Goal: Task Accomplishment & Management: Manage account settings

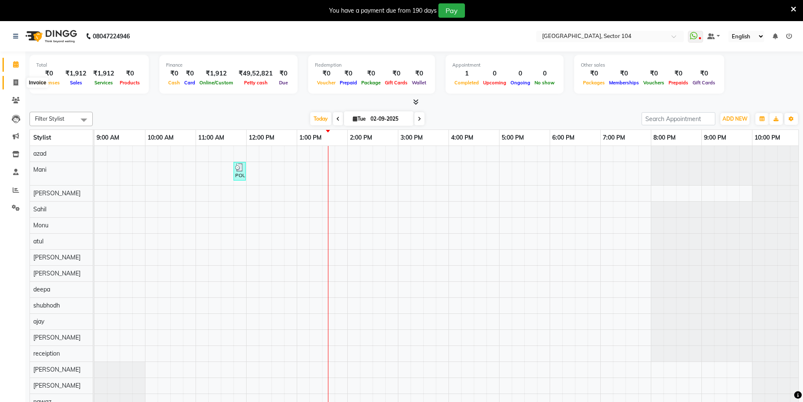
click at [14, 83] on icon at bounding box center [15, 82] width 5 height 6
select select "service"
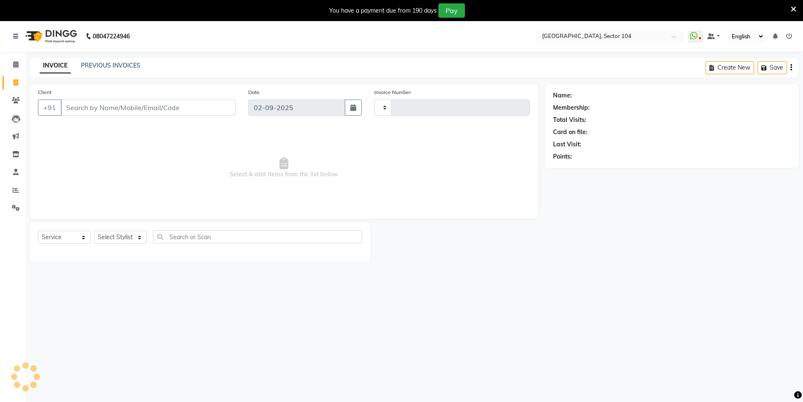
type input "3534"
select select "4009"
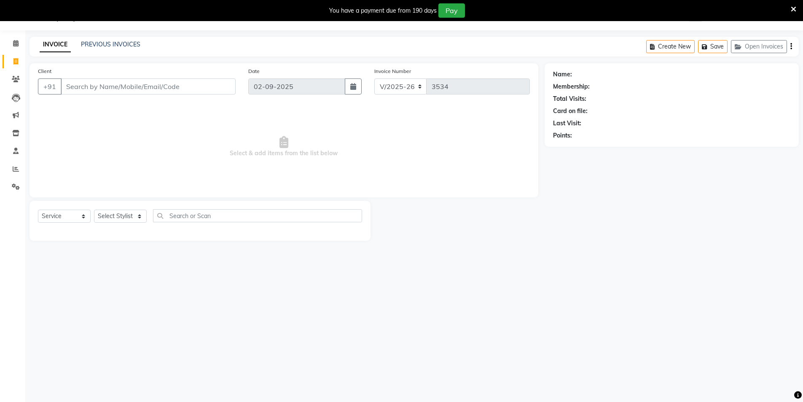
click at [156, 86] on input "Client" at bounding box center [148, 86] width 175 height 16
type input "8750444372"
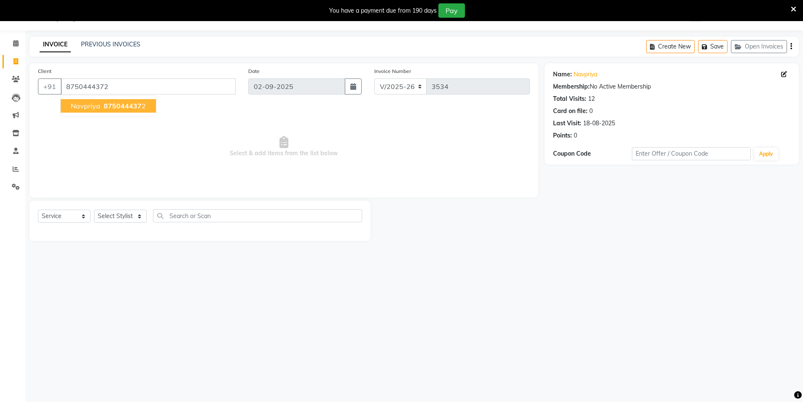
click at [94, 105] on span "navpriya" at bounding box center [86, 106] width 30 height 8
click at [128, 214] on select "Select Stylist AAMIR Aashis ajay AJEET akram Ali Alic ashok vihar Alice makeup …" at bounding box center [120, 216] width 53 height 13
click at [126, 216] on select "Select Stylist [PERSON_NAME] [PERSON_NAME] [PERSON_NAME] [PERSON_NAME] [PERSON_…" at bounding box center [120, 216] width 53 height 13
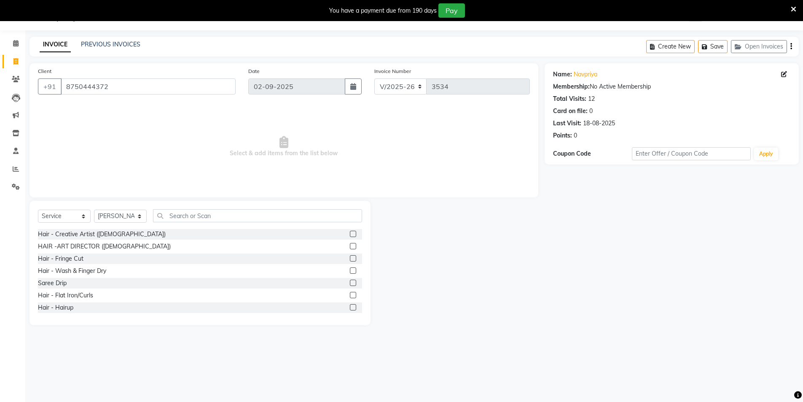
click at [694, 282] on div "Name: Navpriya Membership: No Active Membership Total Visits: 12 Card on file: …" at bounding box center [675, 194] width 261 height 262
click at [129, 217] on select "Select Stylist [PERSON_NAME] [PERSON_NAME] [PERSON_NAME] [PERSON_NAME] [PERSON_…" at bounding box center [120, 216] width 53 height 13
click at [123, 221] on select "Select Stylist [PERSON_NAME] [PERSON_NAME] [PERSON_NAME] [PERSON_NAME] [PERSON_…" at bounding box center [120, 216] width 53 height 13
click at [124, 218] on select "Select Stylist [PERSON_NAME] [PERSON_NAME] [PERSON_NAME] [PERSON_NAME] [PERSON_…" at bounding box center [120, 216] width 53 height 13
select select "20473"
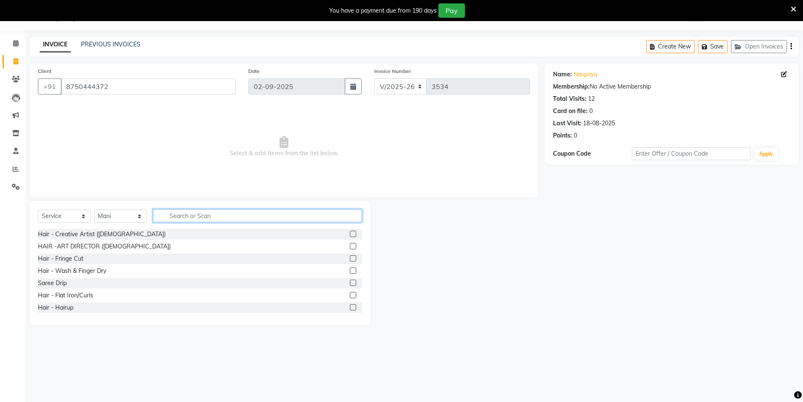
click at [195, 217] on input "text" at bounding box center [257, 215] width 209 height 13
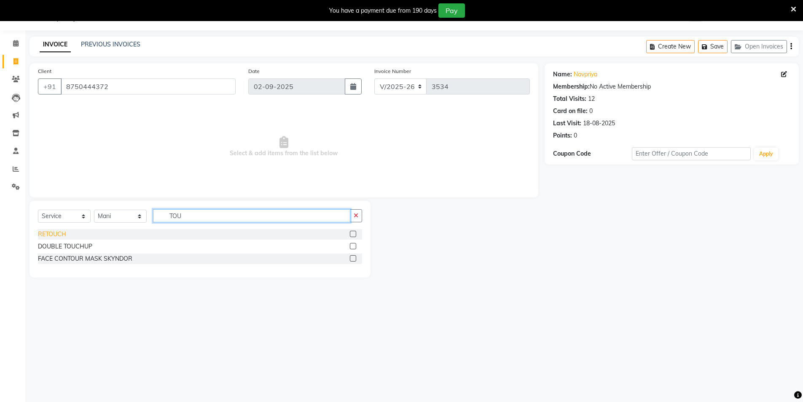
type input "TOU"
click at [45, 235] on div "RETOUCH" at bounding box center [52, 234] width 28 height 9
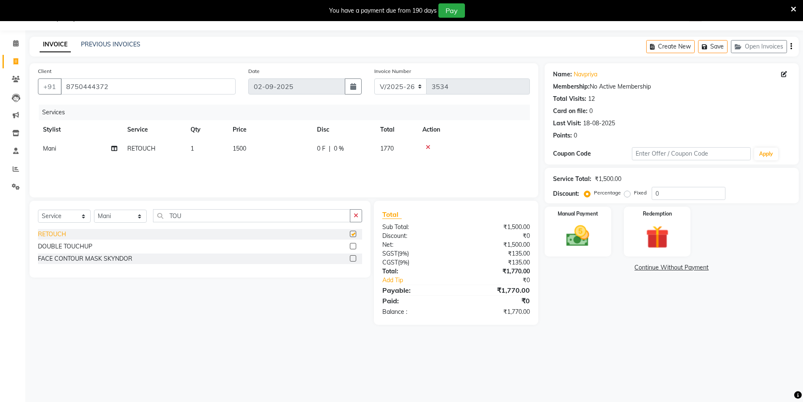
checkbox input "false"
click at [587, 237] on img at bounding box center [578, 235] width 39 height 27
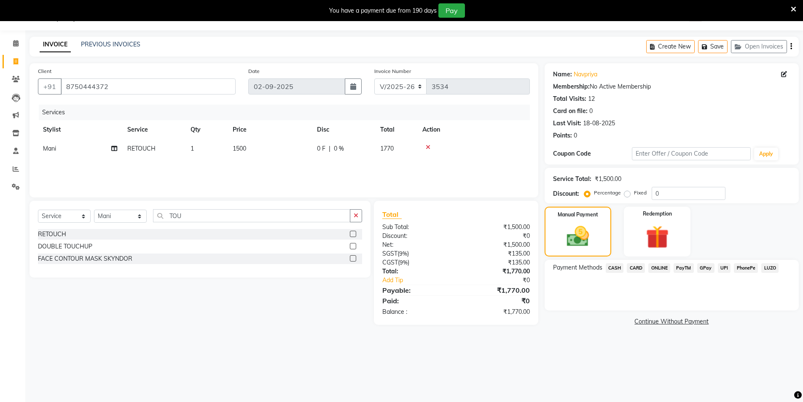
click at [719, 268] on span "UPI" at bounding box center [724, 268] width 13 height 10
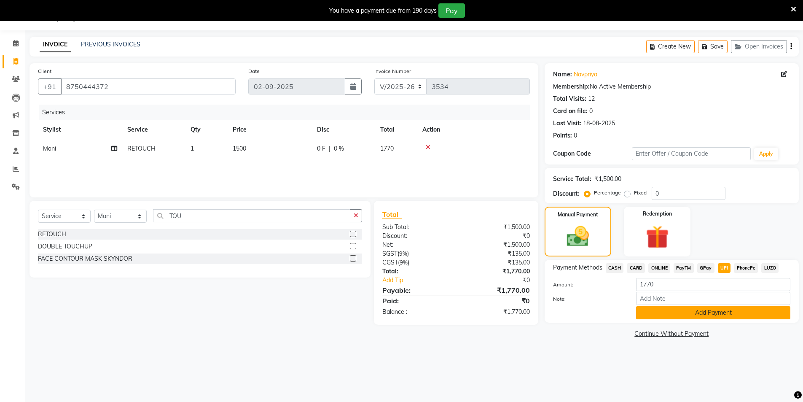
click at [717, 311] on button "Add Payment" at bounding box center [713, 312] width 154 height 13
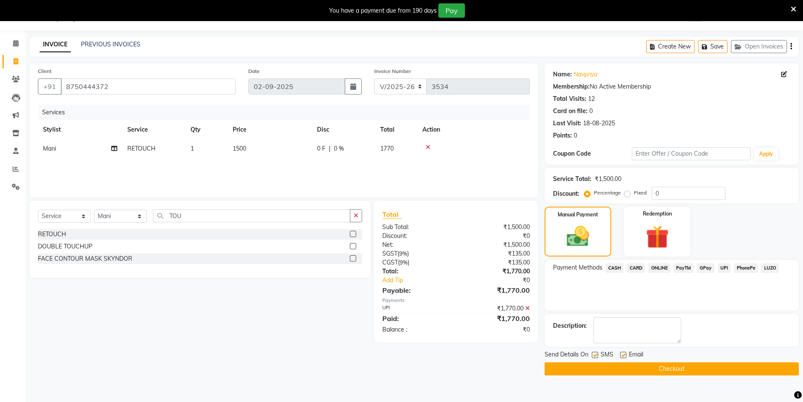
click at [669, 368] on button "Checkout" at bounding box center [672, 368] width 254 height 13
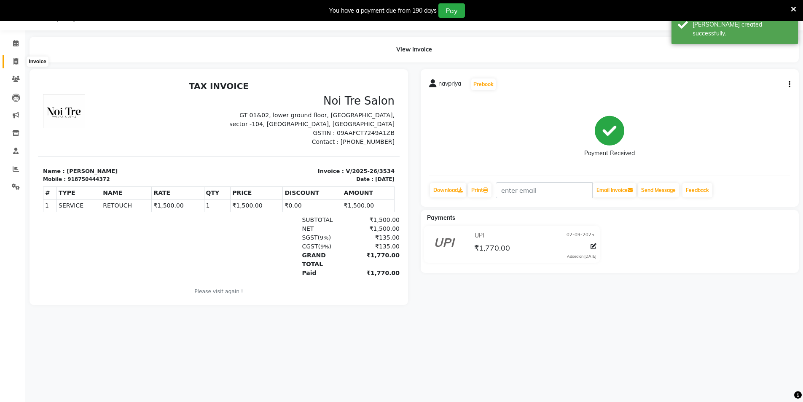
click at [17, 63] on icon at bounding box center [15, 61] width 5 height 6
select select "4009"
select select "service"
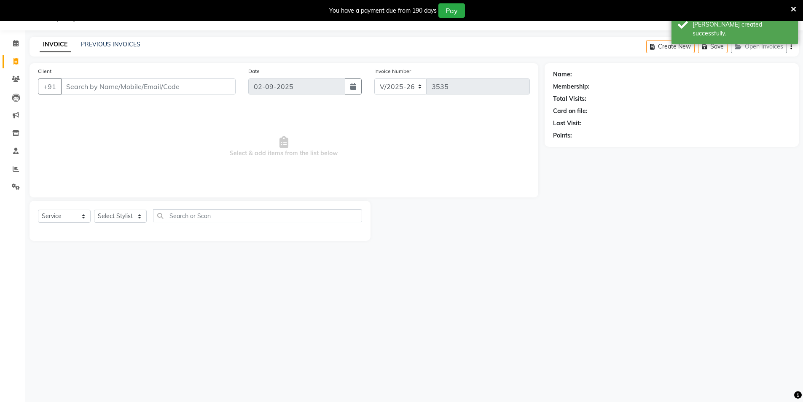
click at [197, 79] on input "Client" at bounding box center [148, 86] width 175 height 16
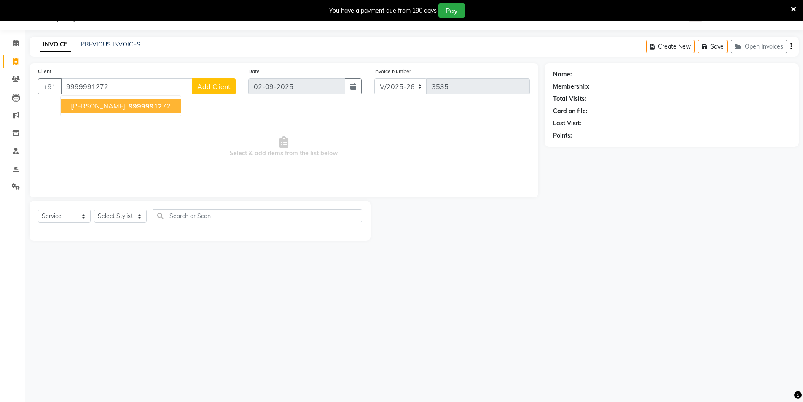
type input "9999991272"
click at [129, 106] on span "9999991272" at bounding box center [150, 106] width 42 height 8
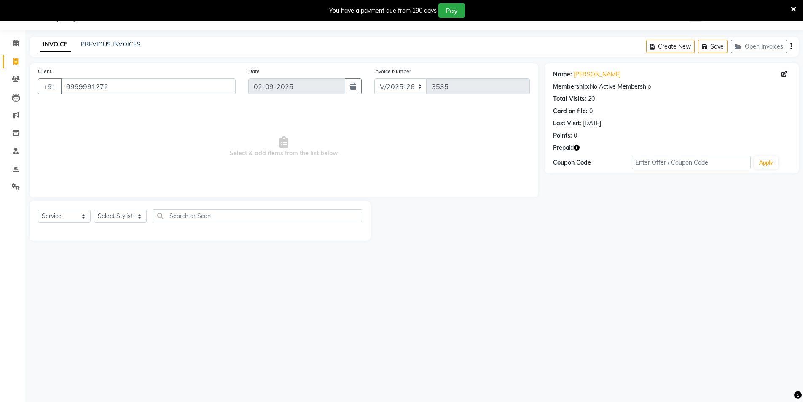
click at [578, 147] on icon "button" at bounding box center [577, 148] width 6 height 6
click at [132, 218] on select "Select Stylist [PERSON_NAME] [PERSON_NAME] [PERSON_NAME] [PERSON_NAME] [PERSON_…" at bounding box center [120, 216] width 53 height 13
select select "44687"
click at [180, 216] on input "text" at bounding box center [257, 215] width 209 height 13
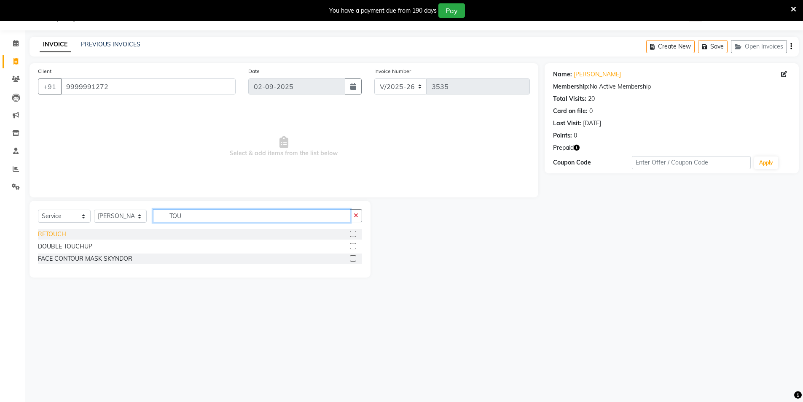
type input "TOU"
click at [61, 231] on div "RETOUCH" at bounding box center [52, 234] width 28 height 9
checkbox input "false"
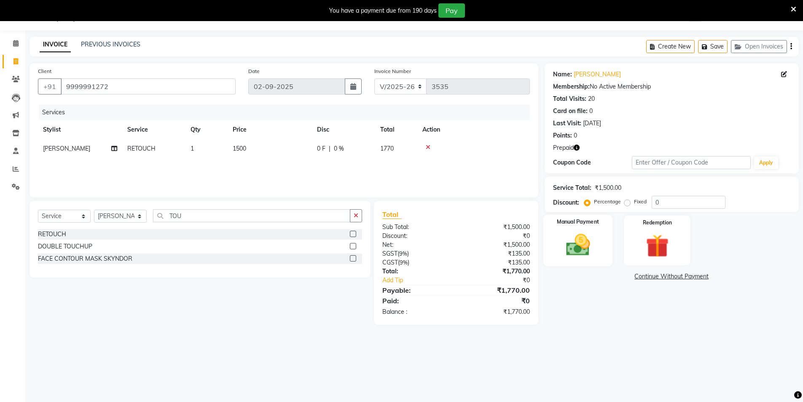
click at [571, 226] on label "Manual Payment" at bounding box center [578, 222] width 42 height 8
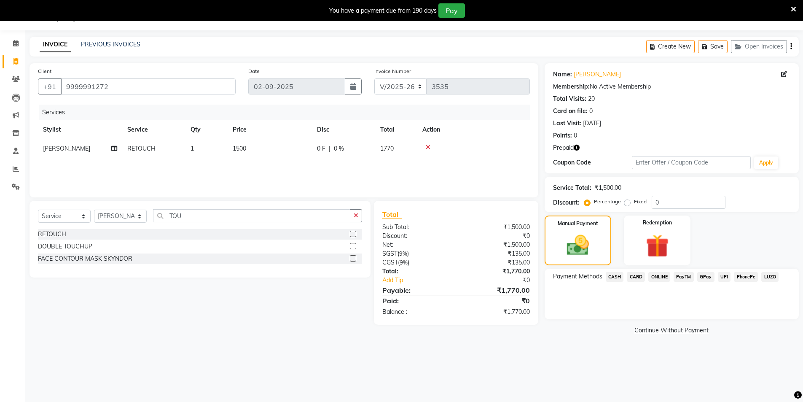
click at [727, 277] on span "UPI" at bounding box center [724, 277] width 13 height 10
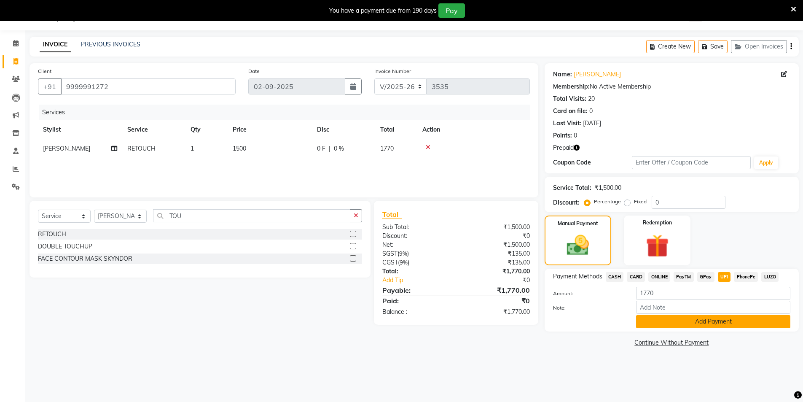
click at [723, 318] on button "Add Payment" at bounding box center [713, 321] width 154 height 13
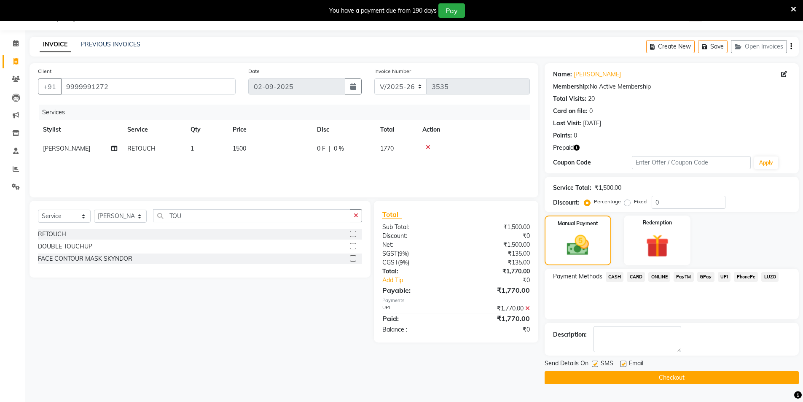
click at [668, 377] on button "Checkout" at bounding box center [672, 377] width 254 height 13
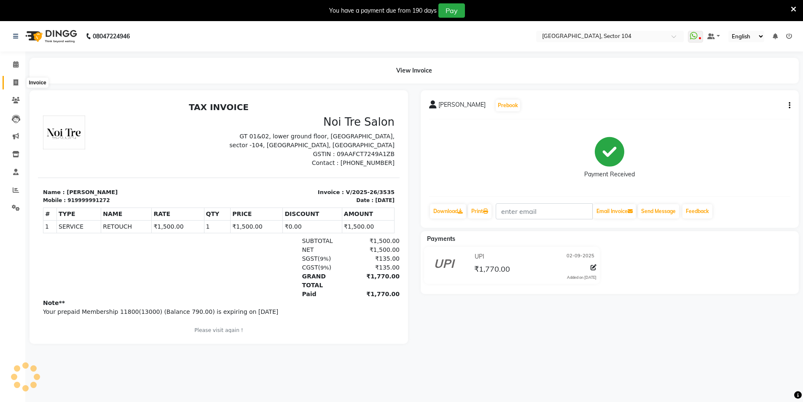
click at [13, 78] on span at bounding box center [15, 83] width 15 height 10
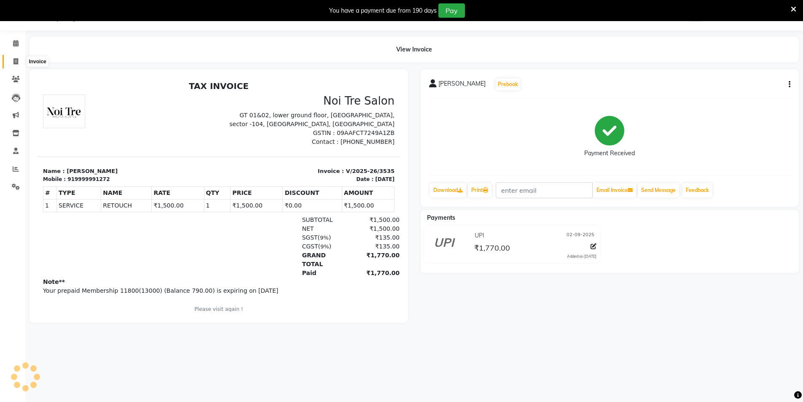
select select "service"
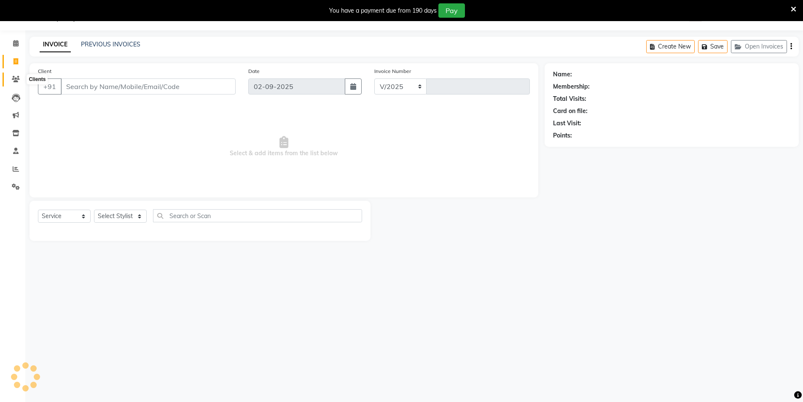
select select "4009"
type input "3536"
click at [167, 85] on input "Client" at bounding box center [148, 86] width 175 height 16
click at [120, 217] on select "Select Stylist [PERSON_NAME] [PERSON_NAME] [PERSON_NAME] [PERSON_NAME] [PERSON_…" at bounding box center [120, 216] width 53 height 13
select select "20524"
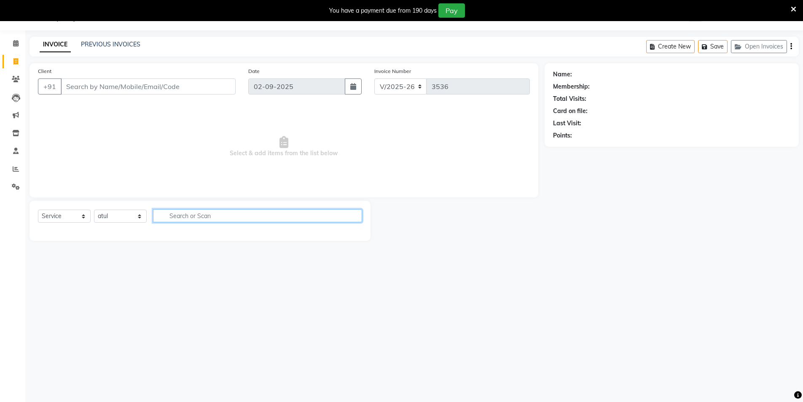
click at [178, 218] on input "text" at bounding box center [257, 215] width 209 height 13
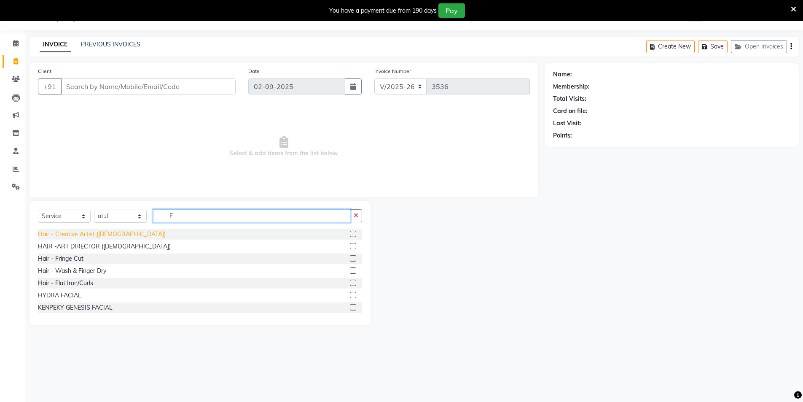
type input "F"
click at [84, 234] on div "Hair - Creative Artist ([DEMOGRAPHIC_DATA])" at bounding box center [102, 234] width 128 height 9
checkbox input "false"
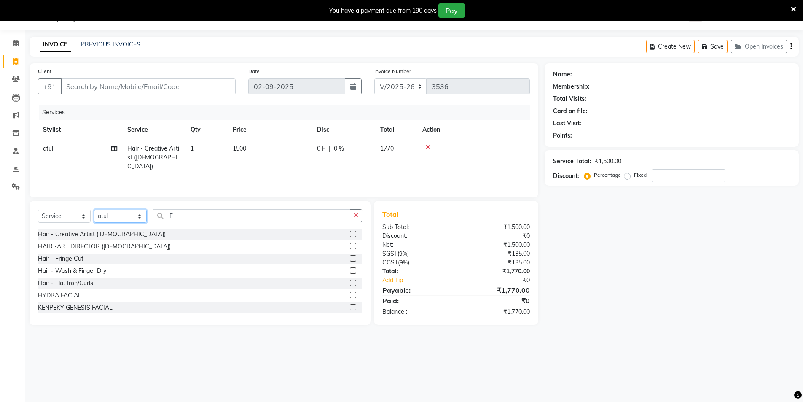
click at [134, 218] on select "Select Stylist [PERSON_NAME] [PERSON_NAME] [PERSON_NAME] [PERSON_NAME] [PERSON_…" at bounding box center [120, 216] width 53 height 13
select select "20898"
click at [174, 220] on input "F" at bounding box center [251, 215] width 197 height 13
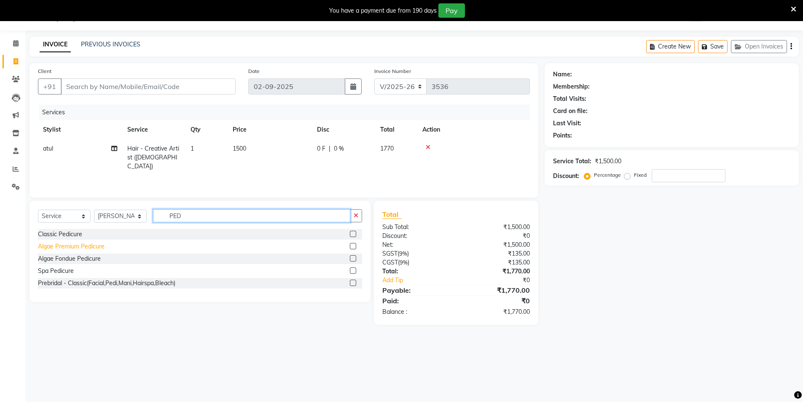
type input "PED"
click at [63, 247] on div "Algae Premium Pedicure" at bounding box center [71, 246] width 67 height 9
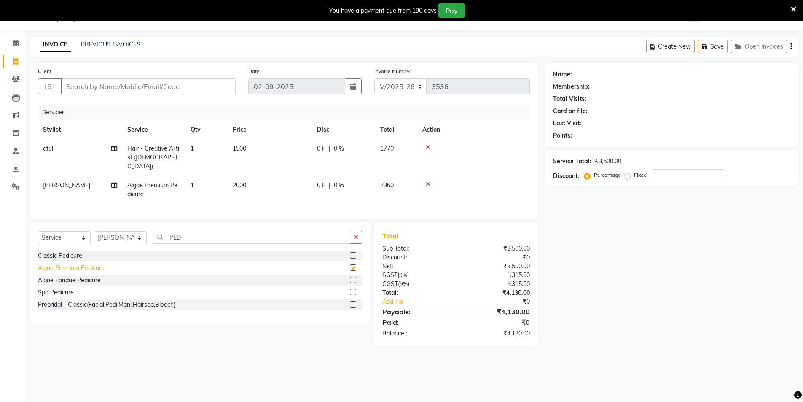
checkbox input "false"
click at [60, 252] on div "Classic Pedicure" at bounding box center [60, 255] width 44 height 9
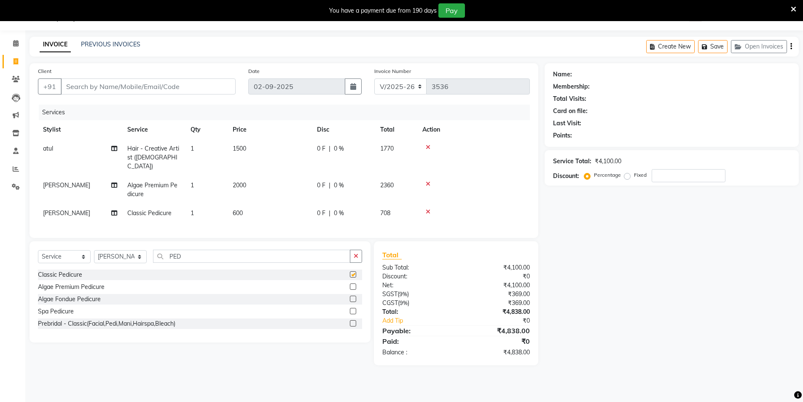
checkbox input "false"
click at [427, 181] on icon at bounding box center [428, 184] width 5 height 6
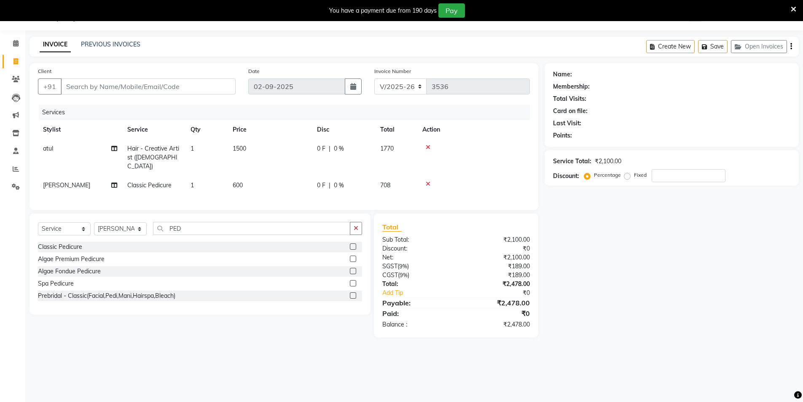
click at [252, 179] on td "600" at bounding box center [270, 185] width 84 height 19
select select "20898"
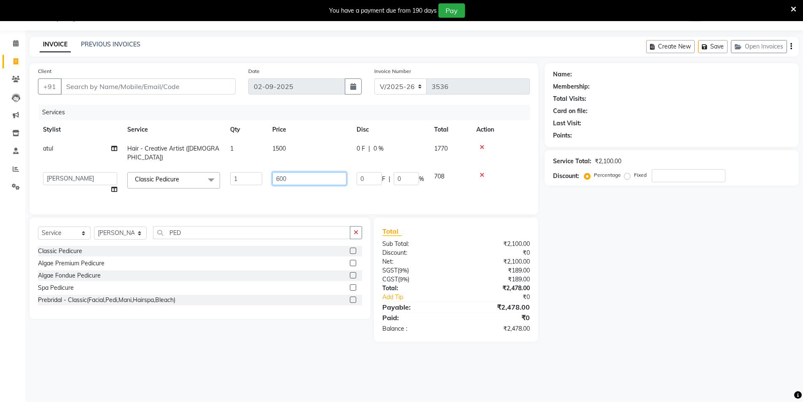
drag, startPoint x: 292, startPoint y: 168, endPoint x: 241, endPoint y: 162, distance: 51.8
click at [245, 167] on tr "AAMIR Aashis ajay AJEET akram Ali Alic ashok vihar Alice makeup alisha Alisha A…" at bounding box center [284, 183] width 492 height 32
type input "800"
click at [652, 256] on div "Name: Membership: Total Visits: Card on file: Last Visit: Points: Service Total…" at bounding box center [675, 202] width 261 height 278
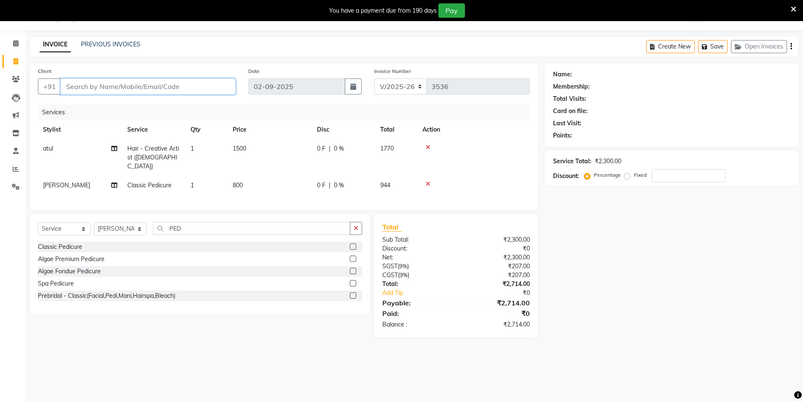
click at [175, 85] on input "Client" at bounding box center [148, 86] width 175 height 16
type input "9"
type input "0"
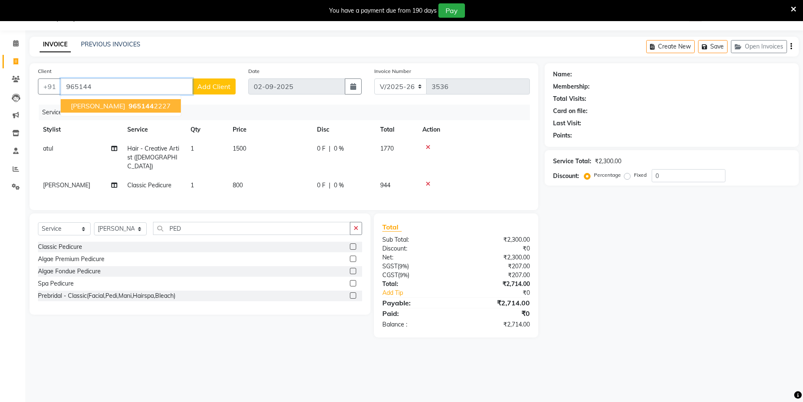
click at [77, 107] on span "stuti" at bounding box center [98, 106] width 54 height 8
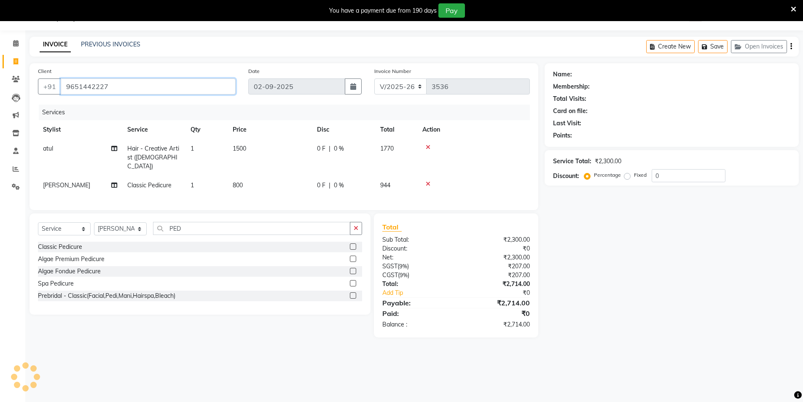
type input "9651442227"
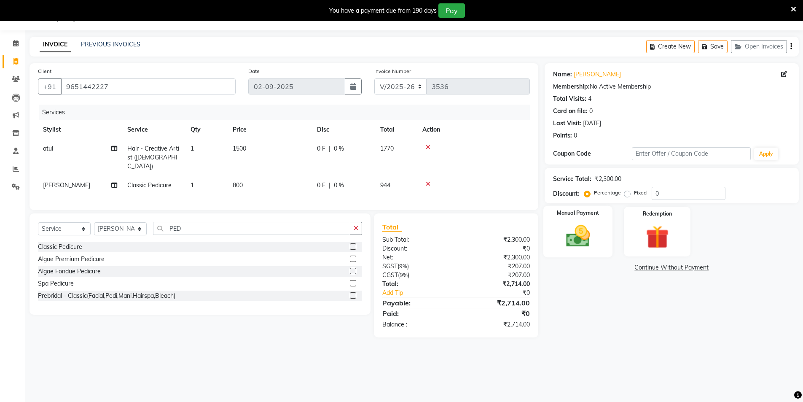
click at [586, 235] on img at bounding box center [578, 235] width 39 height 27
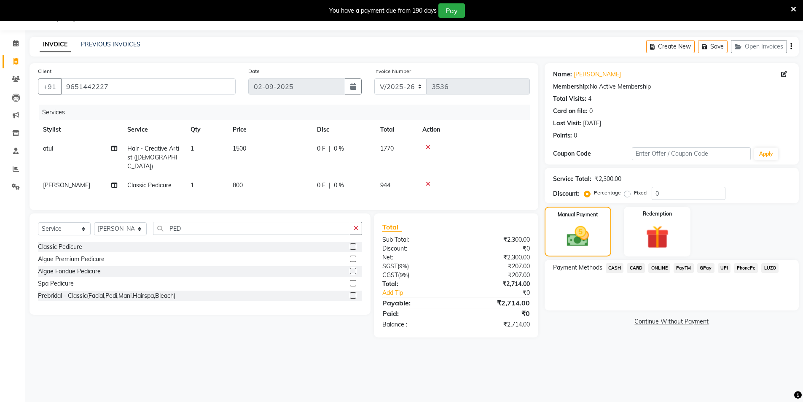
click at [726, 266] on span "UPI" at bounding box center [724, 268] width 13 height 10
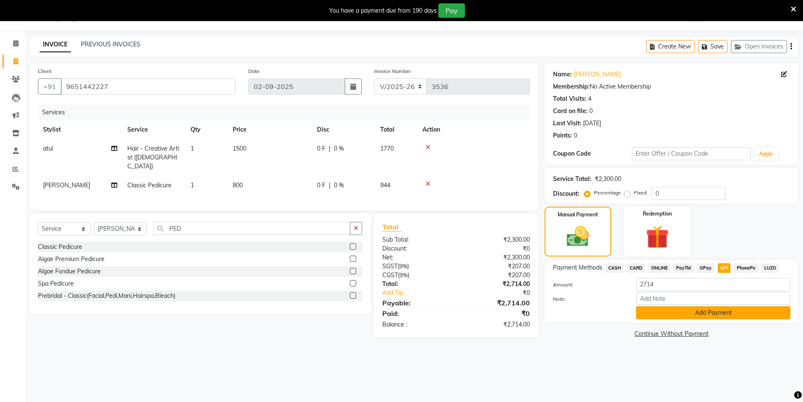
click at [717, 312] on button "Add Payment" at bounding box center [713, 312] width 154 height 13
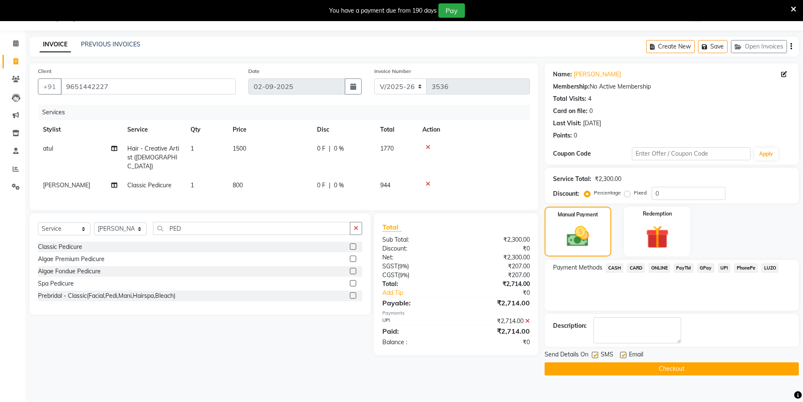
click at [681, 368] on button "Checkout" at bounding box center [672, 368] width 254 height 13
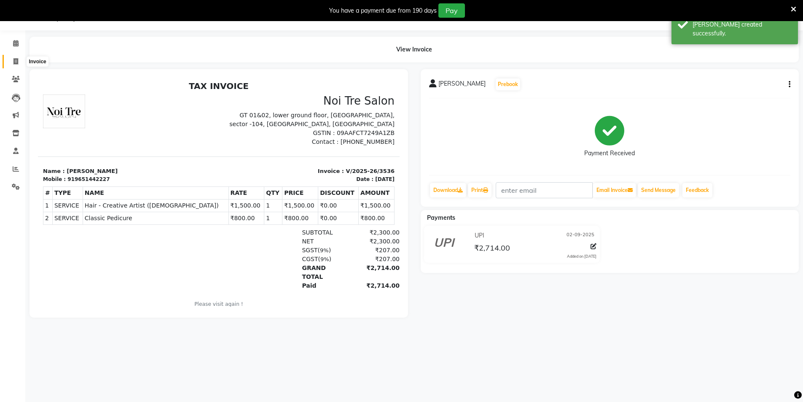
click at [10, 62] on span at bounding box center [15, 62] width 15 height 10
select select "service"
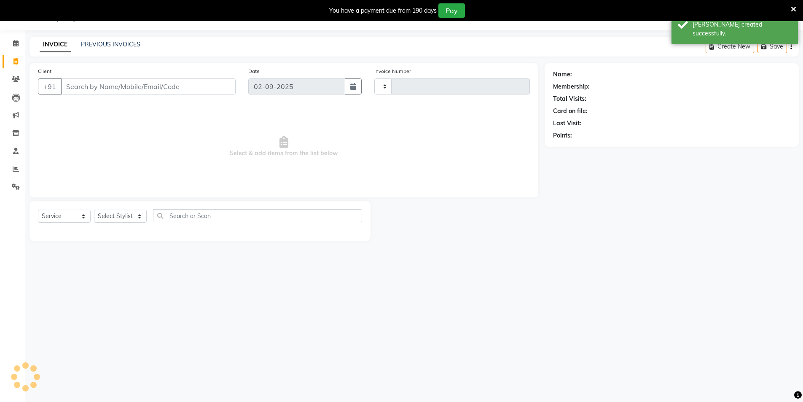
type input "3537"
select select "4009"
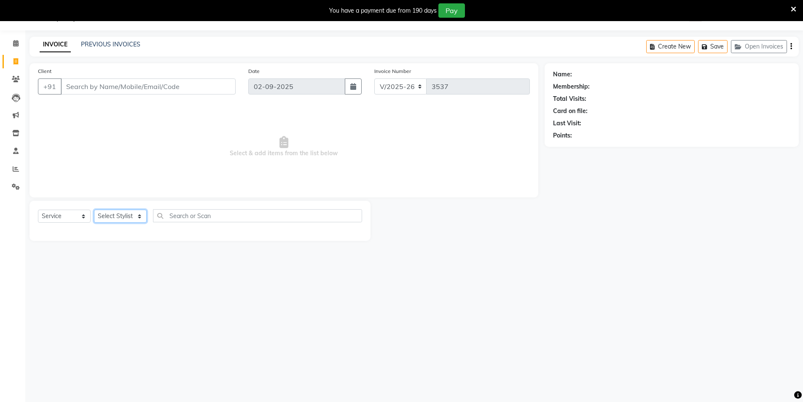
click at [127, 219] on select "Select Stylist [PERSON_NAME] [PERSON_NAME] [PERSON_NAME] [PERSON_NAME] [PERSON_…" at bounding box center [120, 216] width 53 height 13
select select "20898"
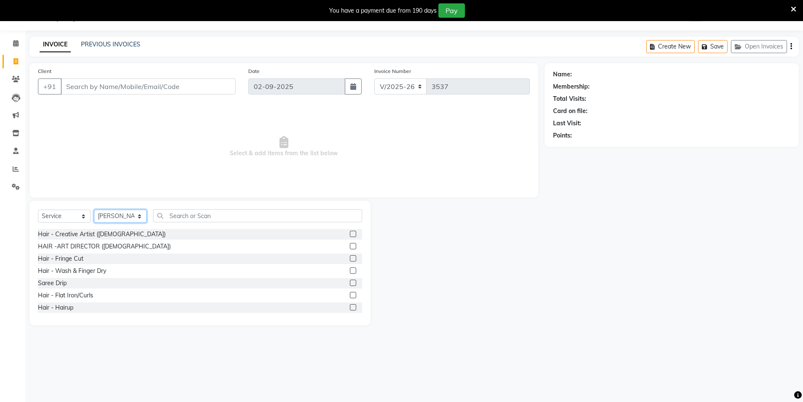
click at [132, 218] on select "Select Stylist [PERSON_NAME] [PERSON_NAME] [PERSON_NAME] [PERSON_NAME] [PERSON_…" at bounding box center [120, 216] width 53 height 13
click at [221, 214] on input "text" at bounding box center [257, 215] width 209 height 13
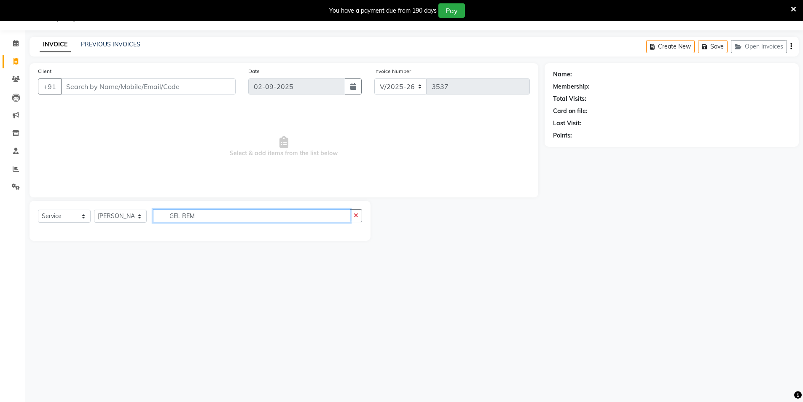
click at [197, 220] on input "GEL REM" at bounding box center [251, 215] width 197 height 13
click at [238, 225] on div "Select Service Product Membership Package Voucher Prepaid Gift Card Select Styl…" at bounding box center [200, 219] width 324 height 20
click at [230, 217] on input "GEL REM" at bounding box center [251, 215] width 197 height 13
type input "G"
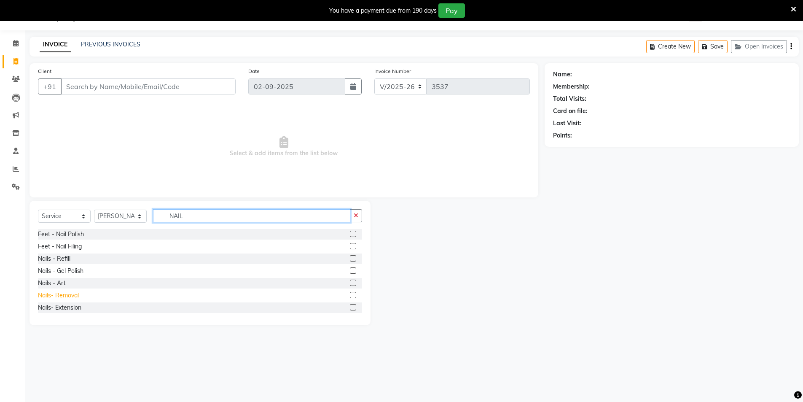
type input "NAIL"
click at [62, 296] on div "Nails- Removal" at bounding box center [58, 295] width 41 height 9
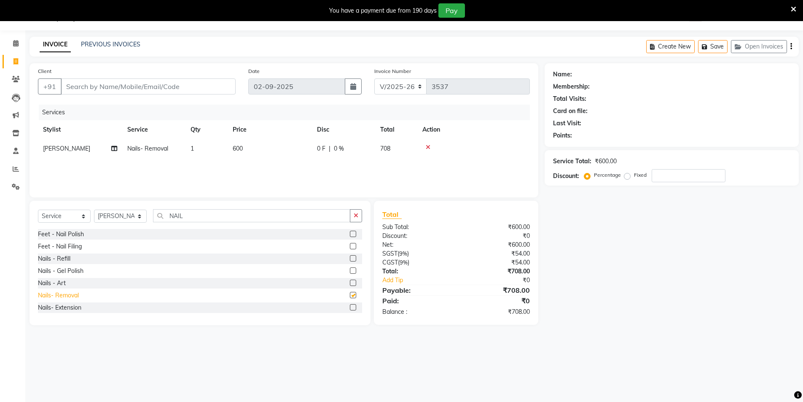
checkbox input "false"
click at [245, 151] on td "600" at bounding box center [270, 148] width 84 height 19
select select "20898"
drag, startPoint x: 288, startPoint y: 149, endPoint x: 255, endPoint y: 141, distance: 34.8
click at [261, 141] on tr "AAMIR Aashis ajay AJEET akram Ali Alic ashok vihar Alice makeup alisha Alisha A…" at bounding box center [284, 155] width 492 height 32
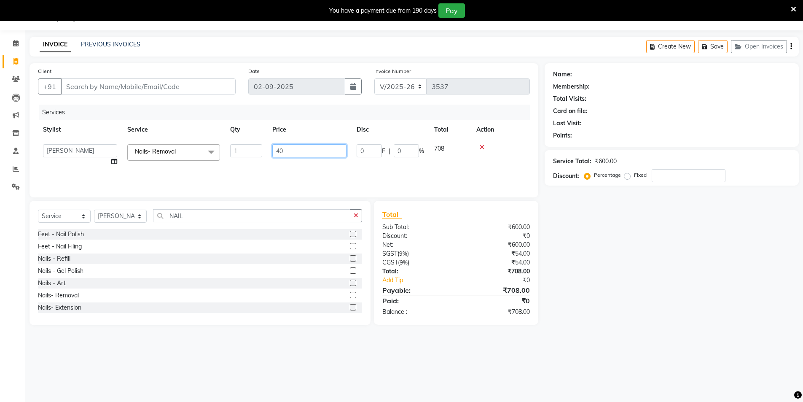
type input "400"
click at [225, 350] on div "08047224946 Select Location × Noi Tre Salon, Sector 104 WhatsApp Status ✕ Statu…" at bounding box center [401, 201] width 803 height 402
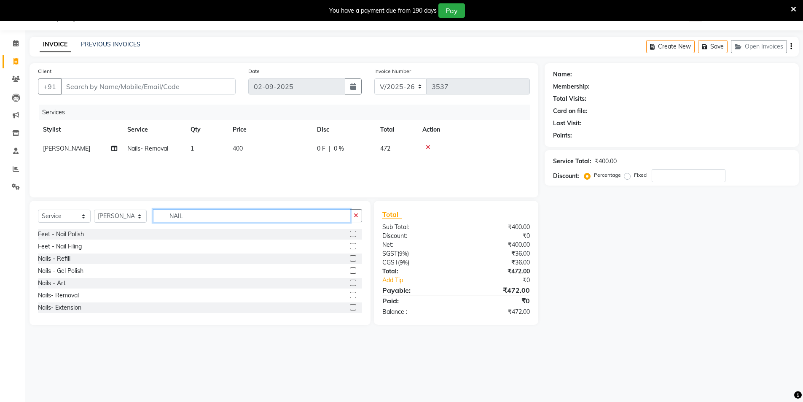
drag, startPoint x: 182, startPoint y: 217, endPoint x: 165, endPoint y: 210, distance: 18.2
click at [165, 210] on input "NAIL" at bounding box center [251, 215] width 197 height 13
type input "PED"
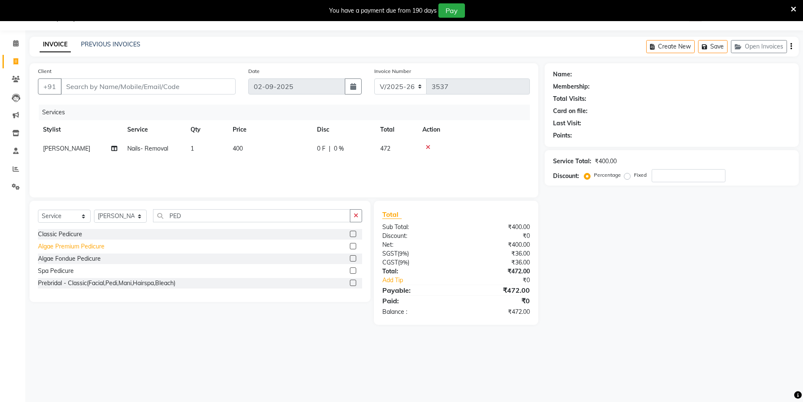
click at [64, 249] on div "Algae Premium Pedicure" at bounding box center [71, 246] width 67 height 9
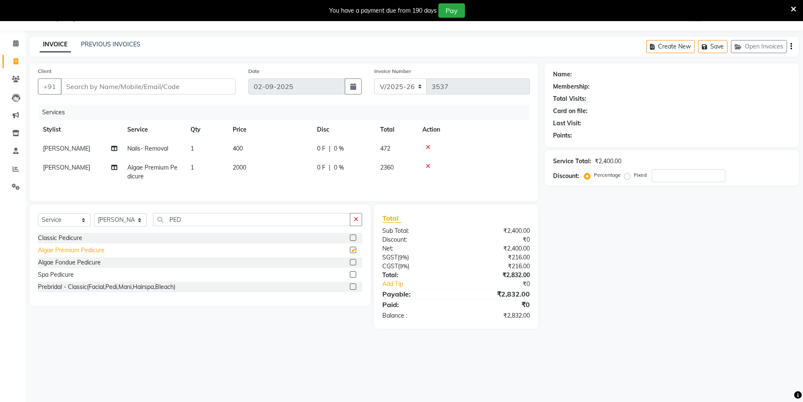
checkbox input "false"
click at [184, 88] on input "Client" at bounding box center [148, 86] width 175 height 16
click at [132, 226] on select "Select Stylist [PERSON_NAME] [PERSON_NAME] [PERSON_NAME] [PERSON_NAME] [PERSON_…" at bounding box center [120, 219] width 53 height 13
select select "20473"
click at [139, 233] on div "Select Service Product Membership Package Voucher Prepaid Gift Card Select Styl…" at bounding box center [200, 223] width 324 height 20
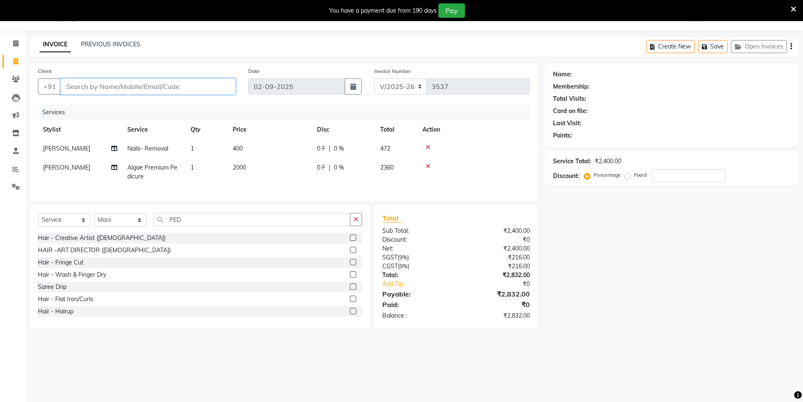
click at [172, 85] on input "Client" at bounding box center [148, 86] width 175 height 16
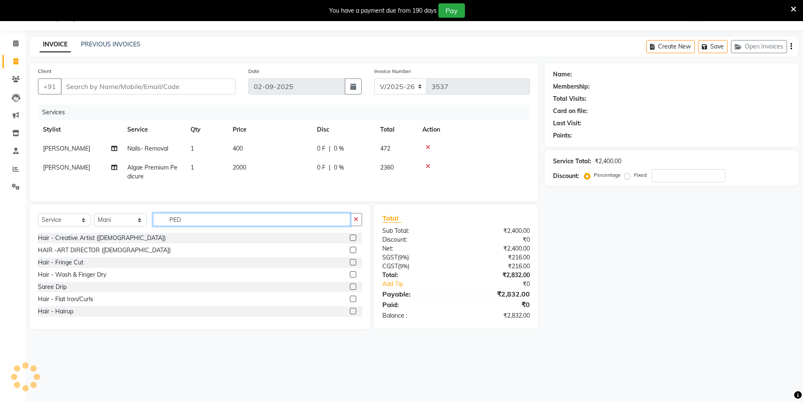
click at [189, 226] on input "PED" at bounding box center [251, 219] width 197 height 13
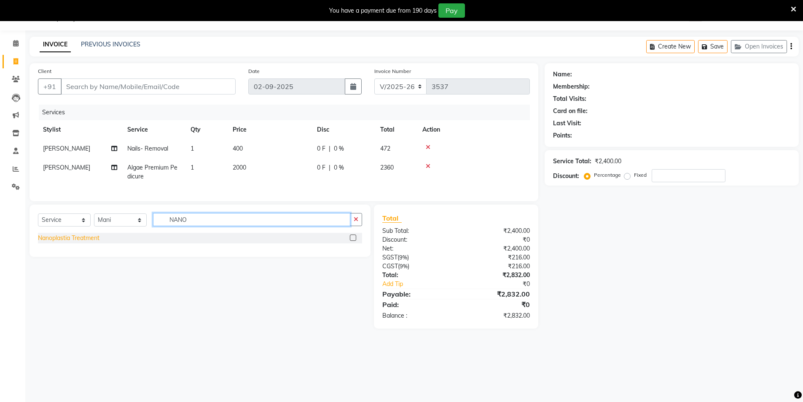
type input "NANO"
click at [82, 242] on div "Nanoplastia Treatment" at bounding box center [69, 238] width 62 height 9
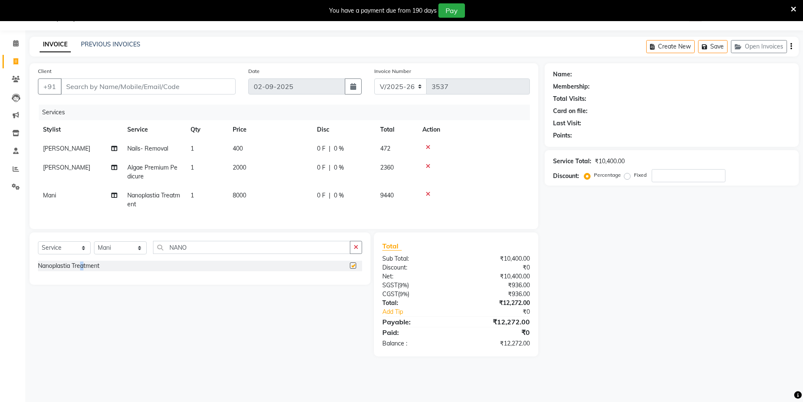
checkbox input "false"
click at [256, 194] on td "8000" at bounding box center [270, 200] width 84 height 28
select select "20473"
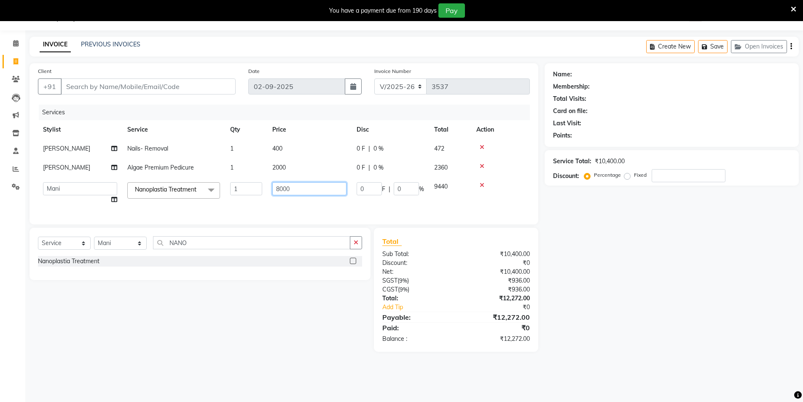
drag, startPoint x: 301, startPoint y: 188, endPoint x: 175, endPoint y: 206, distance: 126.9
click at [180, 207] on tr "AAMIR Aashis ajay AJEET akram Ali Alic ashok vihar Alice makeup alisha Alisha A…" at bounding box center [284, 193] width 492 height 32
type input "7000"
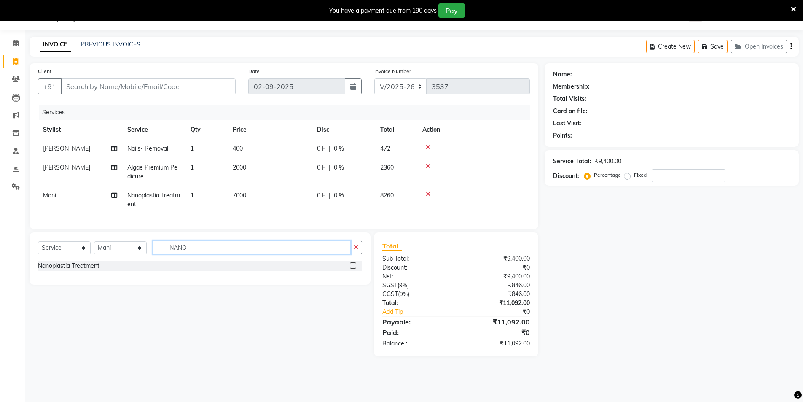
drag, startPoint x: 199, startPoint y: 250, endPoint x: 86, endPoint y: 251, distance: 113.0
click at [86, 251] on div "Select Service Product Membership Package Voucher Prepaid Gift Card Select Styl…" at bounding box center [200, 251] width 324 height 20
type input "GLO"
click at [73, 270] on div "GLOBAL COLOUR" at bounding box center [63, 265] width 50 height 9
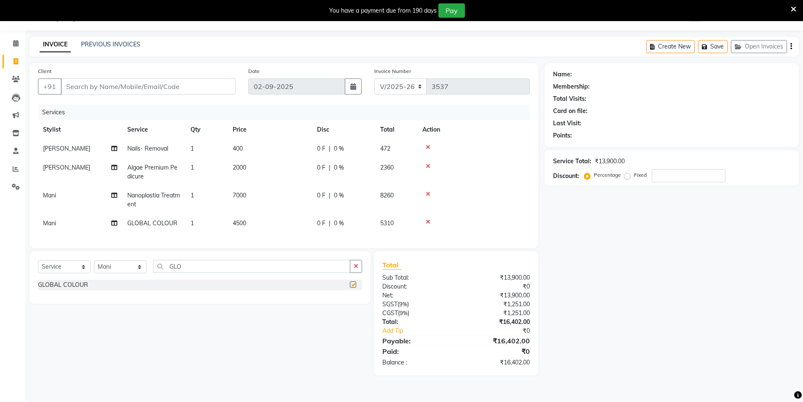
checkbox input "false"
click at [253, 227] on td "4500" at bounding box center [270, 223] width 84 height 19
select select "20473"
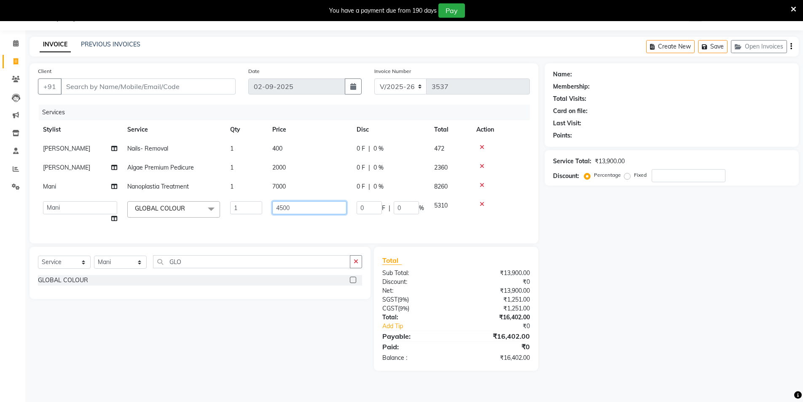
drag, startPoint x: 253, startPoint y: 206, endPoint x: 187, endPoint y: 205, distance: 66.2
click at [187, 205] on tr "[PERSON_NAME] [PERSON_NAME] [PERSON_NAME] [PERSON_NAME] [PERSON_NAME] vihar [PE…" at bounding box center [284, 212] width 492 height 32
type input "5000"
drag, startPoint x: 619, startPoint y: 205, endPoint x: 335, endPoint y: 258, distance: 288.6
click at [619, 205] on div "Name: Membership: Total Visits: Card on file: Last Visit: Points: Service Total…" at bounding box center [675, 216] width 261 height 307
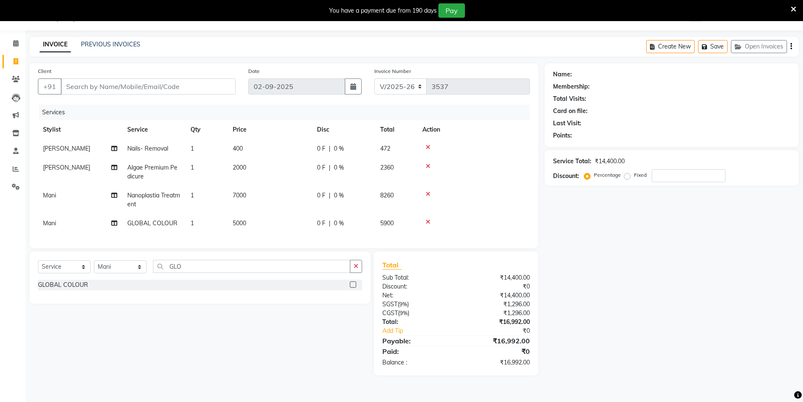
click at [345, 197] on div "0 F | 0 %" at bounding box center [343, 195] width 53 height 9
select select "20473"
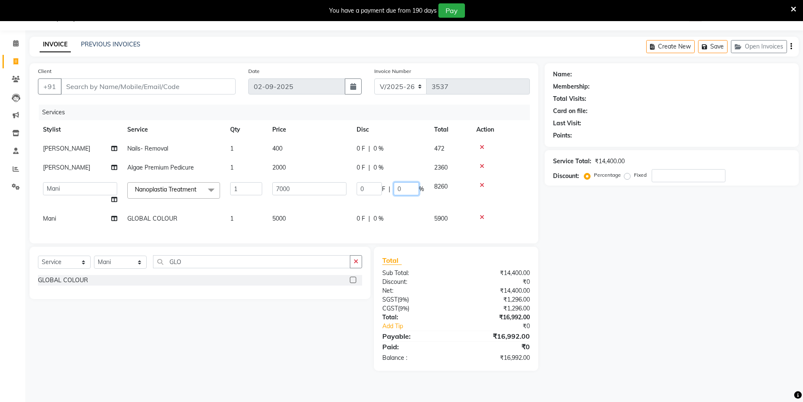
drag, startPoint x: 406, startPoint y: 185, endPoint x: 380, endPoint y: 193, distance: 26.5
click at [382, 193] on div "0 F | 0 %" at bounding box center [390, 188] width 67 height 13
type input "15.25"
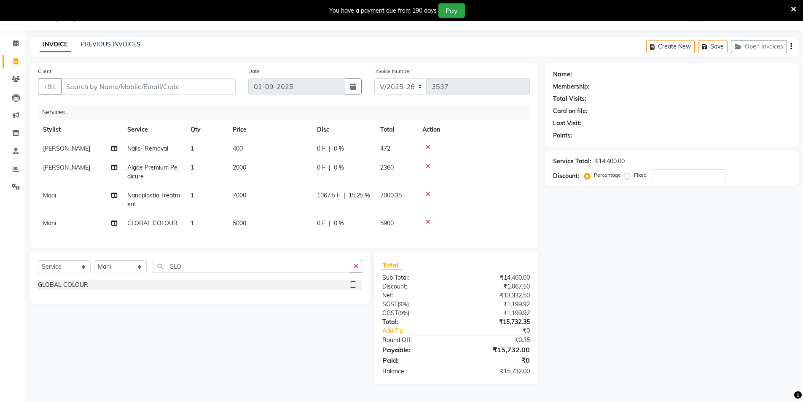
click at [388, 215] on tr "Mani GLOBAL COLOUR 1 5000 0 F | 0 % 5900" at bounding box center [284, 223] width 492 height 19
drag, startPoint x: 344, startPoint y: 221, endPoint x: 328, endPoint y: 226, distance: 16.9
click at [328, 226] on div "0 F | 0 %" at bounding box center [343, 223] width 53 height 9
select select "20473"
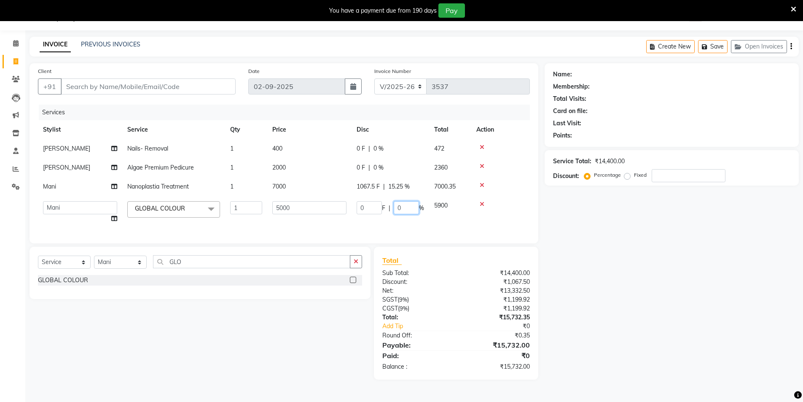
click at [405, 214] on input "0" at bounding box center [406, 207] width 25 height 13
type input "15.25"
click at [638, 262] on div "Name: Membership: Total Visits: Card on file: Last Visit: Points: Service Total…" at bounding box center [675, 221] width 261 height 316
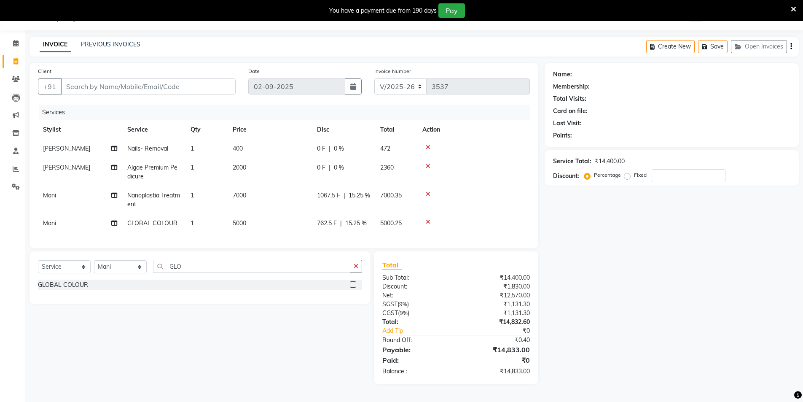
scroll to position [22, 0]
click at [192, 87] on input "Client" at bounding box center [148, 86] width 175 height 16
type input "8"
type input "0"
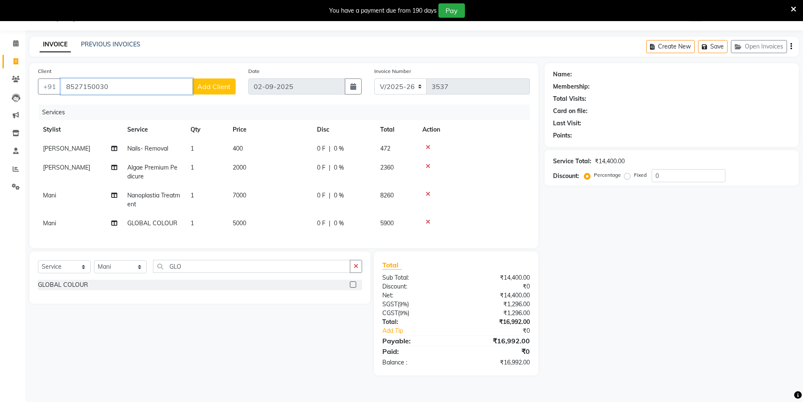
type input "8527150030"
click at [215, 82] on span "Add Client" at bounding box center [213, 86] width 33 height 8
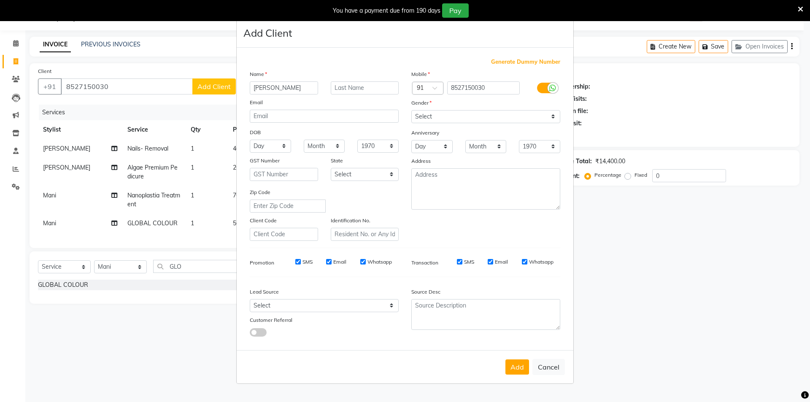
type input "DEEPTI"
click at [461, 116] on select "Select Male Female Other Prefer Not To Say" at bounding box center [485, 116] width 149 height 13
select select "female"
click at [411, 110] on select "Select Male Female Other Prefer Not To Say" at bounding box center [485, 116] width 149 height 13
click at [323, 309] on select "Select Walk-in Referral Internet Friend Word of Mouth Advertisement Facebook Ju…" at bounding box center [324, 305] width 149 height 13
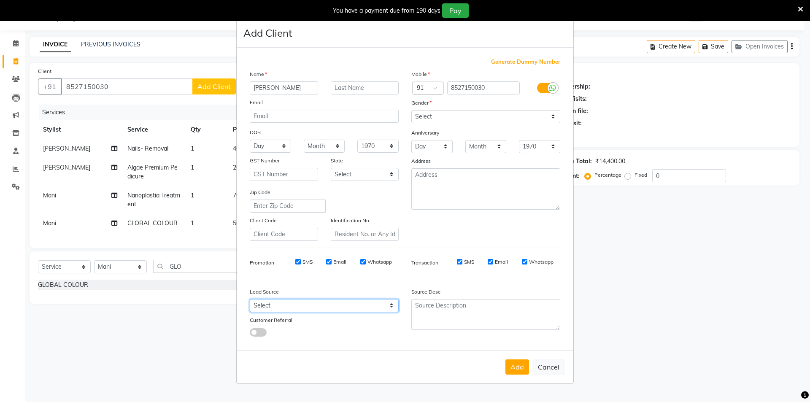
select select "28451"
click at [250, 299] on select "Select Walk-in Referral Internet Friend Word of Mouth Advertisement Facebook Ju…" at bounding box center [324, 305] width 149 height 13
click at [518, 367] on button "Add" at bounding box center [517, 366] width 24 height 15
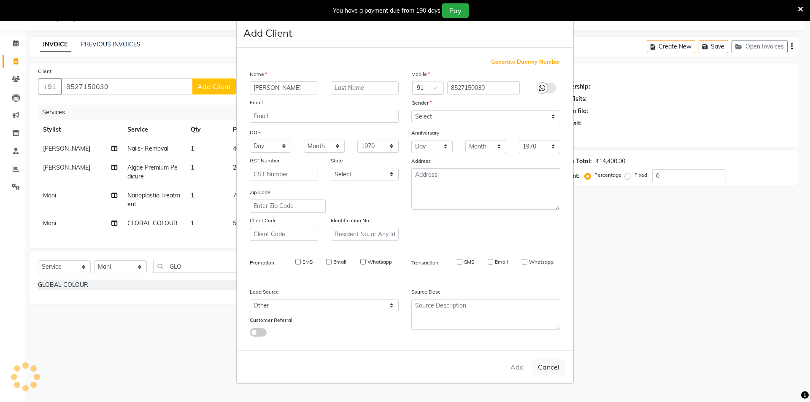
select select
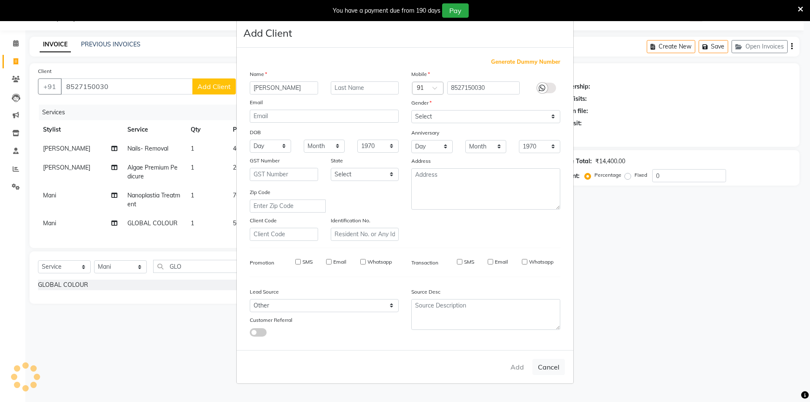
select select
checkbox input "false"
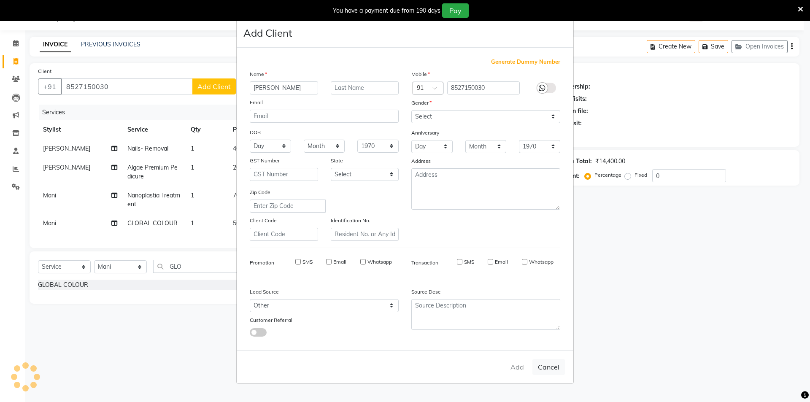
checkbox input "false"
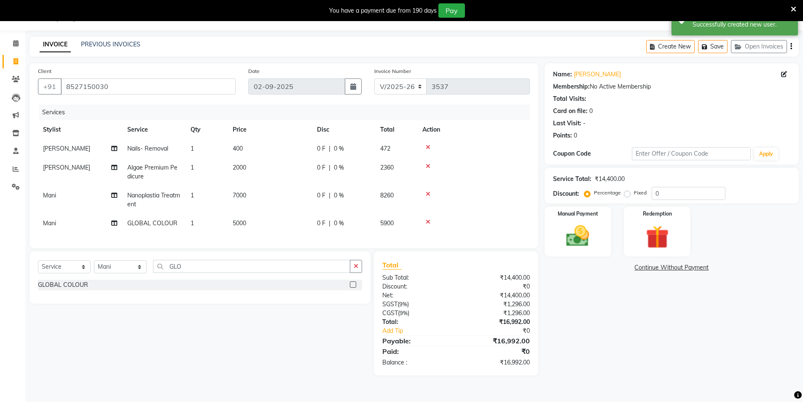
click at [350, 186] on td "0 F | 0 %" at bounding box center [343, 172] width 63 height 28
select select "20898"
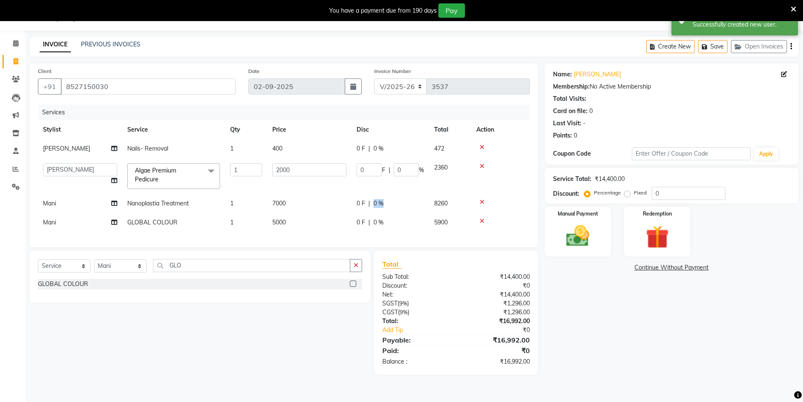
drag, startPoint x: 388, startPoint y: 199, endPoint x: 366, endPoint y: 197, distance: 22.5
click at [369, 197] on td "0 F | 0 %" at bounding box center [391, 203] width 78 height 19
select select "20473"
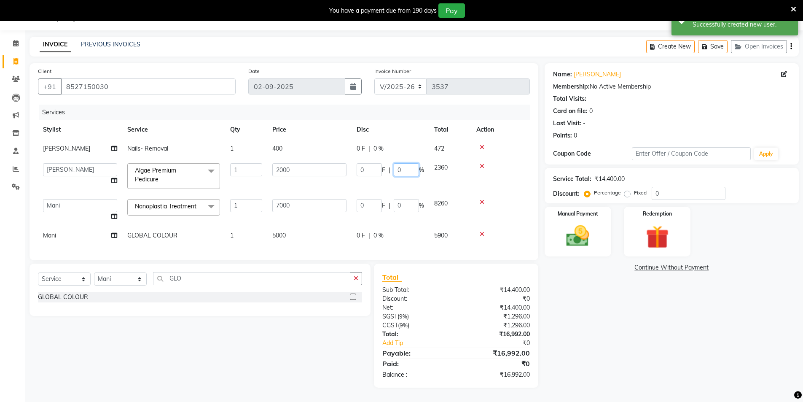
click at [409, 171] on input "0" at bounding box center [406, 169] width 25 height 13
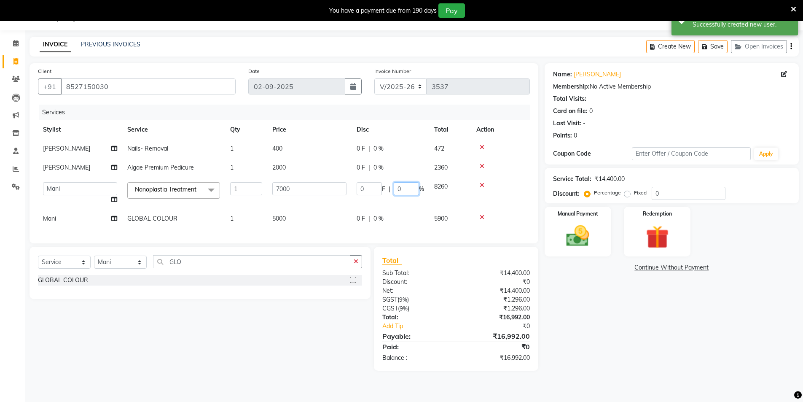
click at [406, 202] on td "0 F | 0 %" at bounding box center [391, 193] width 78 height 32
type input "015.25"
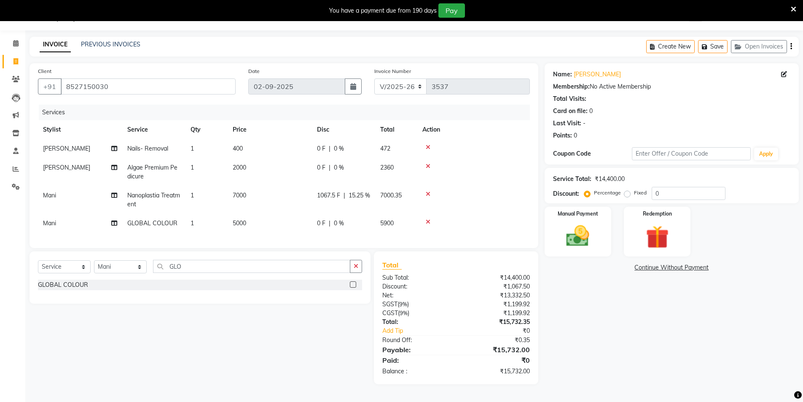
click at [391, 226] on tr "Mani GLOBAL COLOUR 1 5000 0 F | 0 % 5900" at bounding box center [284, 223] width 492 height 19
click at [338, 226] on span "0 %" at bounding box center [339, 223] width 10 height 9
select select "20473"
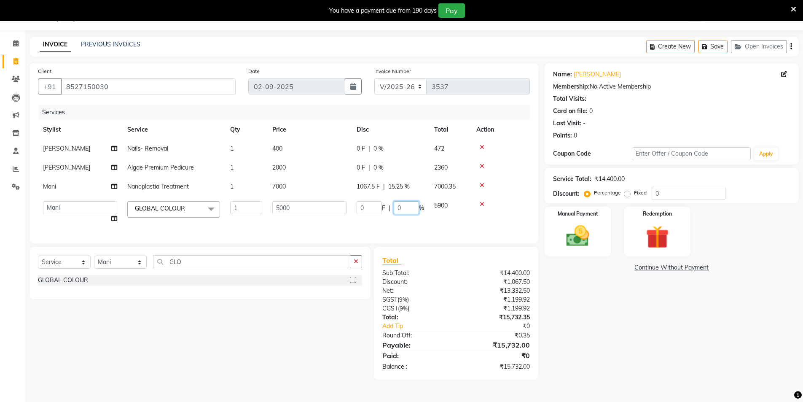
click at [404, 203] on input "0" at bounding box center [406, 207] width 25 height 13
type input "015.25"
click at [599, 326] on div "Name: Deepti Membership: No Active Membership Total Visits: Card on file: 0 Las…" at bounding box center [675, 221] width 261 height 316
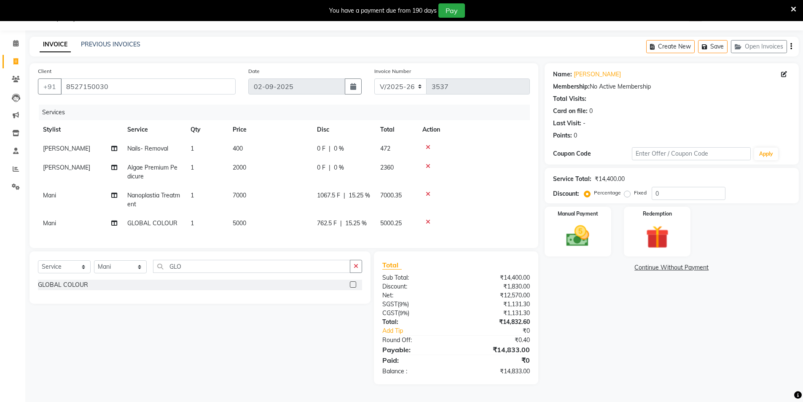
scroll to position [22, 0]
click at [590, 240] on img at bounding box center [578, 235] width 39 height 27
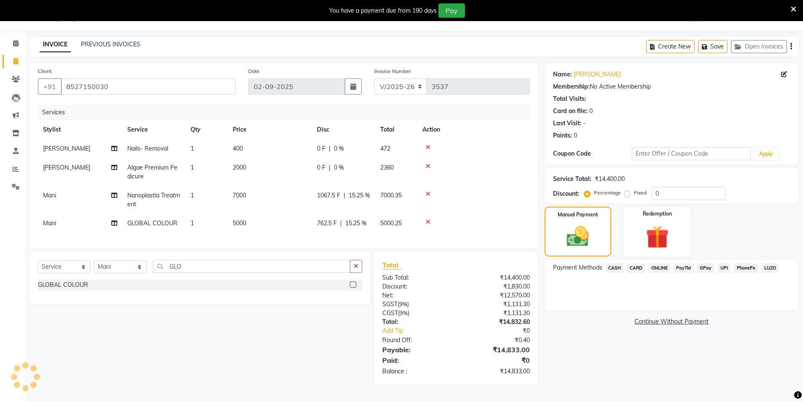
click at [616, 269] on span "CASH" at bounding box center [615, 268] width 18 height 10
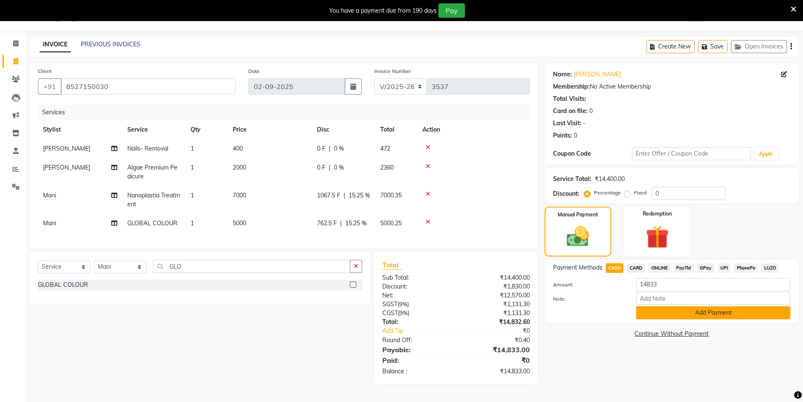
click at [721, 312] on button "Add Payment" at bounding box center [713, 312] width 154 height 13
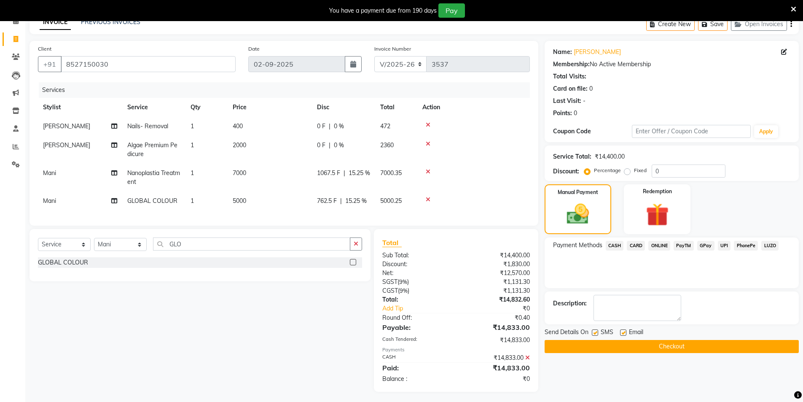
scroll to position [52, 0]
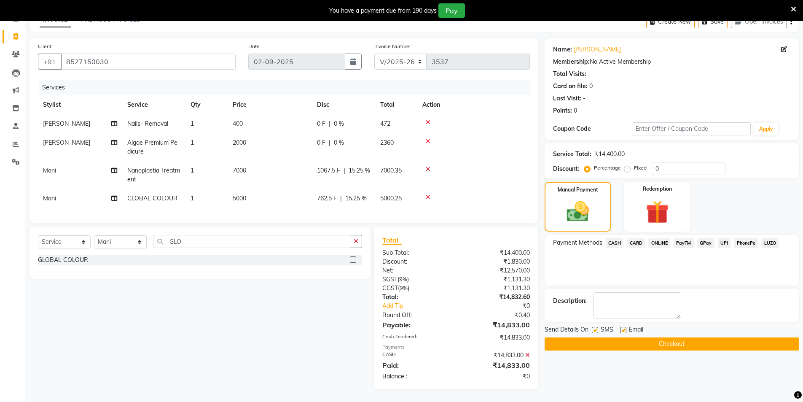
click at [690, 338] on button "Checkout" at bounding box center [672, 343] width 254 height 13
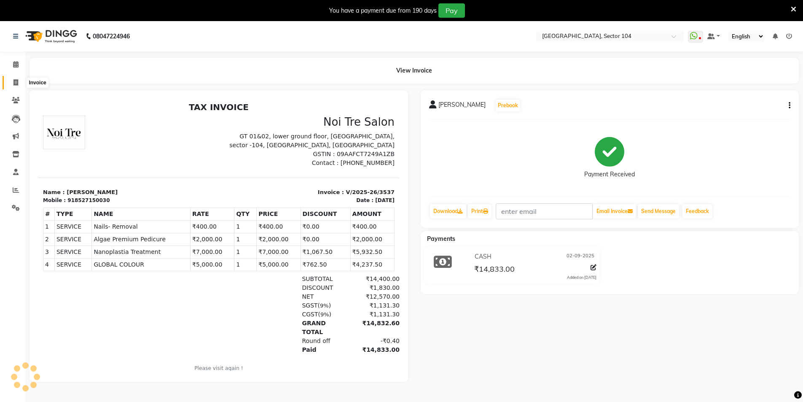
click at [15, 81] on icon at bounding box center [15, 82] width 5 height 6
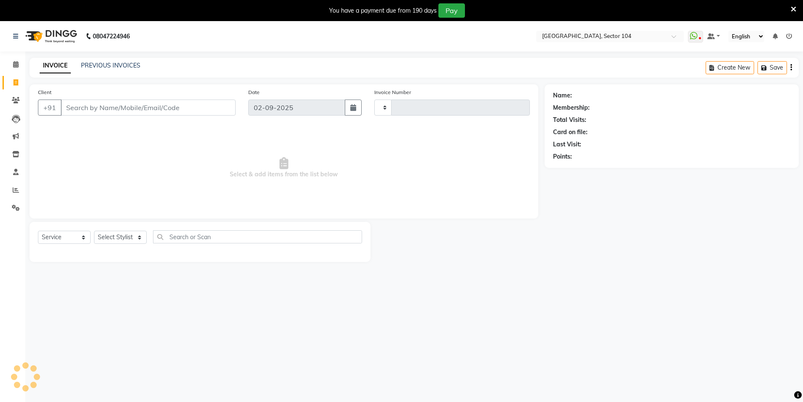
scroll to position [21, 0]
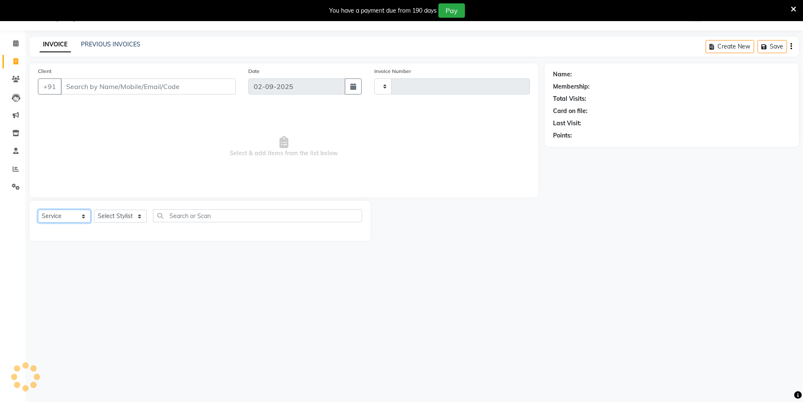
click at [76, 218] on select "Select Service Product Membership Package Voucher Prepaid Gift Card" at bounding box center [64, 216] width 53 height 13
select select "P"
click at [38, 210] on select "Select Service Product Membership Package Voucher Prepaid Gift Card" at bounding box center [64, 216] width 53 height 13
click at [118, 215] on select "Select Stylist" at bounding box center [120, 216] width 53 height 13
type input "3538"
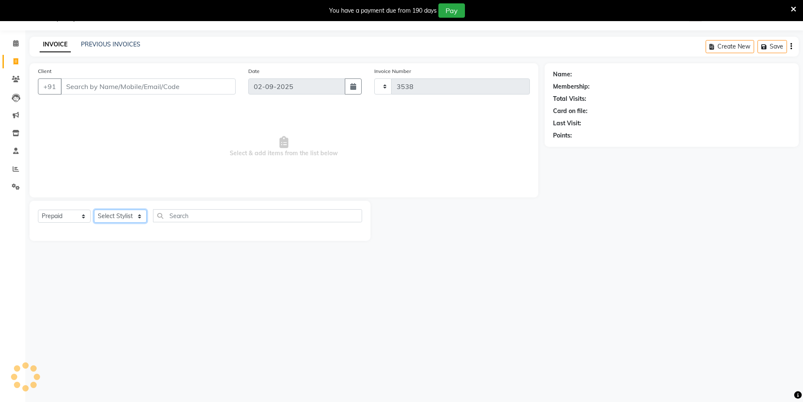
select select "4009"
select select "service"
select select "31694"
click at [94, 210] on select "Select Stylist [PERSON_NAME] [PERSON_NAME] [PERSON_NAME] [PERSON_NAME] [PERSON_…" at bounding box center [120, 216] width 53 height 13
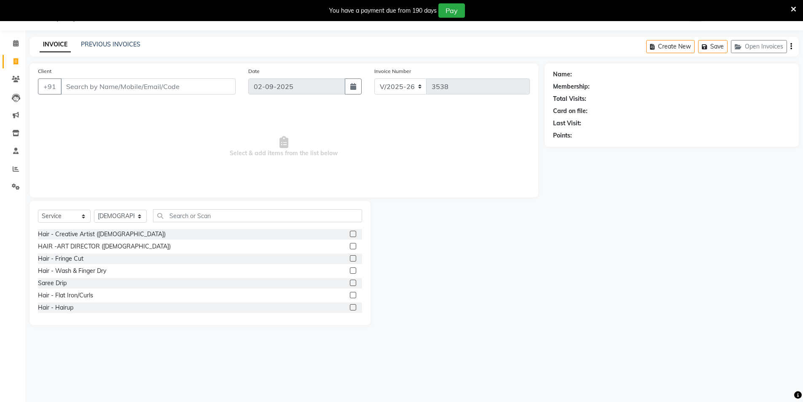
click at [191, 208] on div "Select Service Product Membership Package Voucher Prepaid Gift Card Select Styl…" at bounding box center [200, 263] width 341 height 124
click at [83, 215] on select "Select Service Product Membership Package Voucher Prepaid Gift Card" at bounding box center [64, 216] width 53 height 13
select select "P"
click at [38, 210] on select "Select Service Product Membership Package Voucher Prepaid Gift Card" at bounding box center [64, 216] width 53 height 13
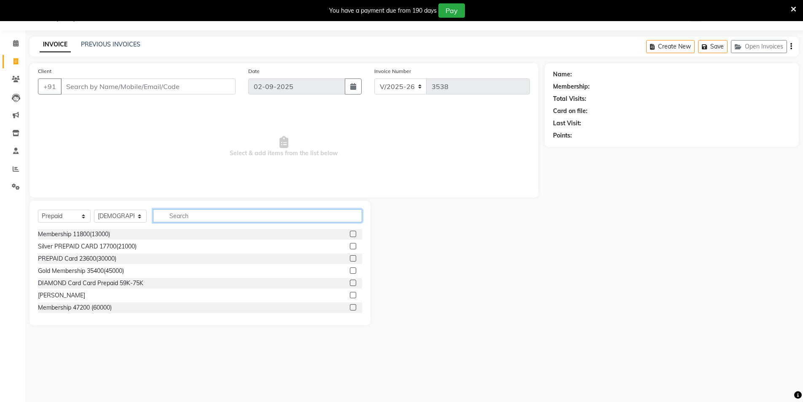
click at [178, 218] on input "text" at bounding box center [257, 215] width 209 height 13
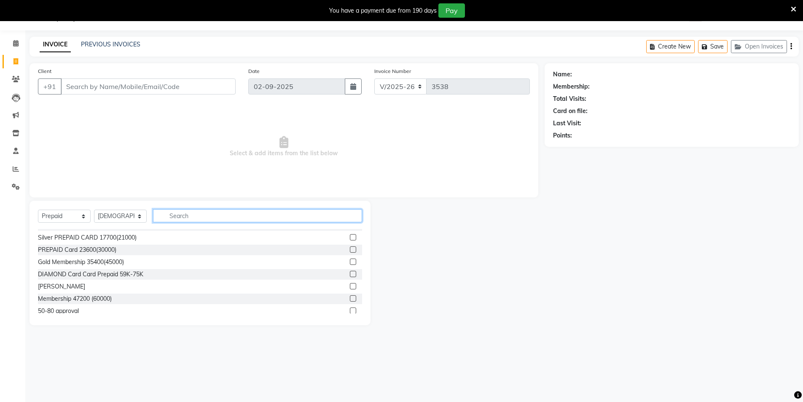
scroll to position [0, 0]
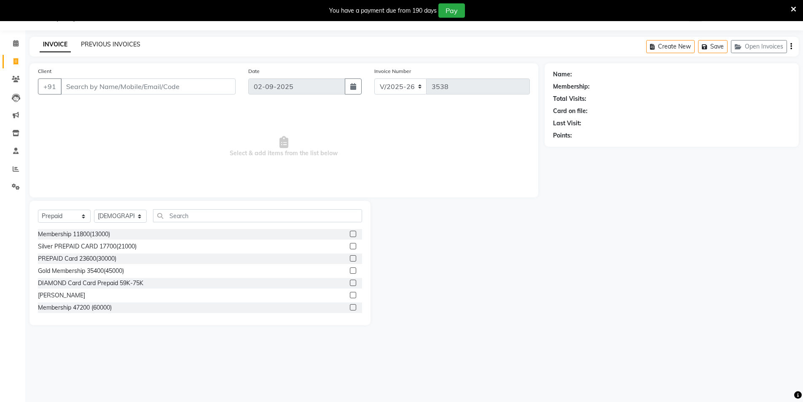
click at [115, 44] on link "PREVIOUS INVOICES" at bounding box center [110, 44] width 59 height 8
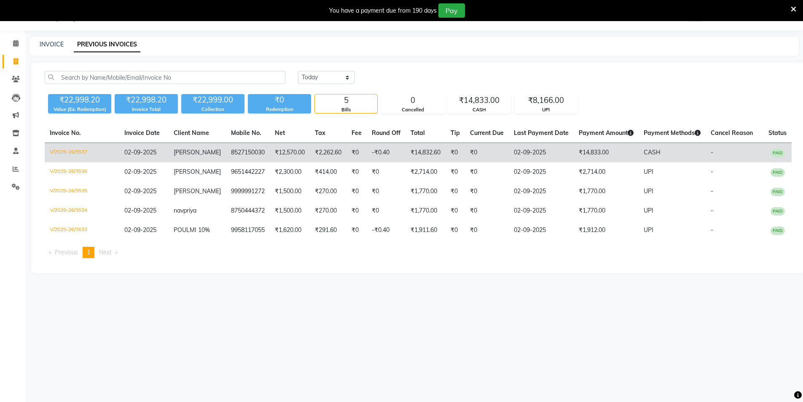
click at [449, 152] on td "₹0" at bounding box center [455, 153] width 19 height 20
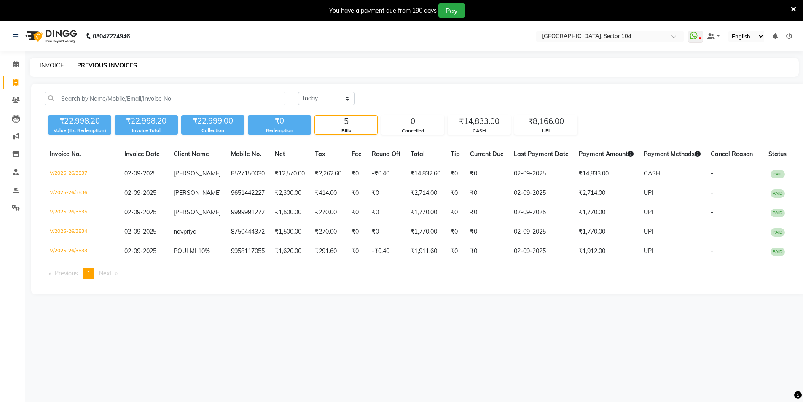
click at [59, 67] on link "INVOICE" at bounding box center [52, 66] width 24 height 8
select select "service"
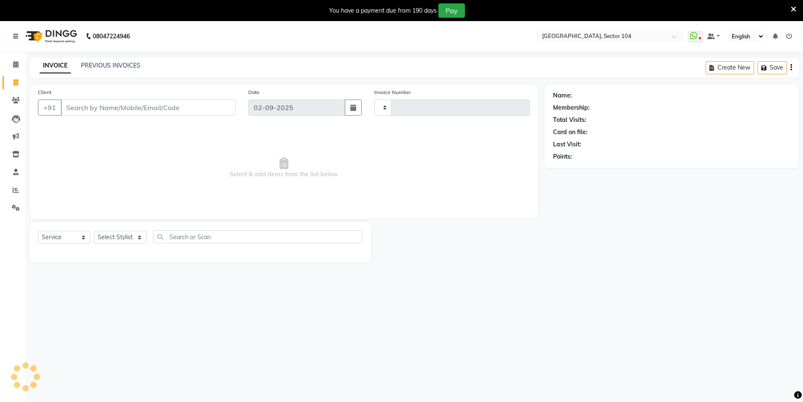
type input "3538"
select select "4009"
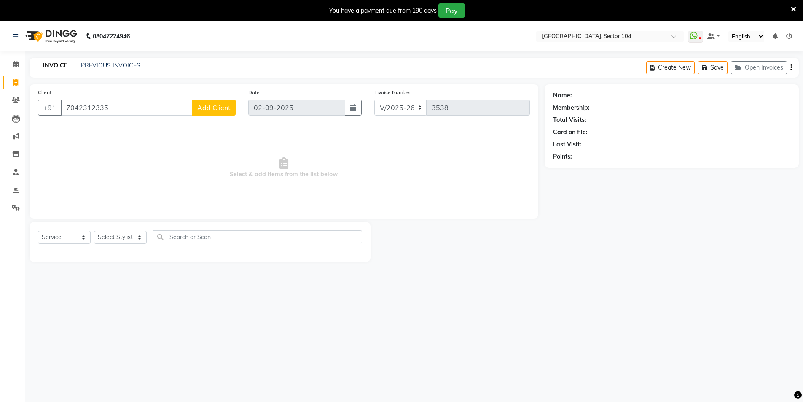
type input "7042312335"
click at [211, 107] on span "Add Client" at bounding box center [213, 107] width 33 height 8
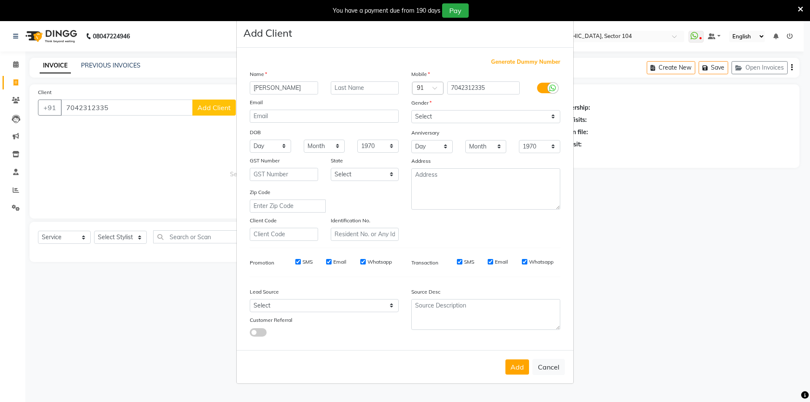
type input "[PERSON_NAME]"
click at [430, 117] on select "Select Male Female Other Prefer Not To Say" at bounding box center [485, 116] width 149 height 13
select select "female"
click at [411, 110] on select "Select Male Female Other Prefer Not To Say" at bounding box center [485, 116] width 149 height 13
click at [326, 305] on select "Select Walk-in Referral Internet Friend Word of Mouth Advertisement Facebook Ju…" at bounding box center [324, 305] width 149 height 13
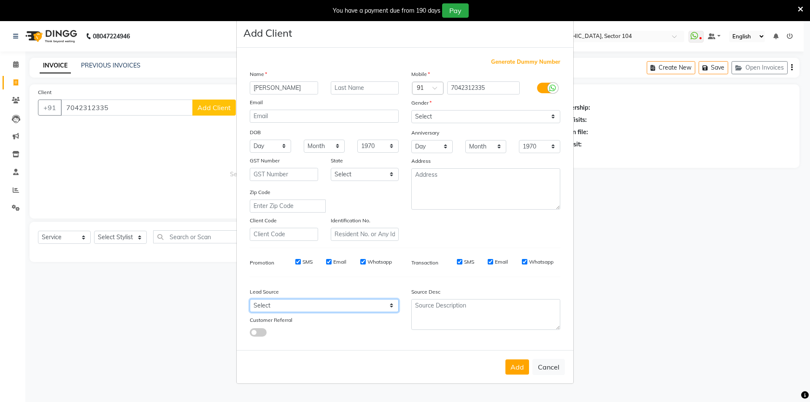
select select "28442"
click at [250, 299] on select "Select Walk-in Referral Internet Friend Word of Mouth Advertisement Facebook Ju…" at bounding box center [324, 305] width 149 height 13
click at [524, 367] on button "Add" at bounding box center [517, 366] width 24 height 15
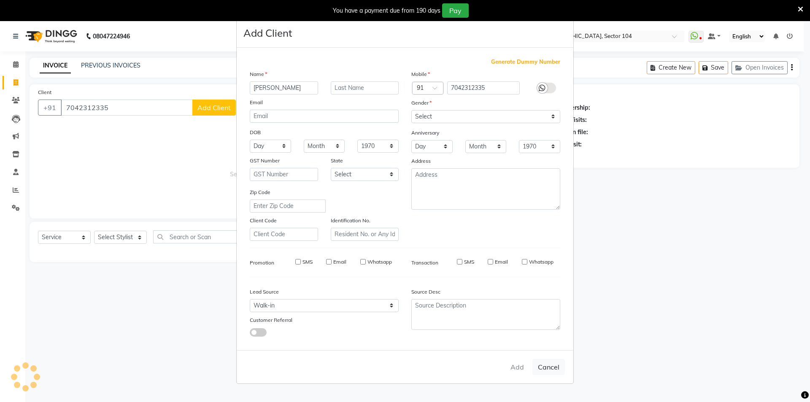
select select
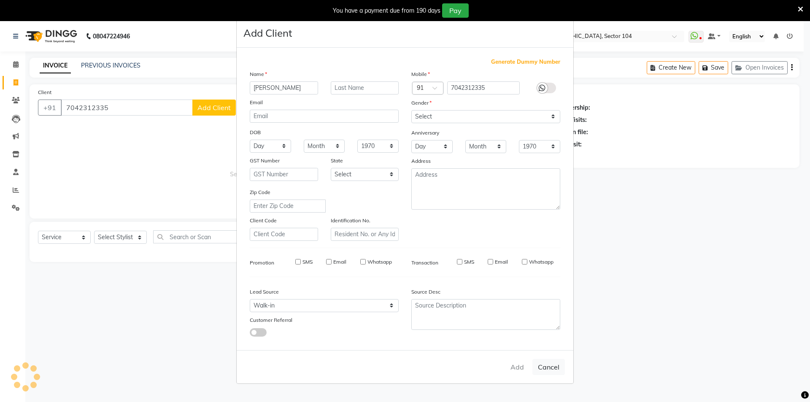
select select
checkbox input "false"
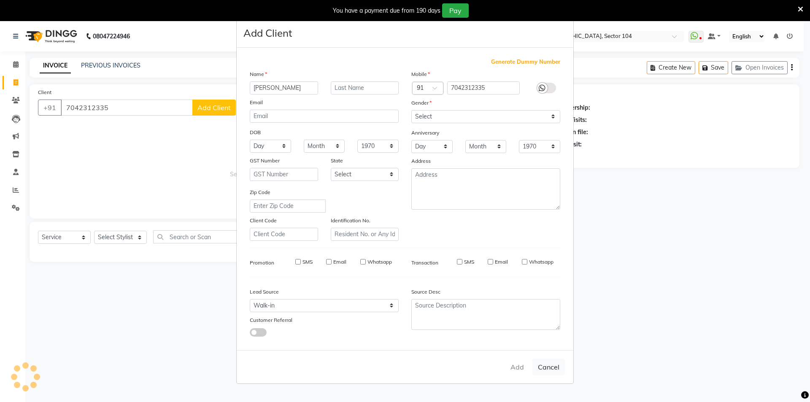
checkbox input "false"
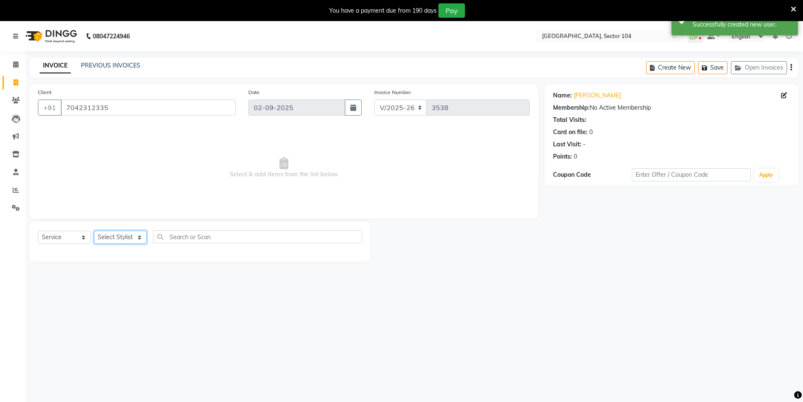
click at [126, 240] on select "Select Stylist [PERSON_NAME] [PERSON_NAME] [PERSON_NAME] [PERSON_NAME] [PERSON_…" at bounding box center [120, 237] width 53 height 13
select select "44687"
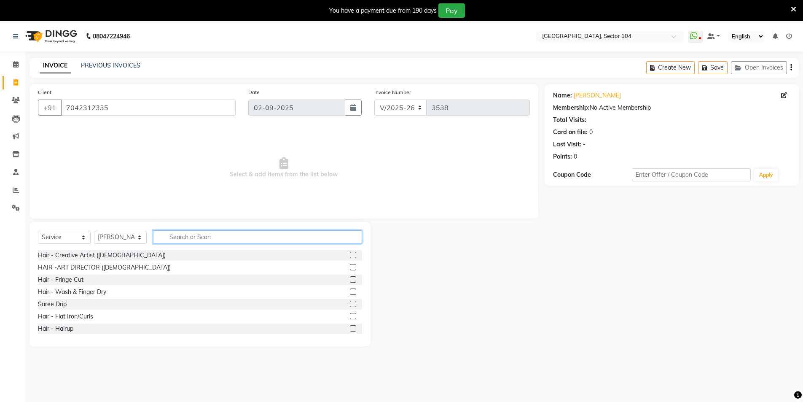
click at [209, 234] on input "text" at bounding box center [257, 236] width 209 height 13
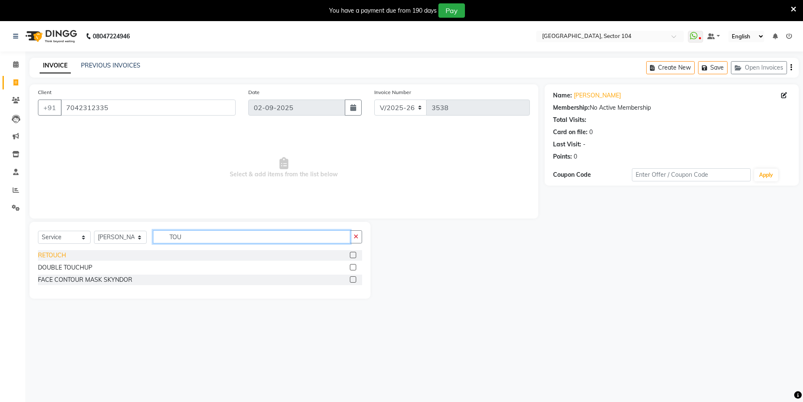
type input "TOU"
click at [53, 254] on div "RETOUCH" at bounding box center [52, 255] width 28 height 9
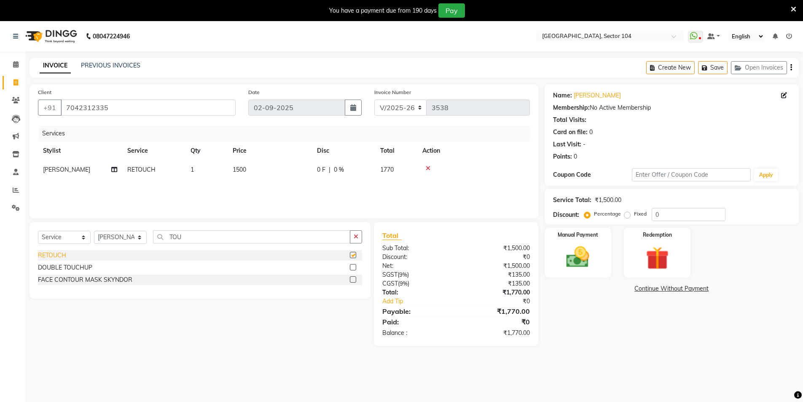
checkbox input "false"
drag, startPoint x: 140, startPoint y: 218, endPoint x: 100, endPoint y: 223, distance: 40.9
click at [100, 223] on div "Select Service Product Membership Package Voucher Prepaid Gift Card Select Styl…" at bounding box center [200, 260] width 341 height 77
type input "C"
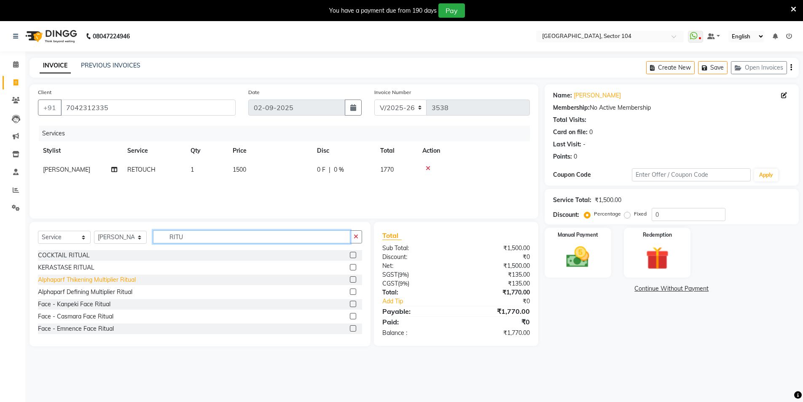
type input "RITU"
click at [67, 280] on div "Alphaparf Thikening Multiplier Ritual" at bounding box center [87, 279] width 98 height 9
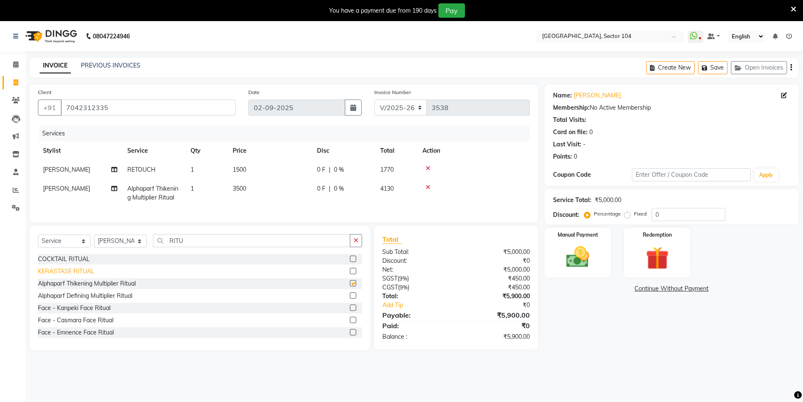
checkbox input "false"
click at [253, 185] on td "3500" at bounding box center [270, 193] width 84 height 28
select select "44687"
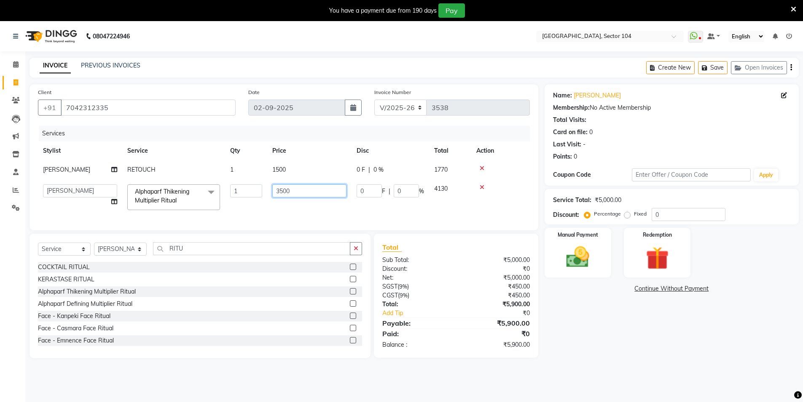
drag, startPoint x: 296, startPoint y: 190, endPoint x: 226, endPoint y: 187, distance: 70.1
click at [227, 187] on tr "AAMIR Aashis ajay AJEET akram Ali Alic ashok vihar Alice makeup alisha Alisha A…" at bounding box center [284, 197] width 492 height 36
type input "3000"
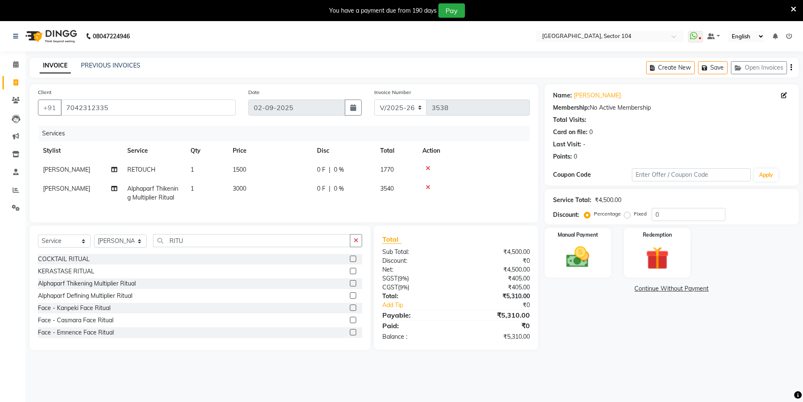
click at [667, 330] on div "Name: Akriti Membership: No Active Membership Total Visits: Card on file: 0 Las…" at bounding box center [675, 217] width 261 height 266
click at [580, 250] on img at bounding box center [578, 256] width 39 height 27
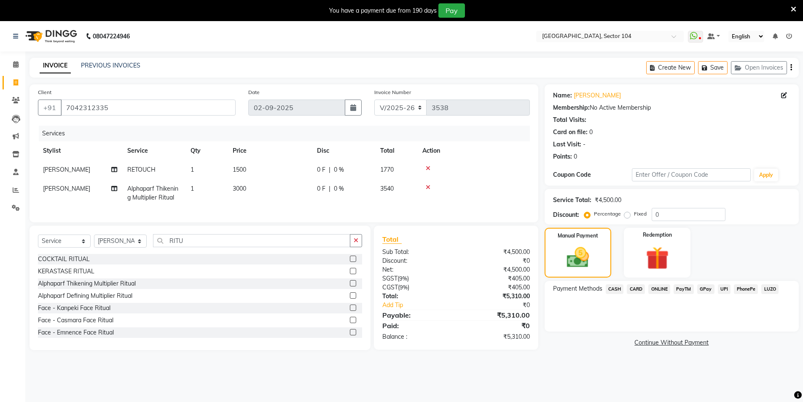
click at [720, 287] on span "UPI" at bounding box center [724, 289] width 13 height 10
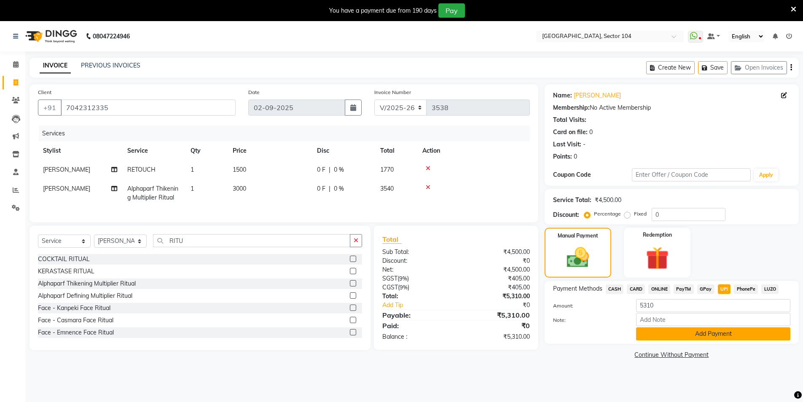
click at [711, 334] on button "Add Payment" at bounding box center [713, 333] width 154 height 13
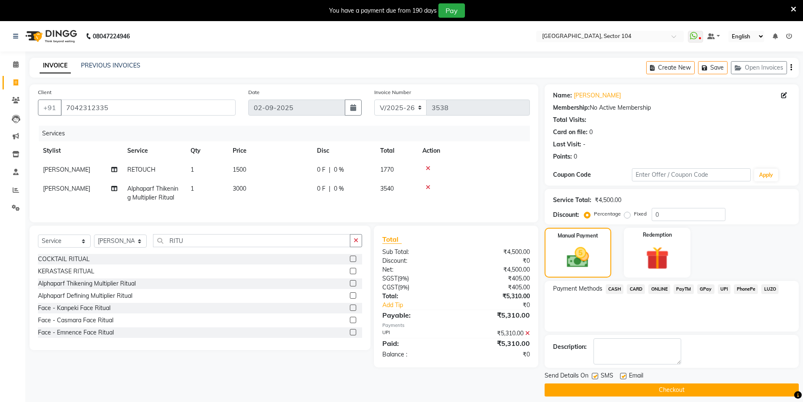
click at [614, 283] on div "Payment Methods CASH CARD ONLINE PayTM GPay UPI PhonePe LUZO" at bounding box center [672, 306] width 254 height 51
click at [615, 288] on span "CASH" at bounding box center [615, 289] width 18 height 10
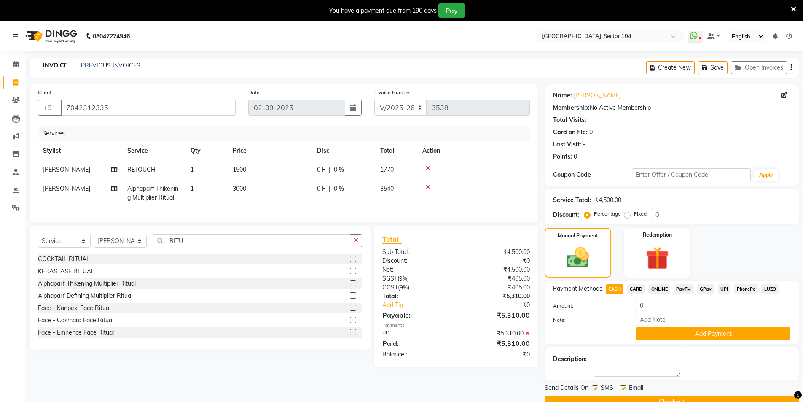
click at [528, 336] on icon at bounding box center [527, 333] width 5 height 6
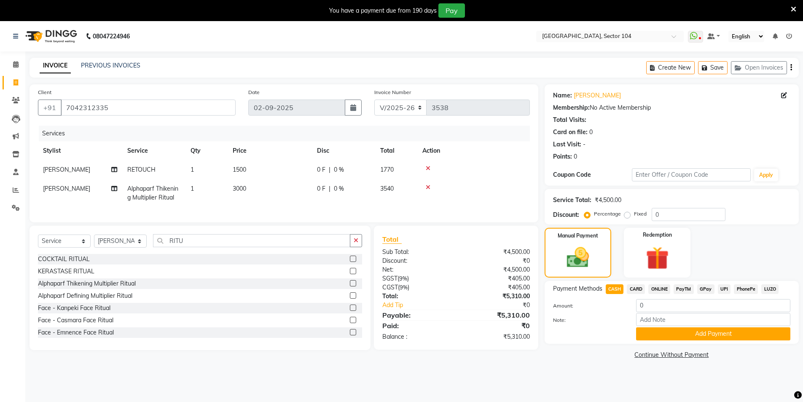
click at [637, 290] on span "CARD" at bounding box center [636, 289] width 18 height 10
type input "5310"
click at [713, 333] on button "Add Payment" at bounding box center [713, 333] width 154 height 13
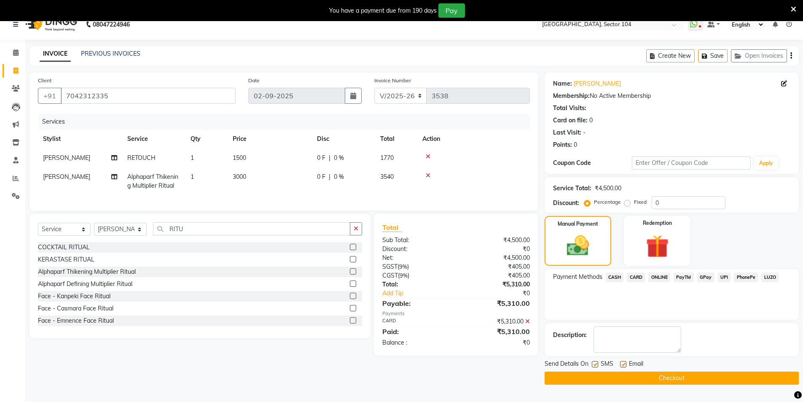
scroll to position [21, 0]
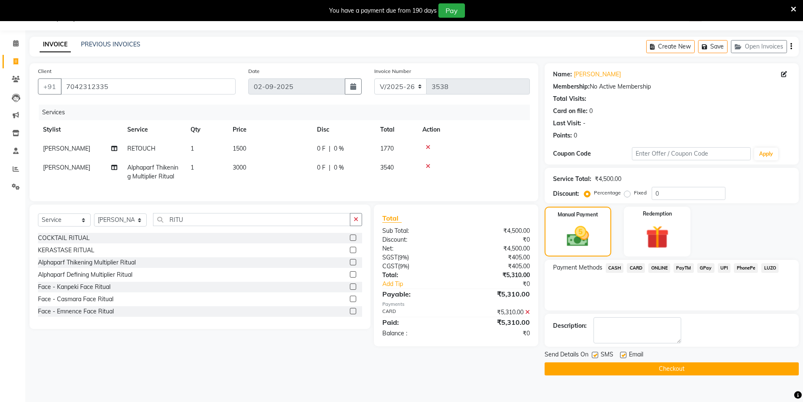
click at [678, 369] on button "Checkout" at bounding box center [672, 368] width 254 height 13
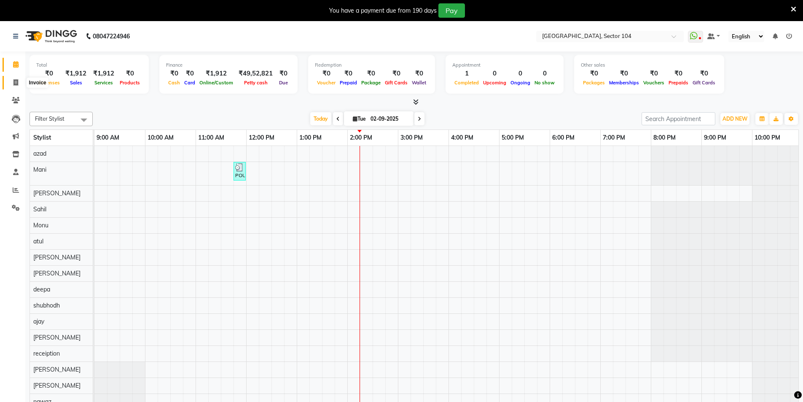
click at [13, 83] on span at bounding box center [15, 83] width 15 height 10
select select "service"
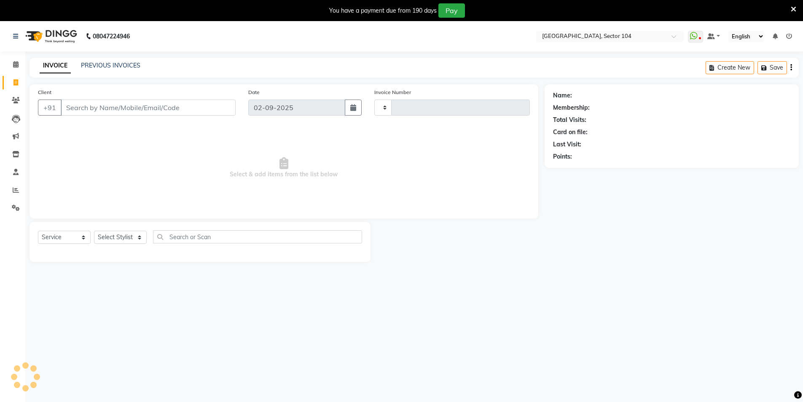
type input "3534"
select select "4009"
click at [116, 63] on link "PREVIOUS INVOICES" at bounding box center [110, 66] width 59 height 8
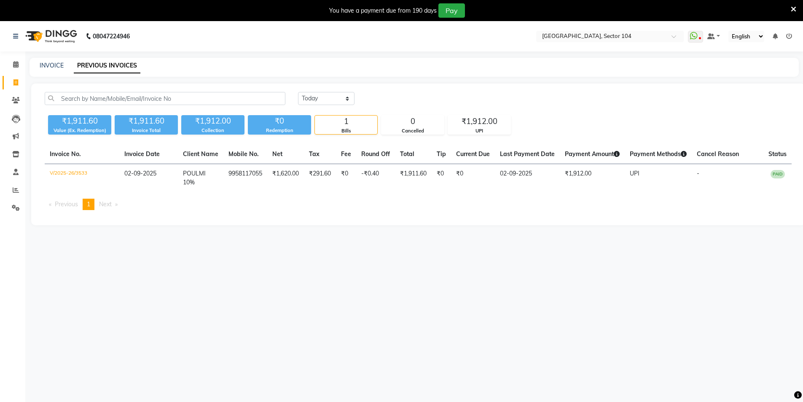
click at [49, 61] on div "INVOICE PREVIOUS INVOICES" at bounding box center [415, 67] width 770 height 19
click at [49, 64] on link "INVOICE" at bounding box center [52, 66] width 24 height 8
select select "service"
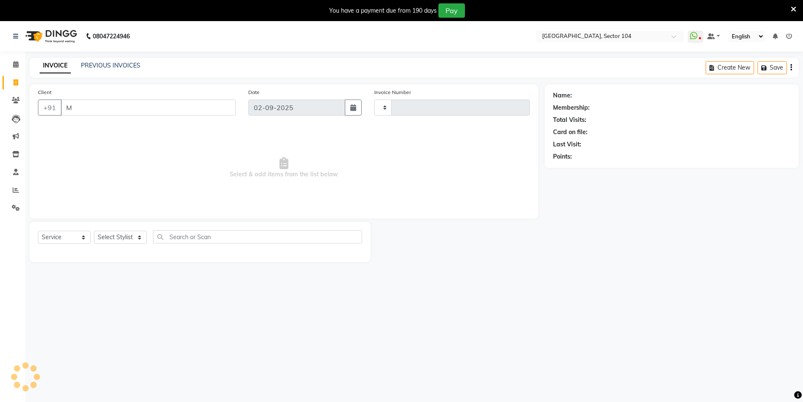
type input "M"
click at [114, 229] on div "Select Service Product Membership Package Voucher Prepaid Gift Card Select Styl…" at bounding box center [200, 242] width 341 height 40
click at [119, 234] on select "Select Stylist" at bounding box center [120, 237] width 53 height 13
type input "3538"
select select "4009"
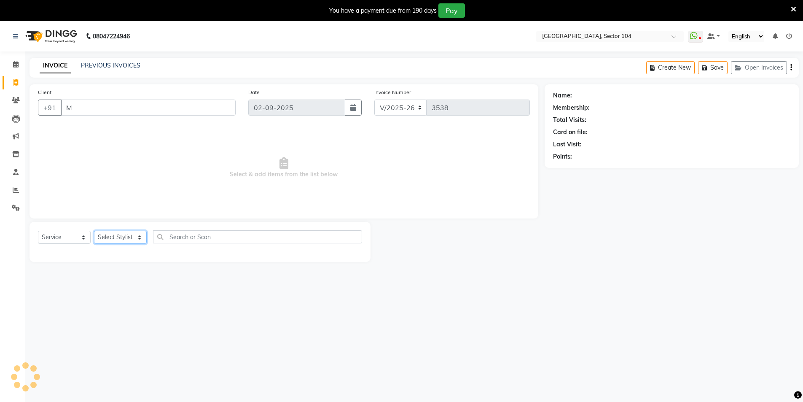
click at [128, 235] on select "Select Stylist" at bounding box center [120, 237] width 53 height 13
drag, startPoint x: 128, startPoint y: 235, endPoint x: 132, endPoint y: 236, distance: 4.2
click at [132, 236] on select "Select Stylist" at bounding box center [120, 237] width 53 height 13
click at [134, 236] on select "Select Stylist" at bounding box center [120, 237] width 53 height 13
click at [131, 233] on select "Select Stylist" at bounding box center [120, 237] width 53 height 13
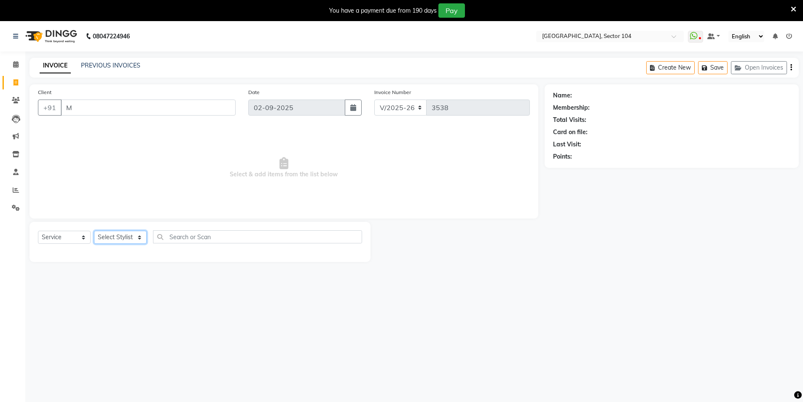
select select "20473"
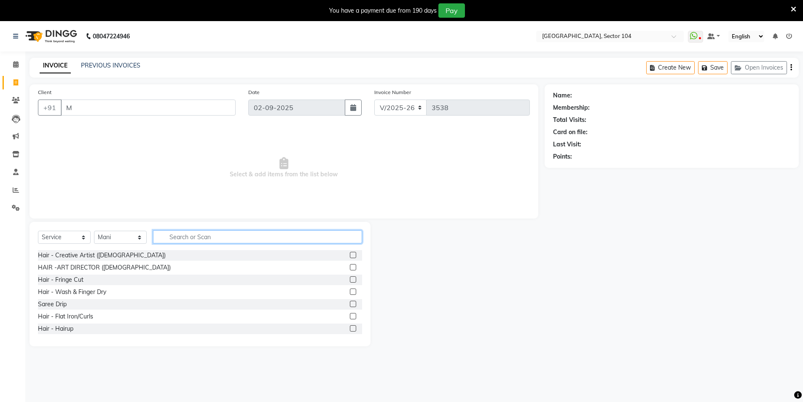
click at [198, 238] on input "text" at bounding box center [257, 236] width 209 height 13
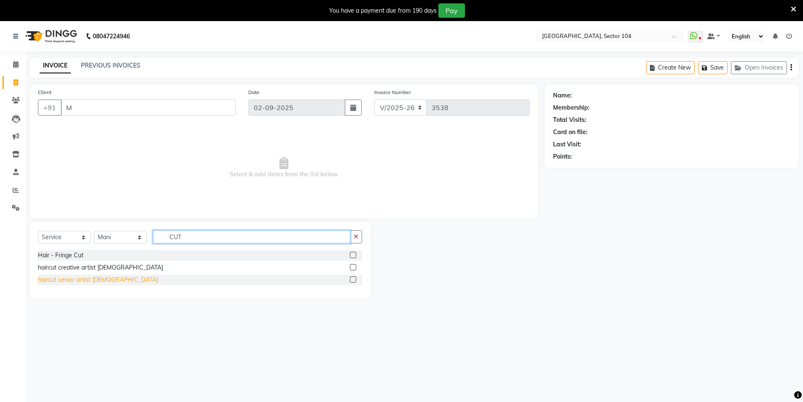
type input "CUT"
click at [62, 279] on div "haircut senior artist [DEMOGRAPHIC_DATA]" at bounding box center [98, 279] width 120 height 9
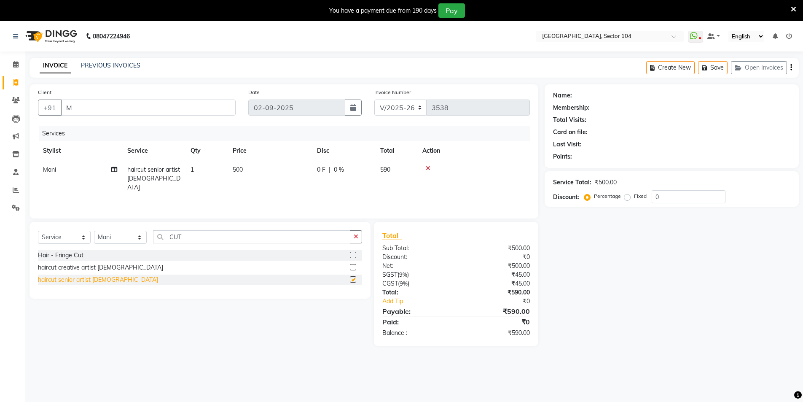
checkbox input "false"
drag, startPoint x: 194, startPoint y: 237, endPoint x: 149, endPoint y: 243, distance: 45.6
click at [149, 243] on div "Select Service Product Membership Package Voucher Prepaid Gift Card Select Styl…" at bounding box center [200, 240] width 324 height 20
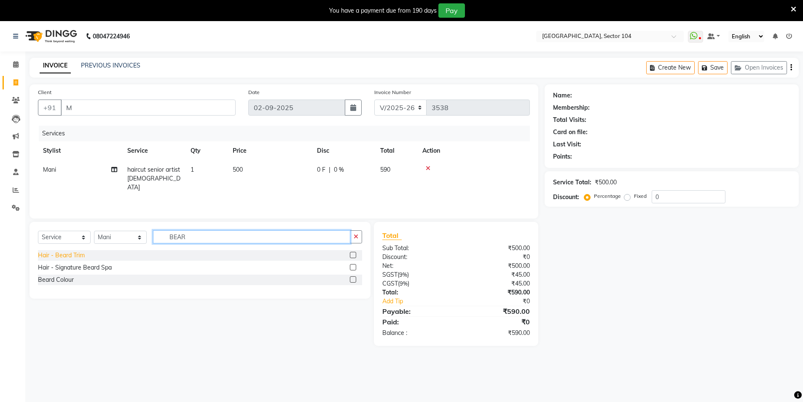
type input "BEAR"
click at [73, 255] on div "Hair - Beard Trim" at bounding box center [61, 255] width 47 height 9
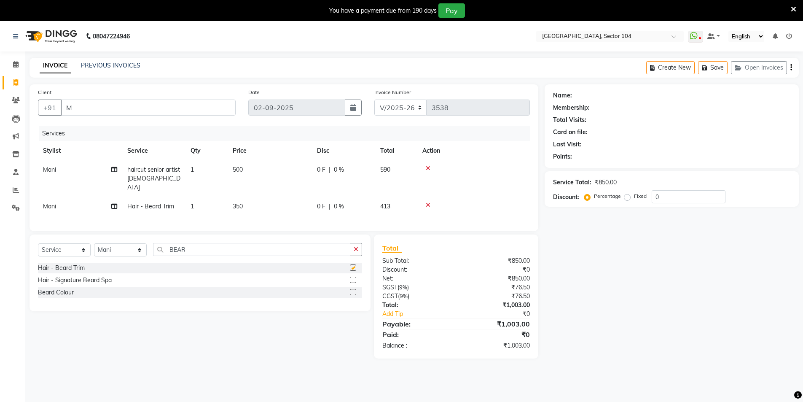
checkbox input "false"
drag, startPoint x: 188, startPoint y: 248, endPoint x: 121, endPoint y: 237, distance: 67.9
click at [127, 238] on div "Select Service Product Membership Package Voucher Prepaid Gift Card Select Styl…" at bounding box center [200, 272] width 341 height 77
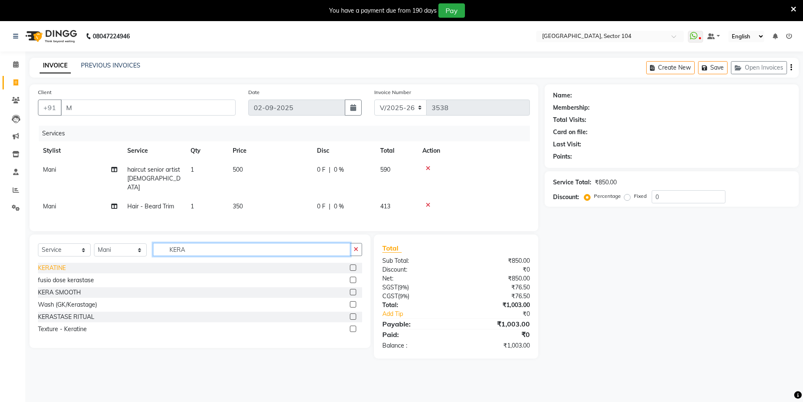
type input "KERA"
click at [49, 266] on div "KERATINE" at bounding box center [52, 268] width 28 height 9
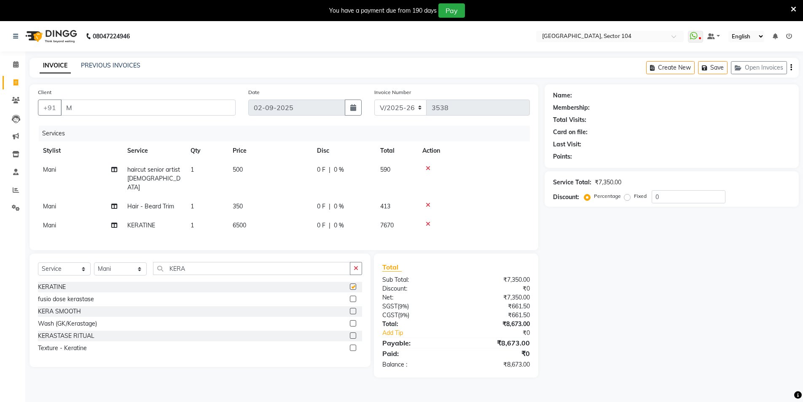
checkbox input "false"
click at [252, 216] on td "6500" at bounding box center [270, 225] width 84 height 19
select select "20473"
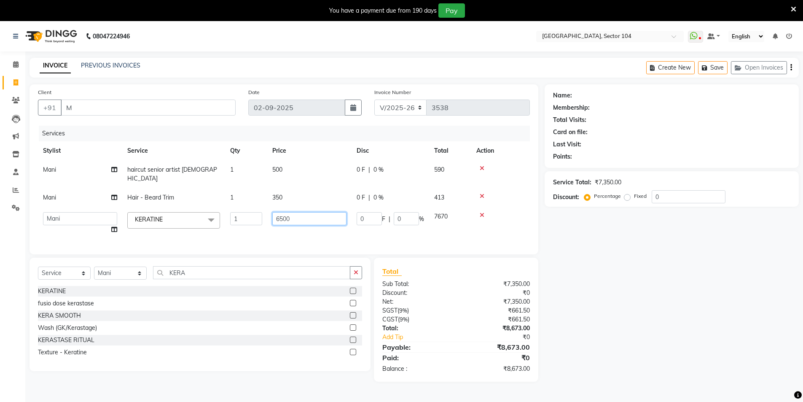
drag, startPoint x: 258, startPoint y: 197, endPoint x: 210, endPoint y: 191, distance: 48.3
click at [210, 191] on tbody "Mani haircut senior artist male 1 500 0 F | 0 % 590 Mani Hair - Beard Trim 1 35…" at bounding box center [284, 199] width 492 height 79
type input "4500"
click at [640, 294] on div "Name: Membership: Total Visits: Card on file: Last Visit: Points: Service Total…" at bounding box center [675, 232] width 261 height 297
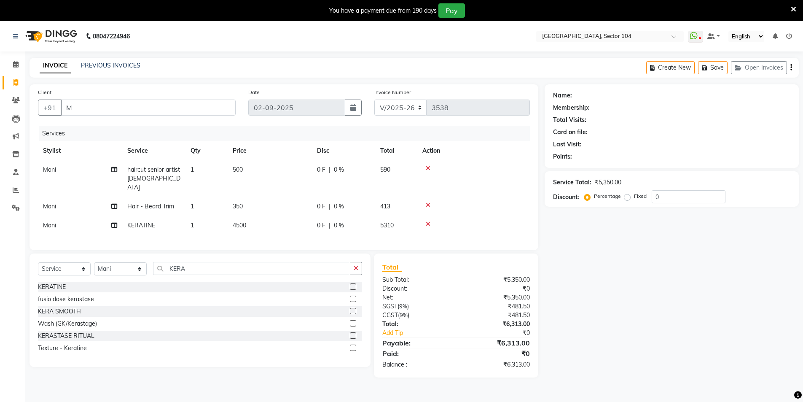
click at [258, 216] on td "4500" at bounding box center [270, 225] width 84 height 19
select select "20473"
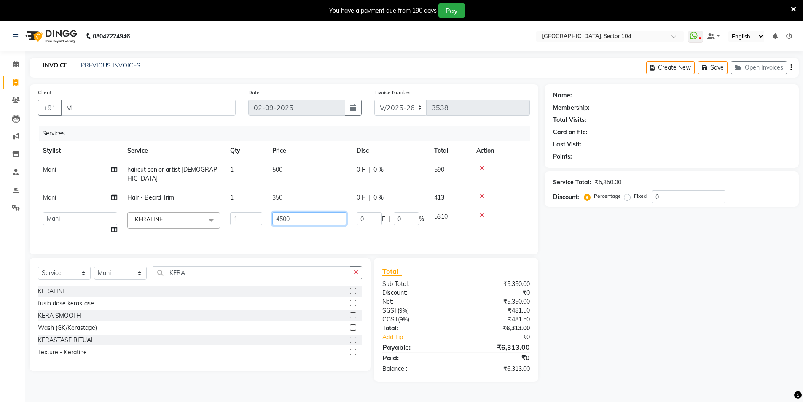
click at [302, 213] on input "4500" at bounding box center [309, 218] width 74 height 13
drag, startPoint x: 293, startPoint y: 209, endPoint x: 205, endPoint y: 197, distance: 89.0
click at [205, 197] on tbody "Mani haircut senior artist male 1 500 0 F | 0 % 590 Mani Hair - Beard Trim 1 35…" at bounding box center [284, 199] width 492 height 79
type input "3500"
click at [644, 310] on div "Name: Membership: Total Visits: Card on file: Last Visit: Points: Service Total…" at bounding box center [675, 232] width 261 height 297
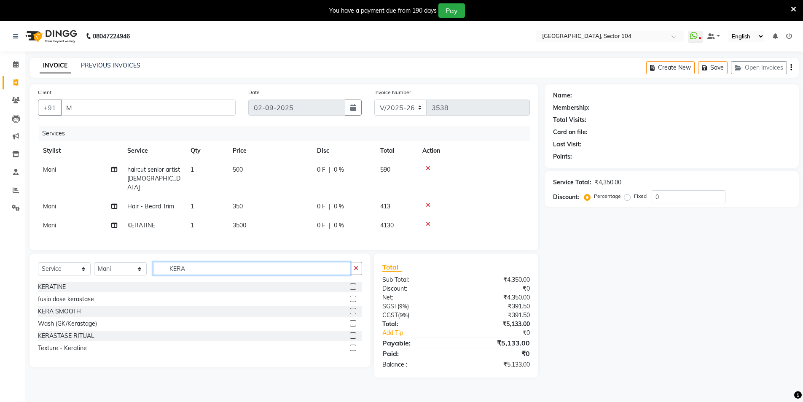
drag, startPoint x: 142, startPoint y: 264, endPoint x: 136, endPoint y: 266, distance: 5.9
click at [137, 265] on div "Select Service Product Membership Package Voucher Prepaid Gift Card Select Styl…" at bounding box center [200, 272] width 324 height 20
type input "TOU"
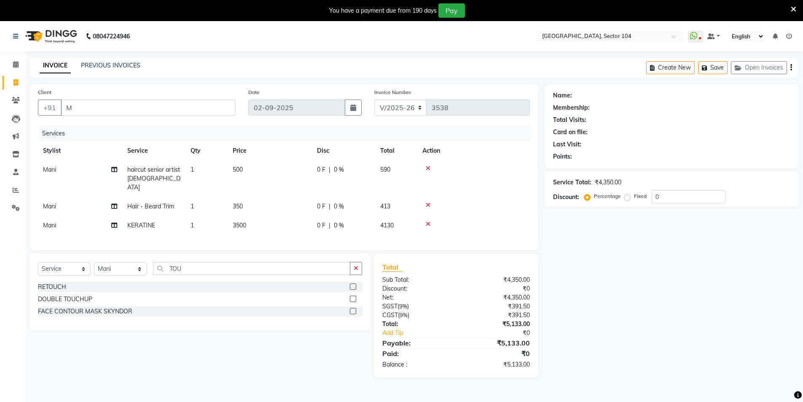
click at [45, 285] on div "RETOUCH" at bounding box center [52, 287] width 28 height 9
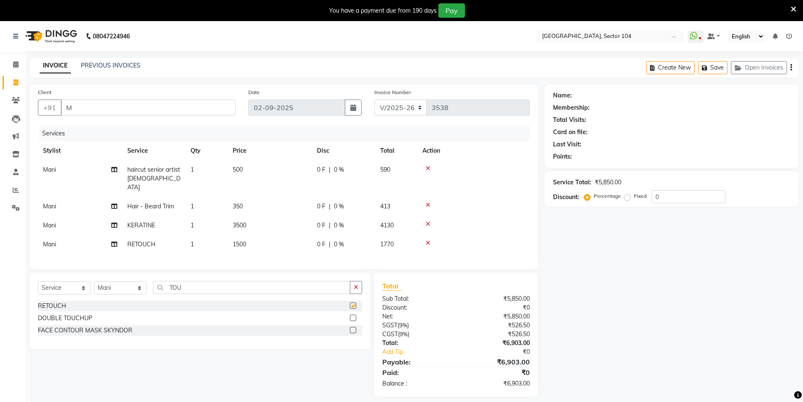
checkbox input "false"
drag, startPoint x: 182, startPoint y: 280, endPoint x: 90, endPoint y: 287, distance: 92.6
click at [91, 287] on div "Select Service Product Membership Package Voucher Prepaid Gift Card Select Styl…" at bounding box center [200, 291] width 324 height 20
click at [120, 286] on select "Select Stylist [PERSON_NAME] [PERSON_NAME] [PERSON_NAME] [PERSON_NAME] [PERSON_…" at bounding box center [120, 287] width 53 height 13
select select "72327"
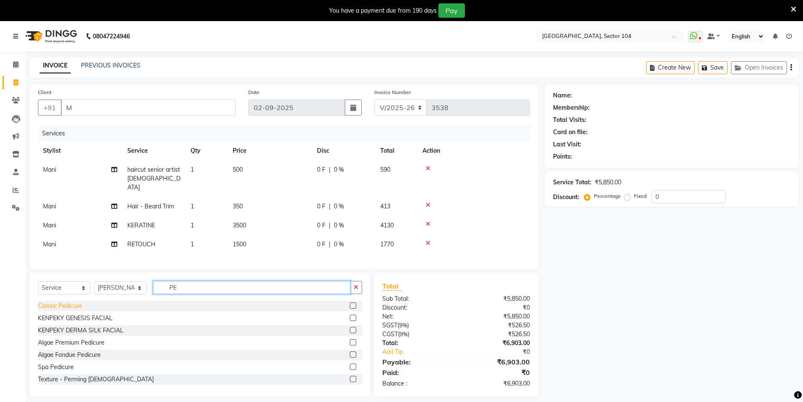
type input "PE"
click at [71, 306] on div "Classic Pedicure" at bounding box center [60, 306] width 44 height 9
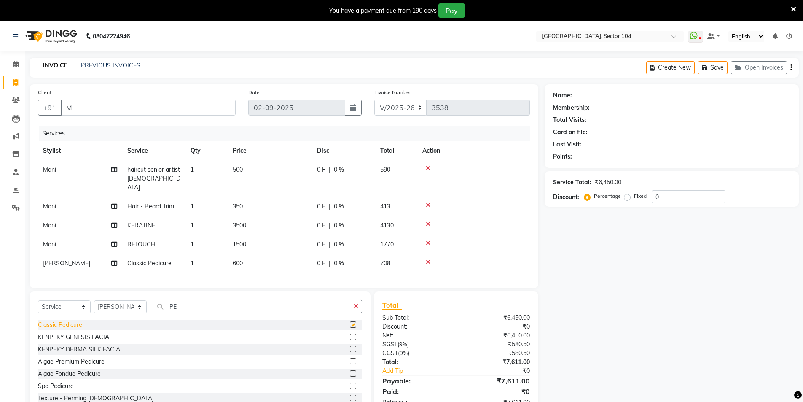
checkbox input "false"
drag, startPoint x: 140, startPoint y: 112, endPoint x: 0, endPoint y: 93, distance: 140.8
click at [0, 92] on app-home "08047224946 Select Location × Noi Tre Salon, Sector 104 WhatsApp Status ✕ Statu…" at bounding box center [401, 224] width 803 height 407
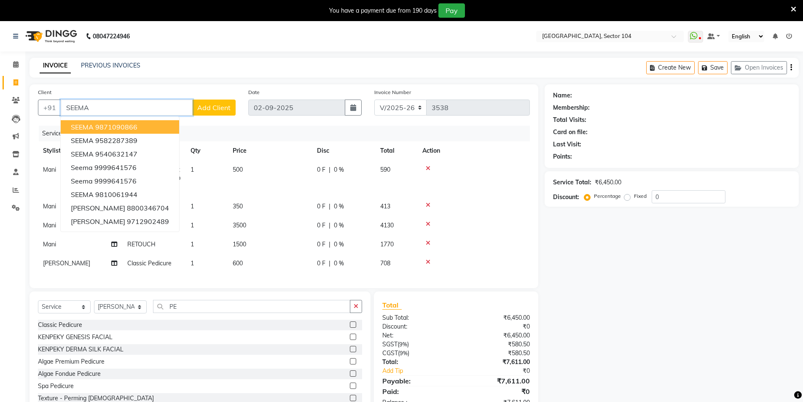
click at [109, 104] on input "SEEMA" at bounding box center [127, 108] width 132 height 16
paste input "9999641576"
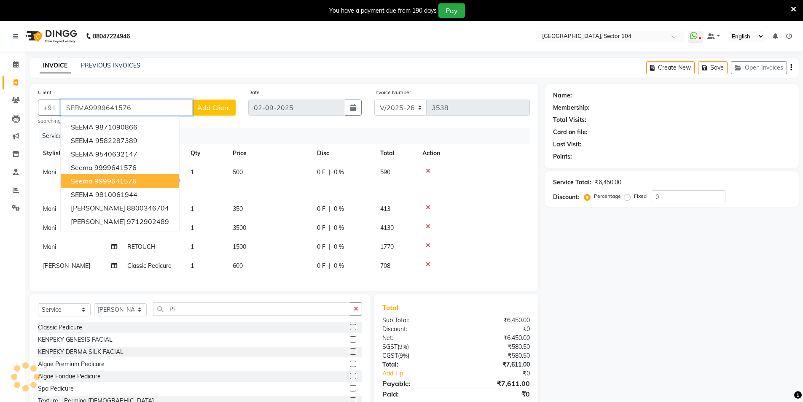
click at [89, 105] on input "SEEMA9999641576" at bounding box center [127, 108] width 132 height 16
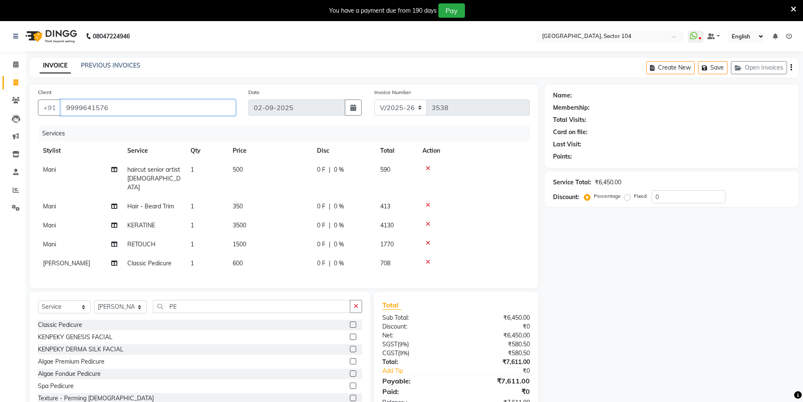
type input "9999641576"
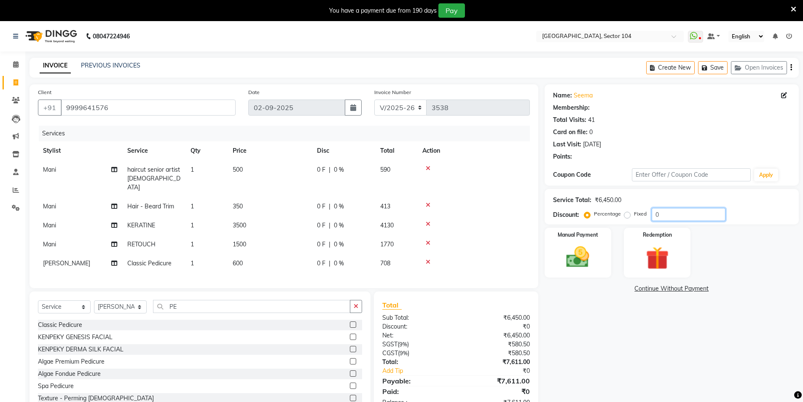
click at [662, 213] on input "0" at bounding box center [689, 214] width 74 height 13
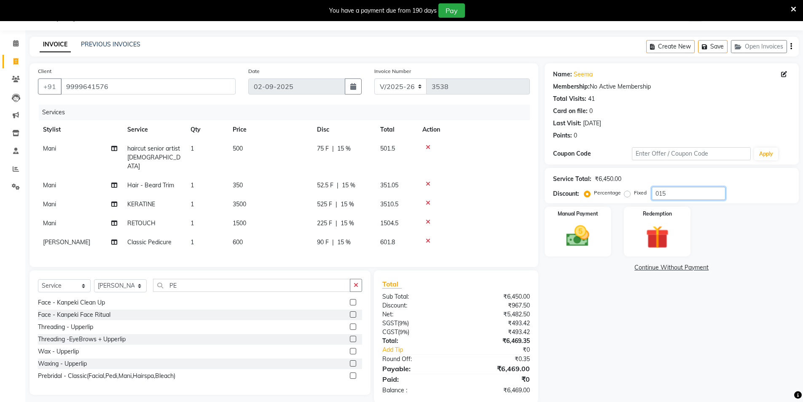
scroll to position [32, 0]
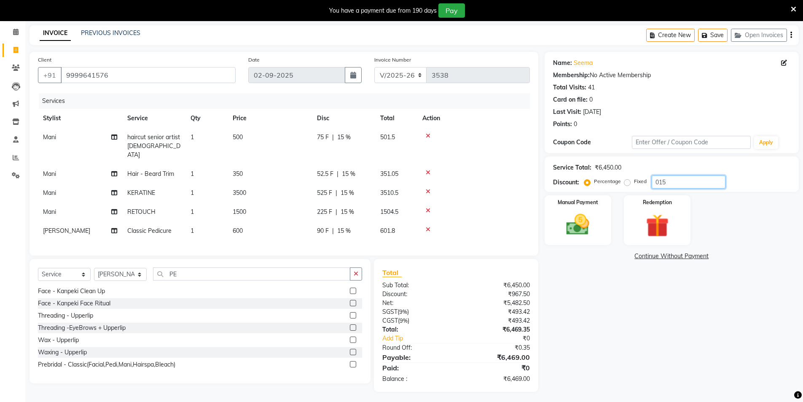
type input "015"
click at [74, 269] on select "Select Service Product Membership Package Voucher Prepaid Gift Card" at bounding box center [64, 274] width 53 height 13
select select "product"
click at [38, 268] on select "Select Service Product Membership Package Voucher Prepaid Gift Card" at bounding box center [64, 274] width 53 height 13
click at [124, 271] on select "Select Stylist [PERSON_NAME] [PERSON_NAME] [PERSON_NAME] [PERSON_NAME] [PERSON_…" at bounding box center [120, 274] width 53 height 13
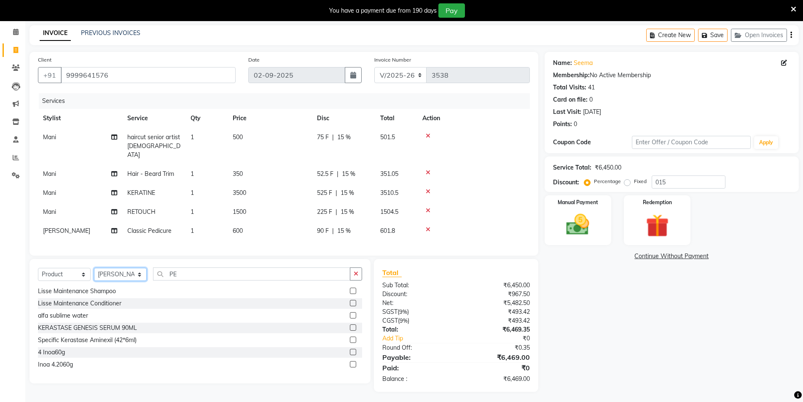
select select "20473"
drag, startPoint x: 181, startPoint y: 272, endPoint x: 140, endPoint y: 267, distance: 41.3
click at [140, 267] on div "Select Service Product Membership Package Voucher Prepaid Gift Card Select Styl…" at bounding box center [200, 277] width 324 height 20
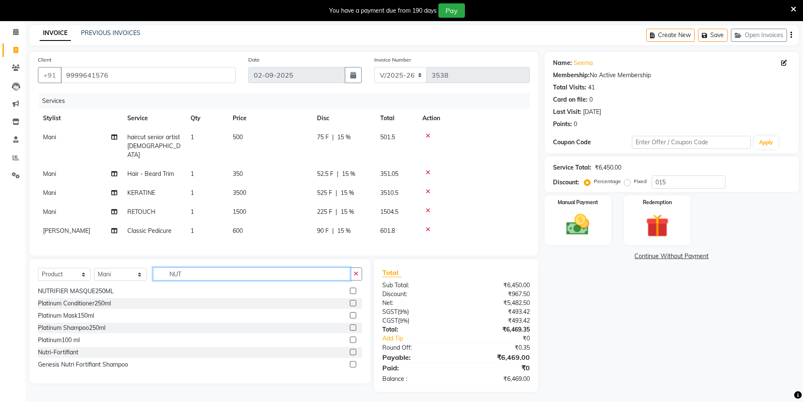
scroll to position [0, 0]
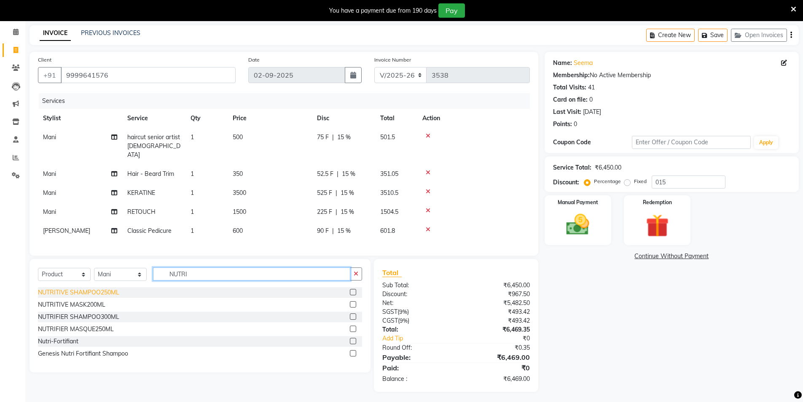
type input "NUTRI"
click at [75, 289] on div "NUTRITIVE SHAMPOO250ML" at bounding box center [78, 292] width 81 height 9
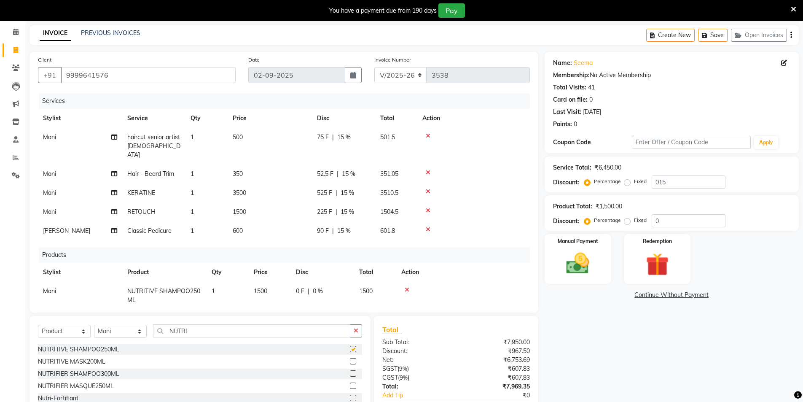
checkbox input "false"
click at [68, 361] on div "NUTRITIVE MASK200ML" at bounding box center [71, 361] width 67 height 9
checkbox input "false"
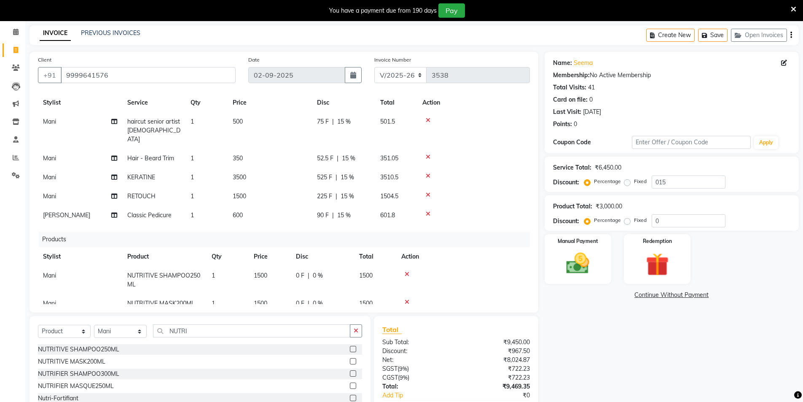
scroll to position [29, 0]
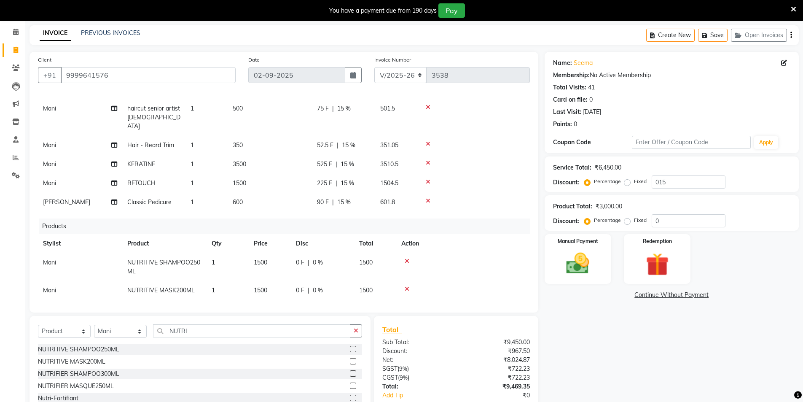
click at [257, 286] on td "1500" at bounding box center [270, 290] width 42 height 19
select select "20473"
drag, startPoint x: 275, startPoint y: 283, endPoint x: 257, endPoint y: 279, distance: 18.6
click at [258, 286] on input "1500" at bounding box center [270, 292] width 32 height 13
type input "1850"
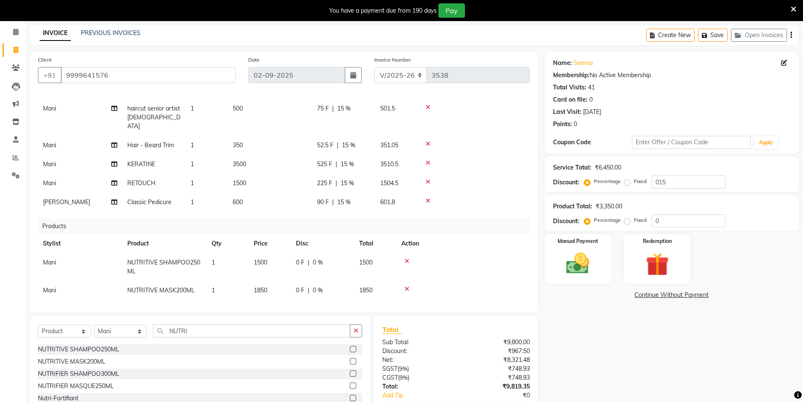
click at [269, 256] on td "1500" at bounding box center [270, 267] width 42 height 28
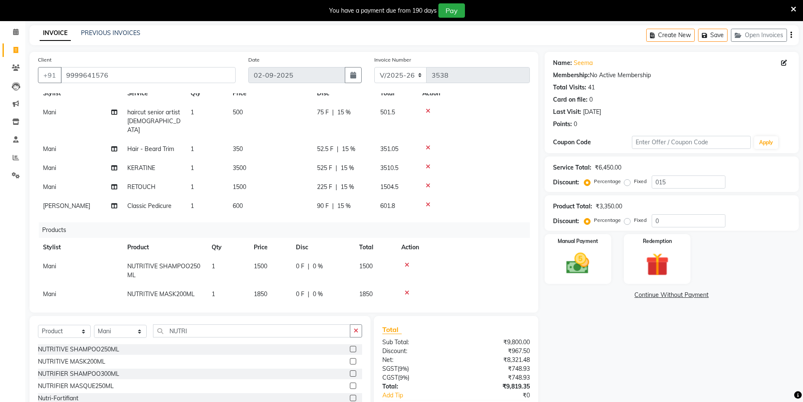
select select "20473"
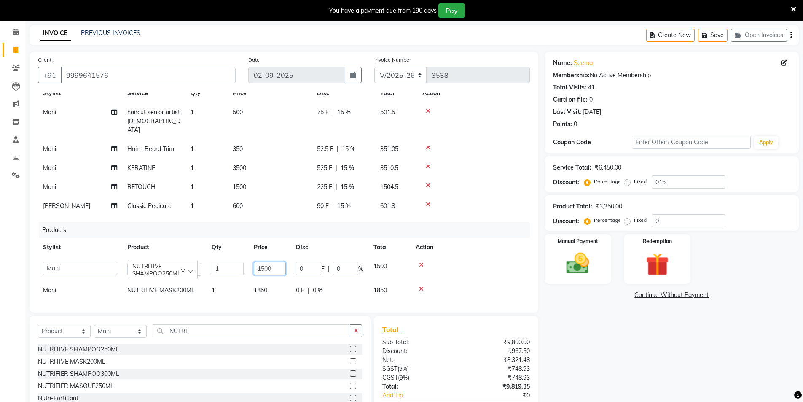
drag, startPoint x: 248, startPoint y: 250, endPoint x: 240, endPoint y: 250, distance: 7.6
click at [244, 257] on tr "AAMIR Aashis ajay AJEET akram Ali Alic ashok vihar Alice makeup alisha Alisha A…" at bounding box center [284, 269] width 492 height 24
type input "1850"
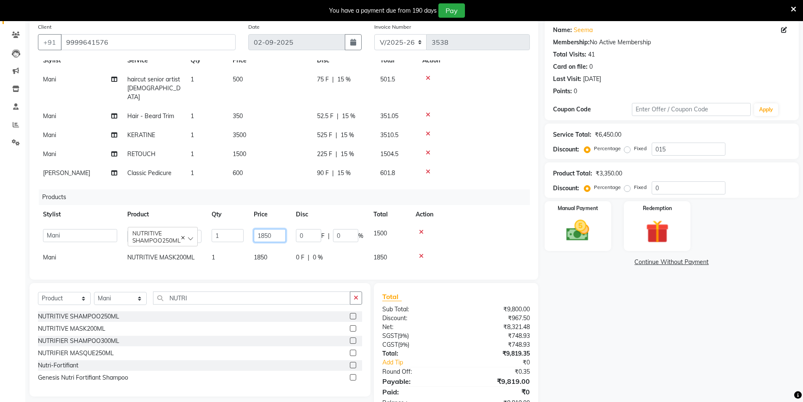
scroll to position [92, 0]
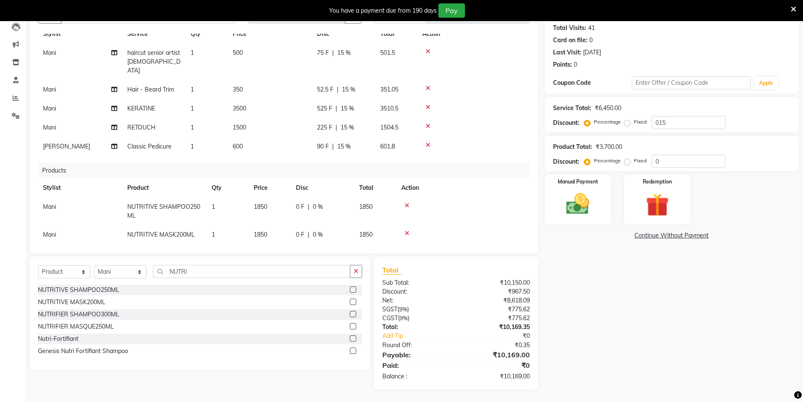
click at [638, 295] on div "Name: Seema Membership: No Active Membership Total Visits: 41 Card on file: 0 L…" at bounding box center [675, 190] width 261 height 397
click at [581, 209] on img at bounding box center [578, 203] width 39 height 27
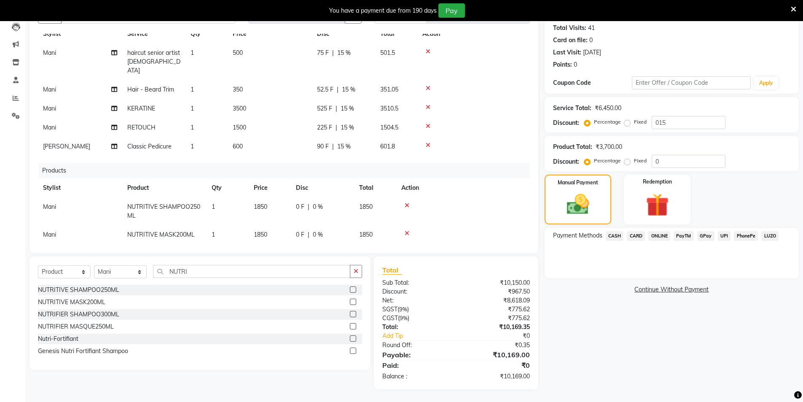
click at [617, 237] on span "CASH" at bounding box center [615, 236] width 18 height 10
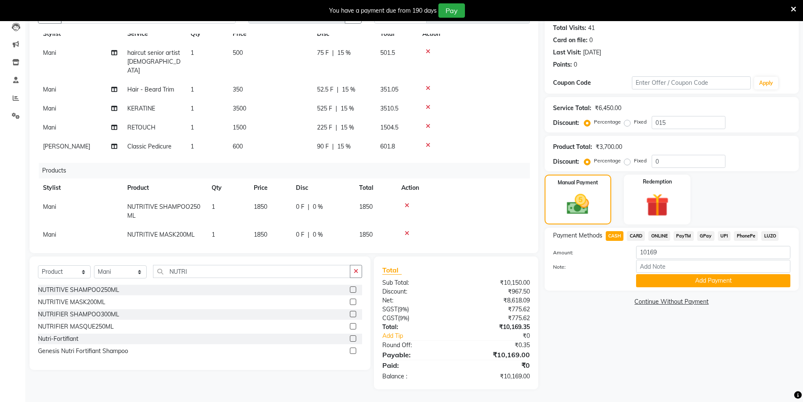
click at [675, 242] on div "PayTM" at bounding box center [682, 236] width 24 height 11
click at [672, 255] on input "10169" at bounding box center [713, 252] width 154 height 13
click at [603, 347] on div "Name: Seema Membership: No Active Membership Total Visits: 41 Card on file: 0 L…" at bounding box center [675, 190] width 261 height 397
click at [666, 251] on input "10000" at bounding box center [713, 252] width 154 height 13
type input "1"
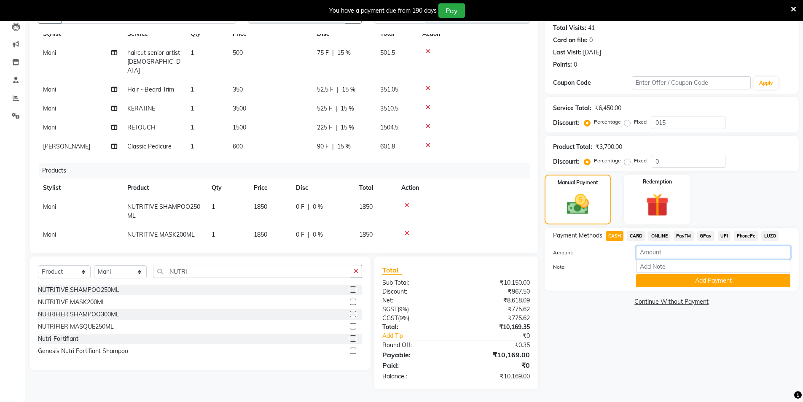
click at [671, 251] on input "number" at bounding box center [713, 252] width 154 height 13
type input "10000"
click at [619, 346] on div "Name: Seema Membership: No Active Membership Total Visits: 41 Card on file: 0 L…" at bounding box center [675, 190] width 261 height 397
click at [709, 280] on button "Add Payment" at bounding box center [713, 280] width 154 height 13
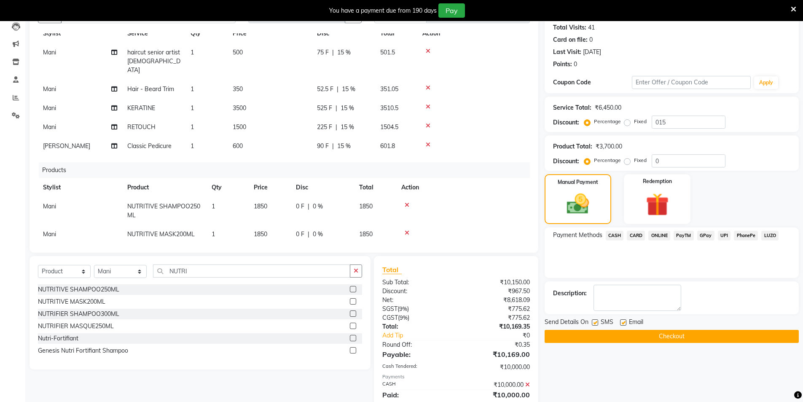
scroll to position [122, 0]
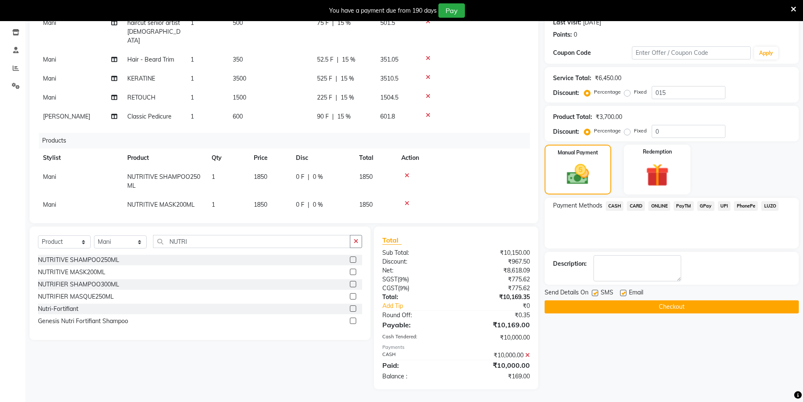
click at [722, 205] on span "UPI" at bounding box center [724, 206] width 13 height 10
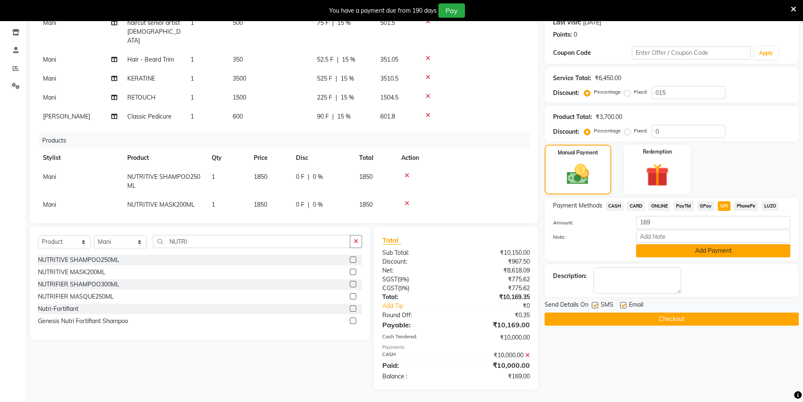
click at [693, 248] on button "Add Payment" at bounding box center [713, 250] width 154 height 13
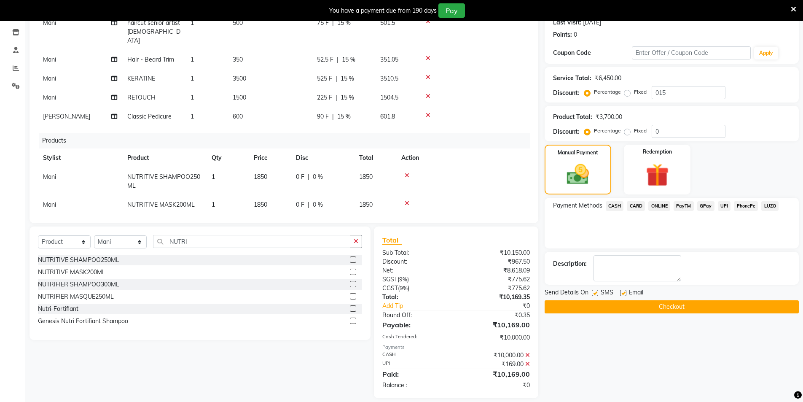
click at [669, 307] on button "Checkout" at bounding box center [672, 306] width 254 height 13
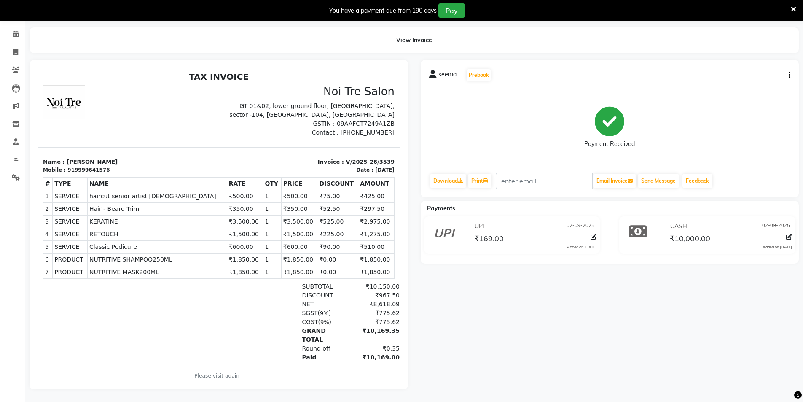
click at [675, 330] on div "seema Prebook Payment Received Download Print Email Invoice Send Message Feedba…" at bounding box center [610, 224] width 391 height 329
click at [3, 358] on div "Calendar Invoice Clients Leads Marketing Inventory Staff Reports Settings Compl…" at bounding box center [57, 202] width 114 height 374
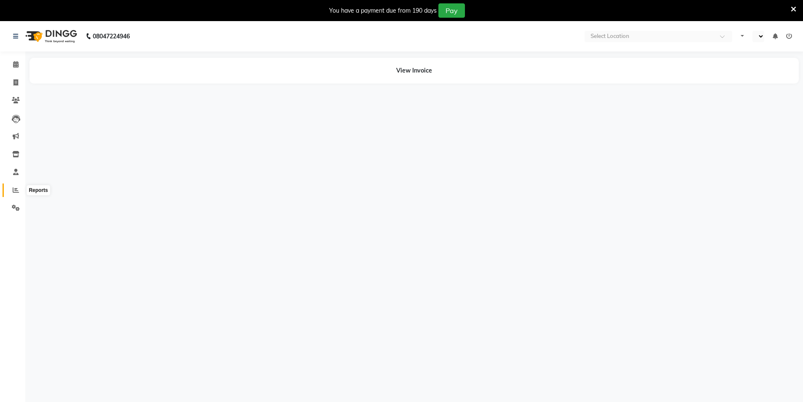
click at [14, 191] on icon at bounding box center [16, 190] width 6 height 6
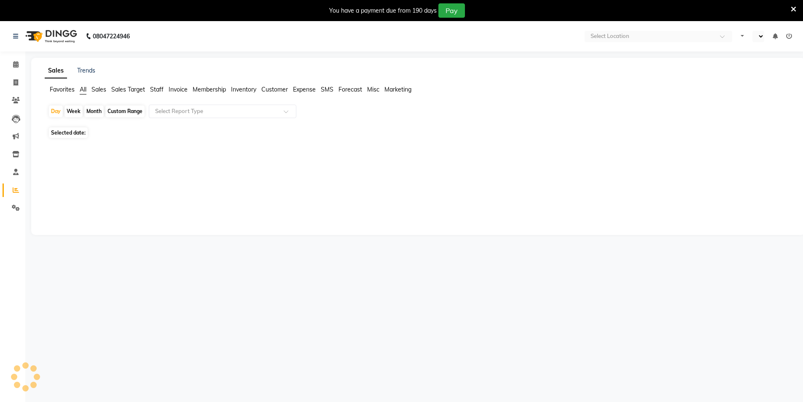
select select "en"
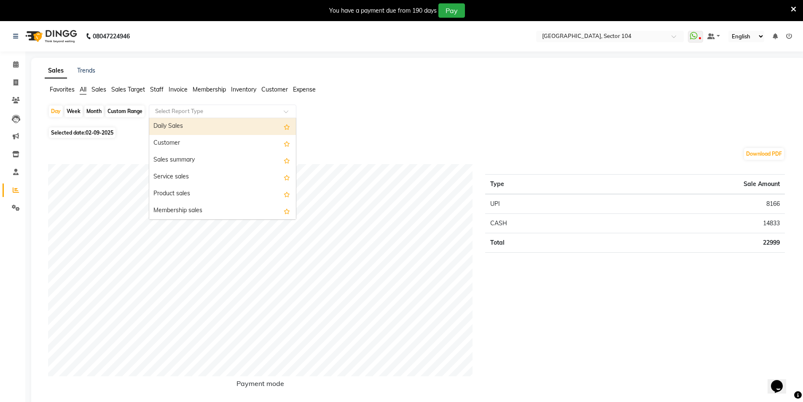
click at [215, 114] on input "text" at bounding box center [213, 111] width 121 height 8
type input "ST"
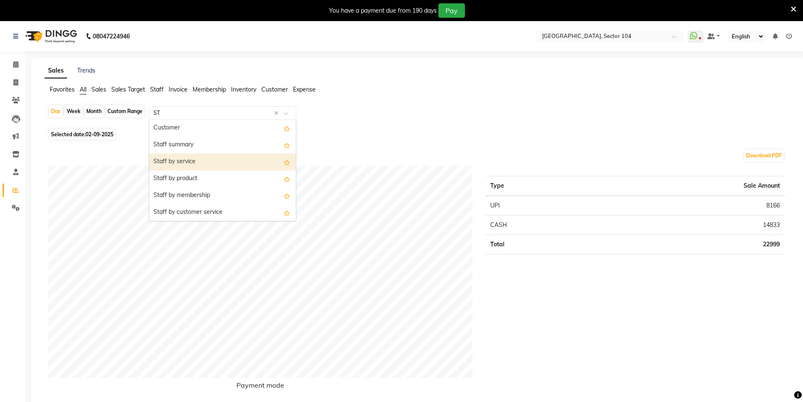
click at [170, 160] on div "Staff by service" at bounding box center [222, 161] width 147 height 17
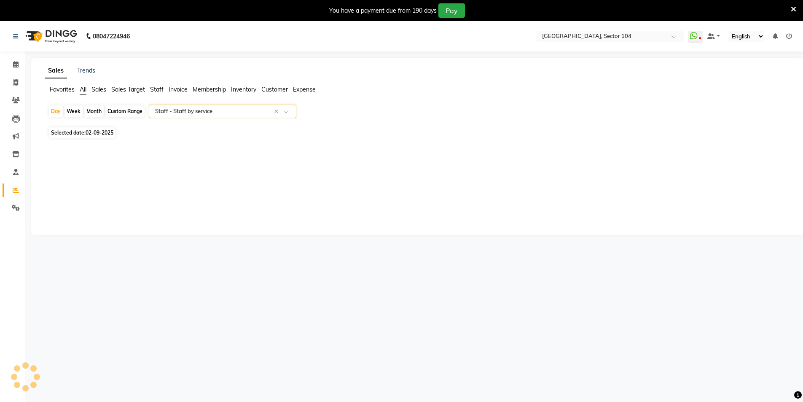
select select "full_report"
select select "csv"
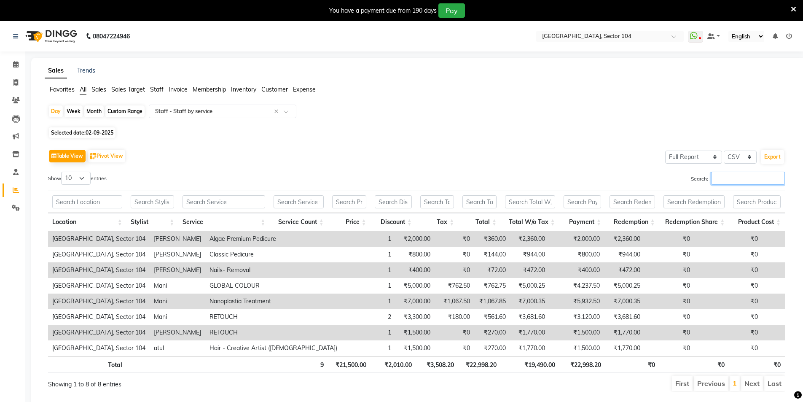
click at [735, 180] on input "Search:" at bounding box center [748, 178] width 74 height 13
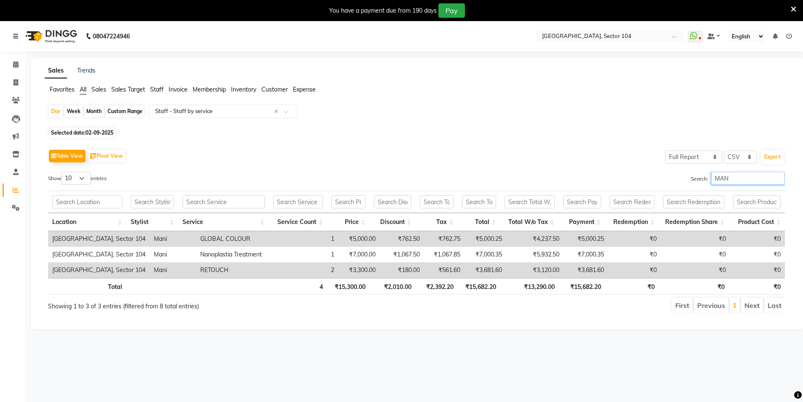
type input "MAN"
click at [13, 62] on icon at bounding box center [15, 64] width 5 height 6
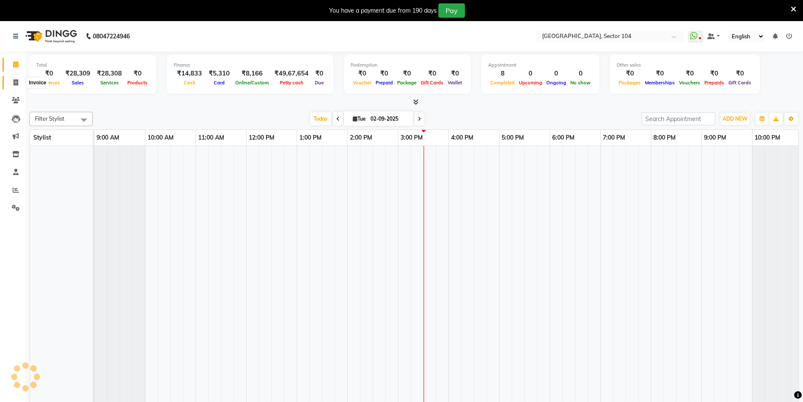
click at [15, 83] on icon at bounding box center [15, 82] width 5 height 6
select select "service"
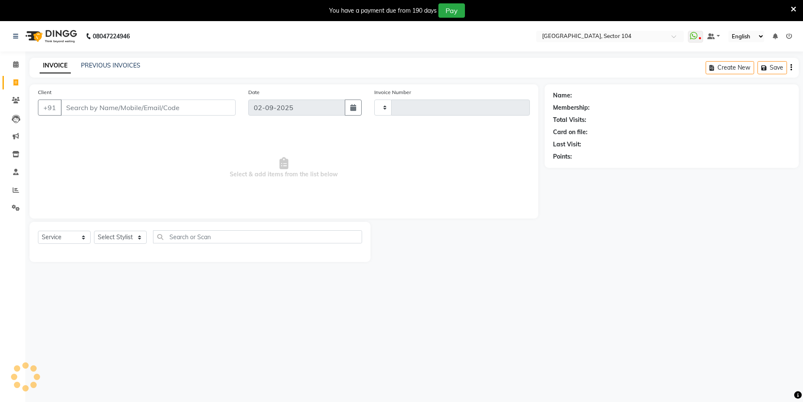
type input "3539"
select select "4009"
click at [114, 108] on input "Client" at bounding box center [148, 108] width 175 height 16
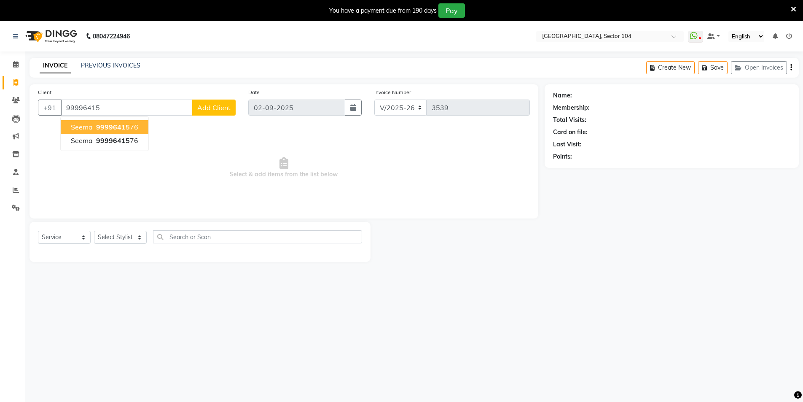
click at [106, 126] on span "99996415" at bounding box center [113, 127] width 34 height 8
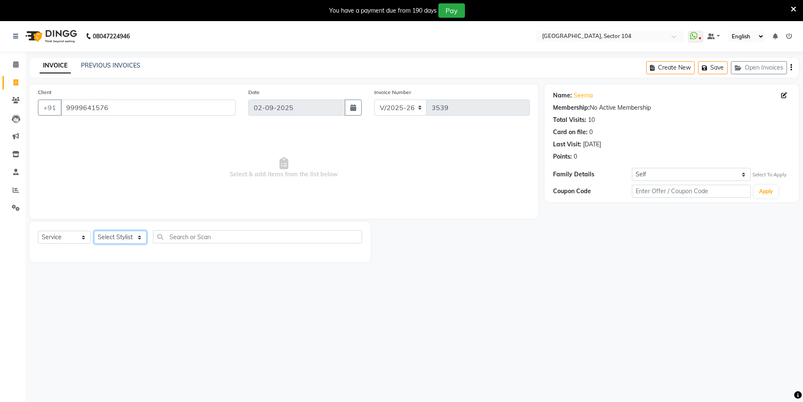
click at [127, 236] on select "Select Stylist AAMIR Aashis ajay AJEET akram Ali Alic ashok vihar Alice makeup …" at bounding box center [120, 237] width 53 height 13
click at [132, 237] on select "Select Stylist AAMIR Aashis ajay AJEET akram Ali Alic ashok vihar Alice makeup …" at bounding box center [120, 237] width 53 height 13
click at [136, 243] on select "Select Stylist AAMIR Aashis ajay AJEET akram Ali Alic ashok vihar Alice makeup …" at bounding box center [120, 237] width 53 height 13
click at [90, 107] on input "9999641576" at bounding box center [148, 108] width 175 height 16
click at [89, 107] on input "9999641576" at bounding box center [148, 108] width 175 height 16
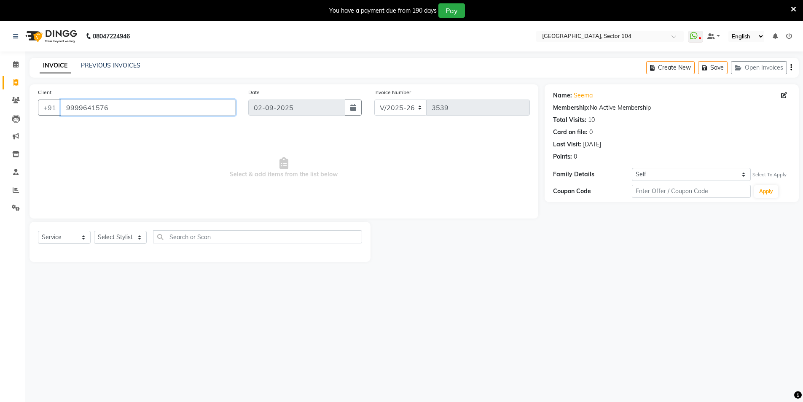
click at [121, 107] on input "9999641576" at bounding box center [148, 108] width 175 height 16
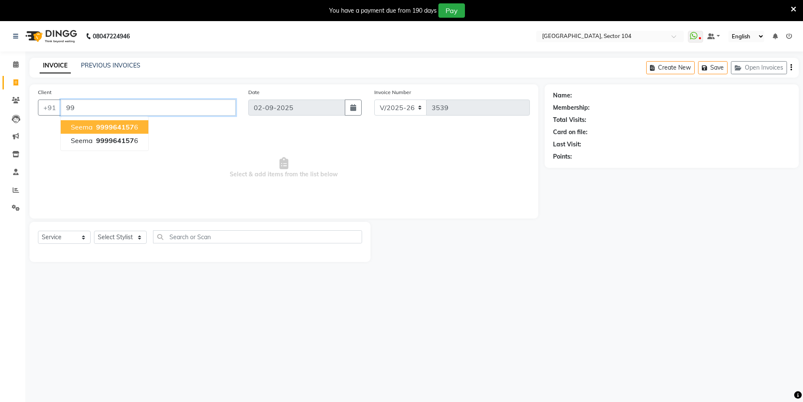
type input "9"
type input "8800642506"
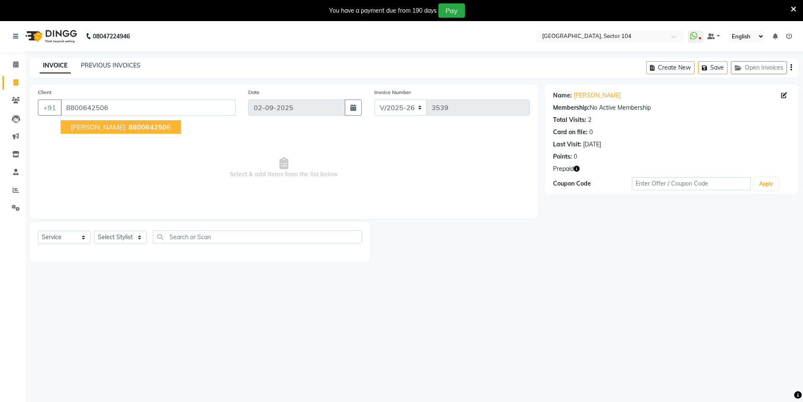
click at [129, 128] on span "880064250" at bounding box center [148, 127] width 38 height 8
click at [579, 168] on icon "button" at bounding box center [577, 169] width 6 height 6
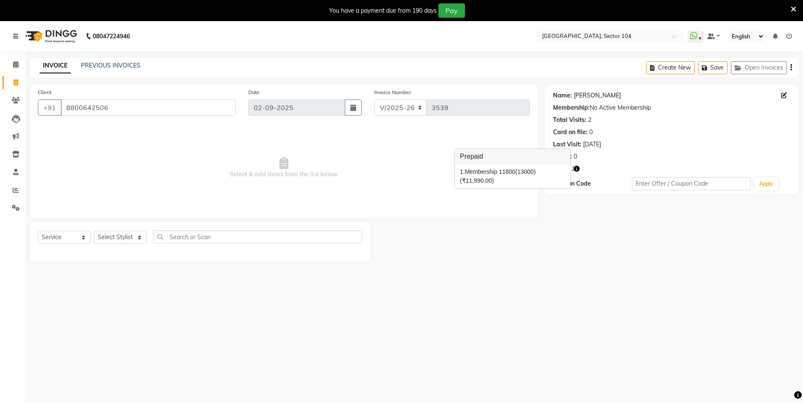
click at [579, 97] on link "[PERSON_NAME]" at bounding box center [597, 95] width 47 height 9
click at [577, 170] on icon "button" at bounding box center [577, 169] width 6 height 6
click at [552, 216] on div "Name: Nitika Membership: No Active Membership Total Visits: 2 Card on file: 0 L…" at bounding box center [675, 173] width 261 height 178
click at [579, 95] on link "[PERSON_NAME]" at bounding box center [597, 95] width 47 height 9
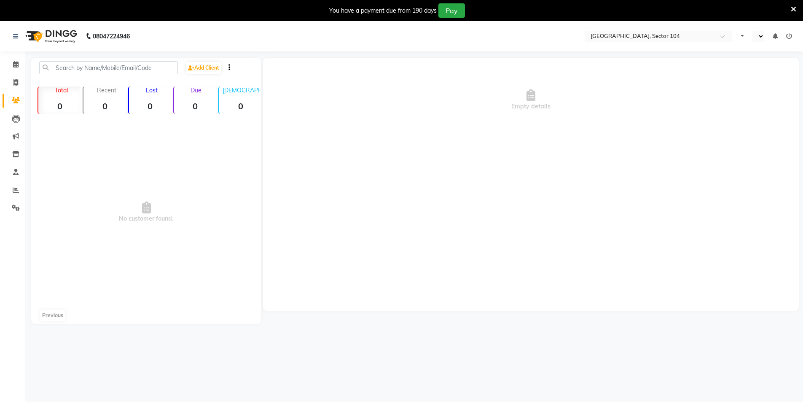
select select "en"
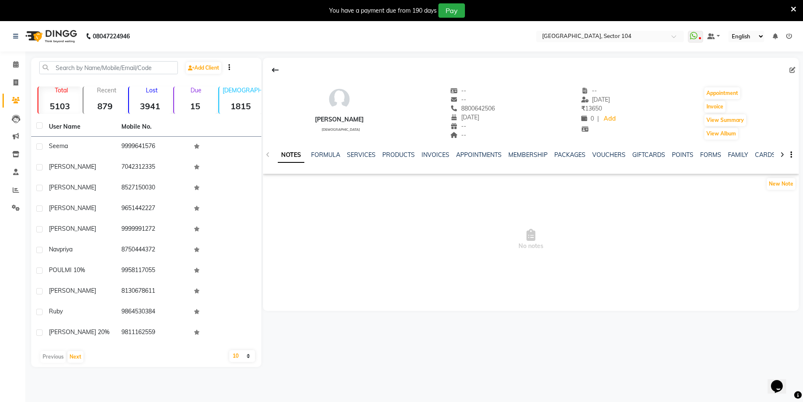
click at [362, 159] on div "SERVICES" at bounding box center [361, 155] width 29 height 9
click at [356, 156] on link "SERVICES" at bounding box center [361, 155] width 29 height 8
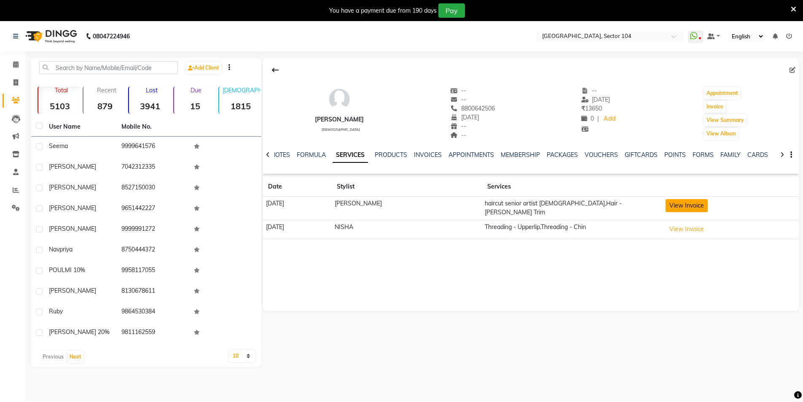
click at [697, 207] on button "View Invoice" at bounding box center [687, 205] width 42 height 13
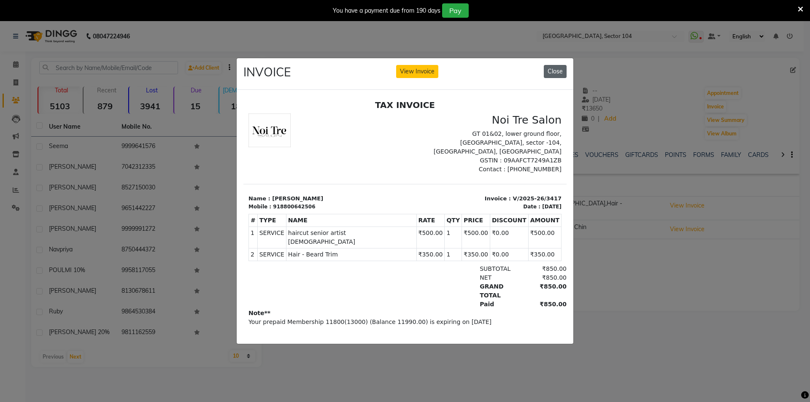
click at [556, 72] on button "Close" at bounding box center [555, 71] width 23 height 13
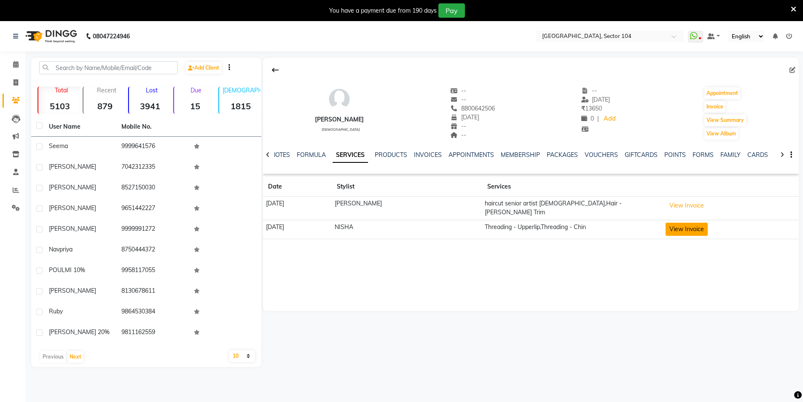
click at [692, 224] on button "View Invoice" at bounding box center [687, 229] width 42 height 13
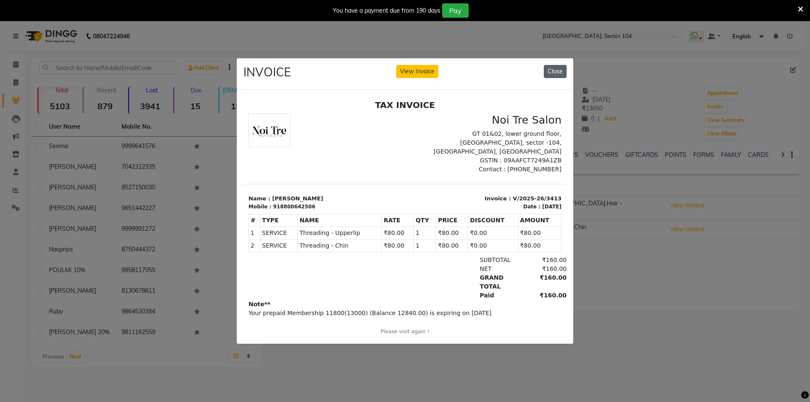
click at [556, 71] on button "Close" at bounding box center [555, 71] width 23 height 13
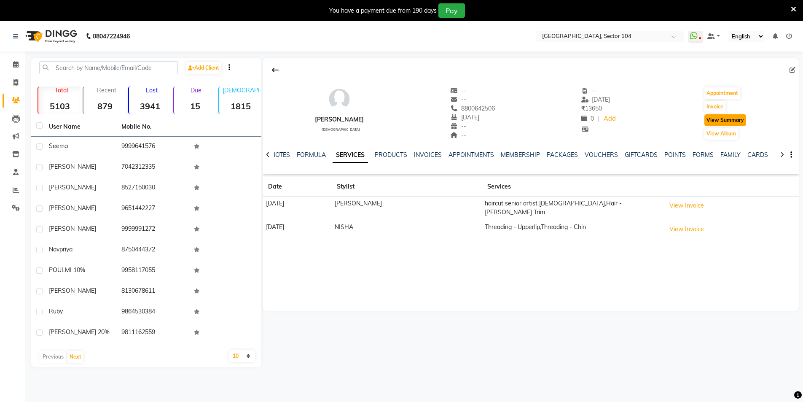
click at [724, 124] on button "View Summary" at bounding box center [726, 120] width 42 height 12
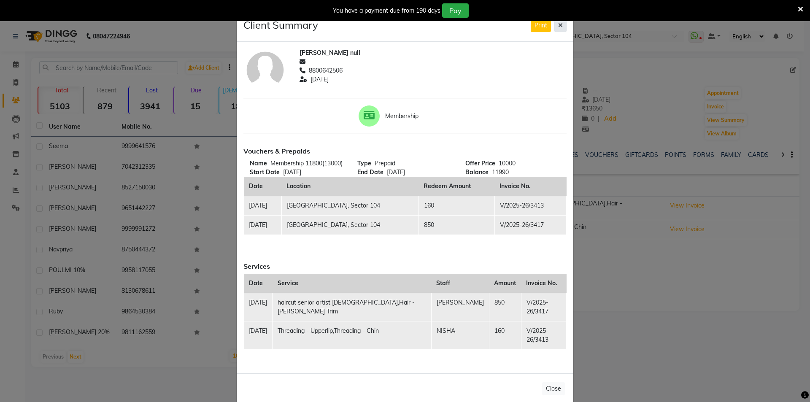
click at [557, 30] on button at bounding box center [560, 25] width 12 height 13
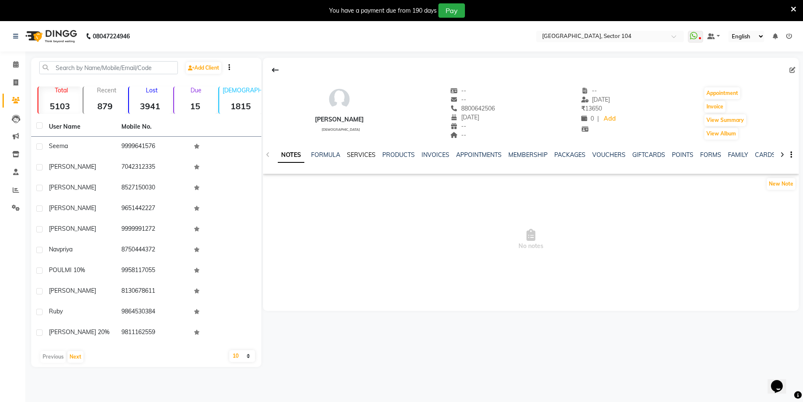
click at [359, 156] on link "SERVICES" at bounding box center [361, 155] width 29 height 8
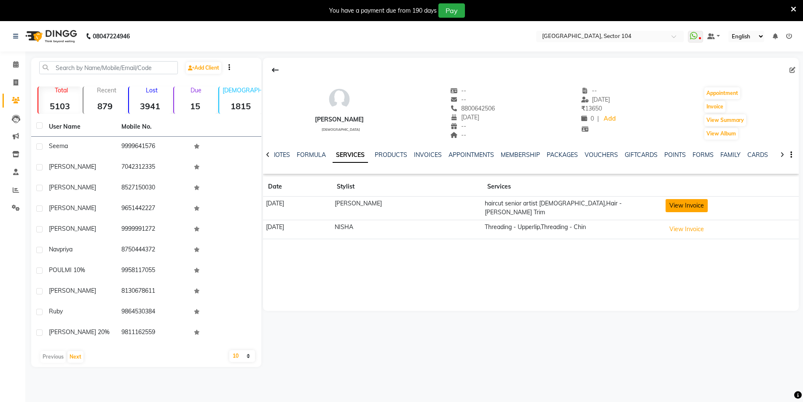
click at [687, 206] on button "View Invoice" at bounding box center [687, 205] width 42 height 13
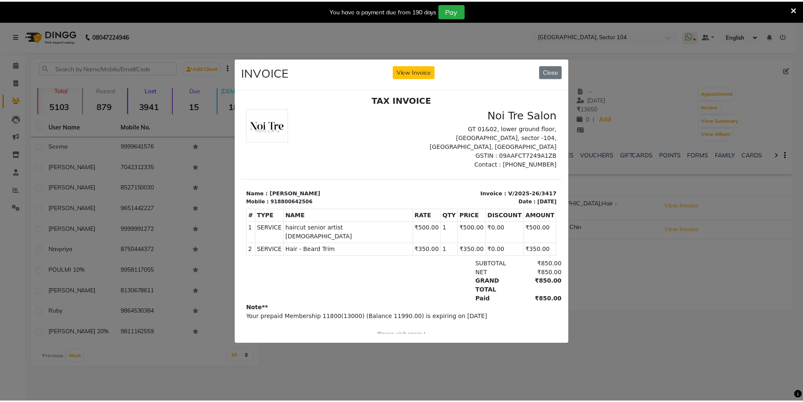
scroll to position [7, 0]
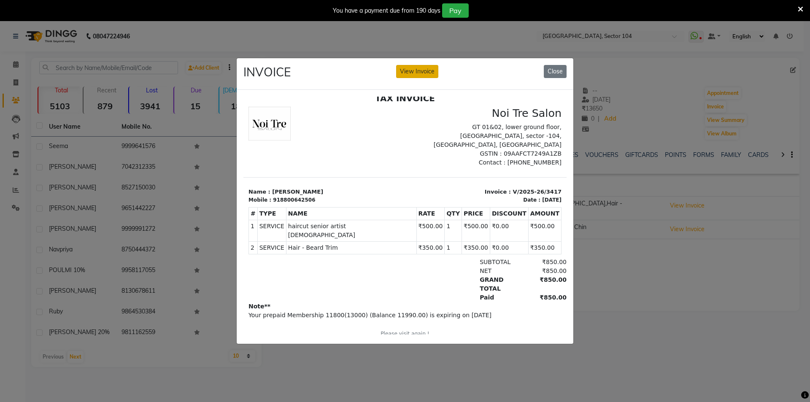
click at [421, 74] on button "View Invoice" at bounding box center [417, 71] width 42 height 13
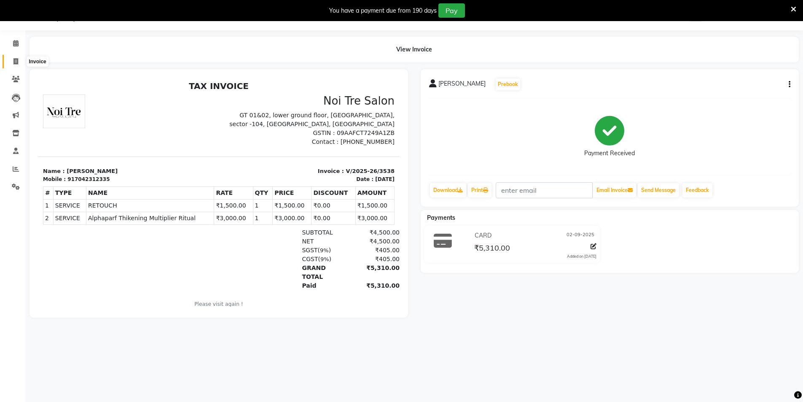
click at [12, 63] on span at bounding box center [15, 62] width 15 height 10
select select "service"
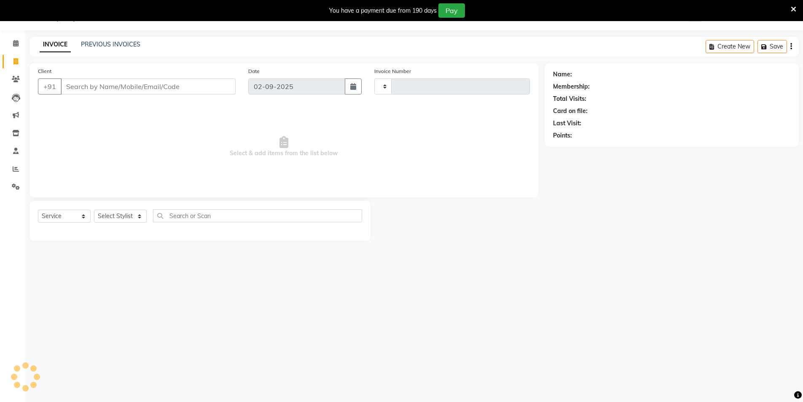
type input "3540"
select select "4009"
click at [133, 215] on select "Select Stylist [PERSON_NAME] [PERSON_NAME] [PERSON_NAME] [PERSON_NAME] [PERSON_…" at bounding box center [120, 216] width 53 height 13
select select "20473"
click at [133, 215] on select "Select Stylist [PERSON_NAME] [PERSON_NAME] [PERSON_NAME] [PERSON_NAME] [PERSON_…" at bounding box center [120, 216] width 53 height 13
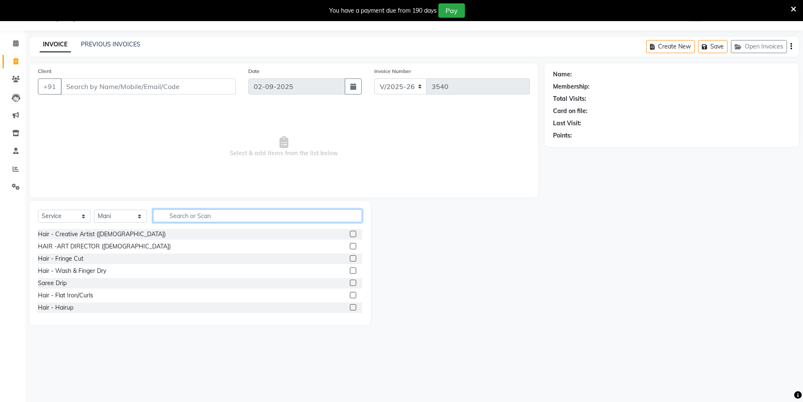
click at [163, 213] on input "text" at bounding box center [257, 215] width 209 height 13
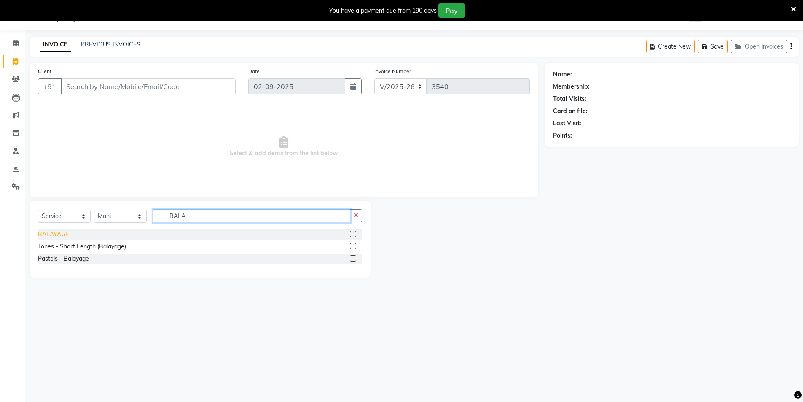
type input "BALA"
click at [54, 236] on div "BALAYAGE" at bounding box center [53, 234] width 31 height 9
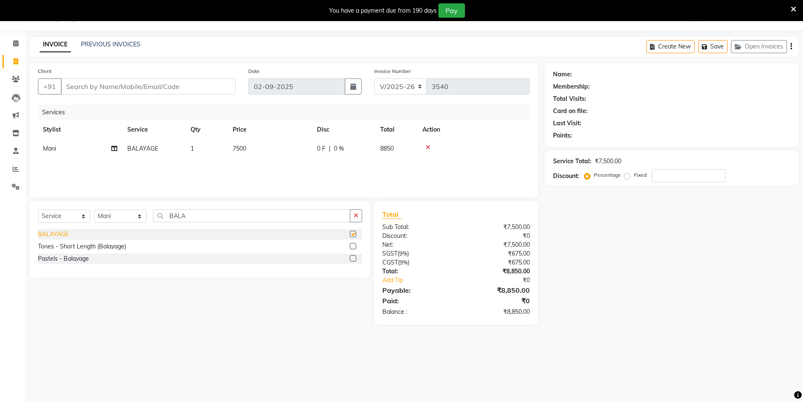
checkbox input "false"
drag, startPoint x: 185, startPoint y: 216, endPoint x: 138, endPoint y: 213, distance: 46.5
click at [147, 215] on div "Select Service Product Membership Package Voucher Prepaid Gift Card Select Styl…" at bounding box center [200, 219] width 324 height 20
type input "GLOBAL"
click at [256, 146] on td "7500" at bounding box center [270, 148] width 84 height 19
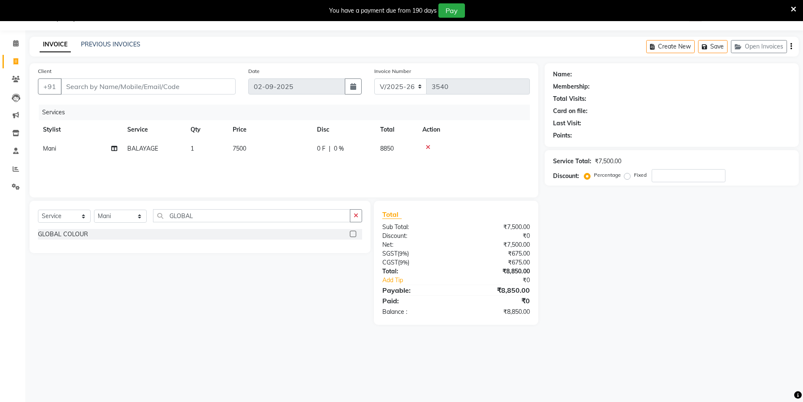
select select "20473"
click at [210, 127] on table "Stylist Service Qty Price Disc Total Action [PERSON_NAME] [PERSON_NAME] [PERSON…" at bounding box center [284, 145] width 492 height 51
drag, startPoint x: 303, startPoint y: 155, endPoint x: 240, endPoint y: 153, distance: 63.3
click at [253, 147] on td "7500" at bounding box center [270, 148] width 84 height 19
select select "20473"
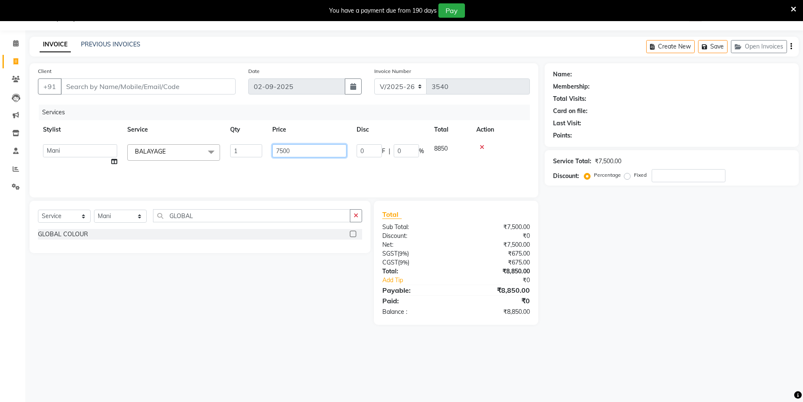
drag, startPoint x: 295, startPoint y: 150, endPoint x: 203, endPoint y: 145, distance: 92.5
click at [203, 145] on tr "[PERSON_NAME] [PERSON_NAME] [PERSON_NAME] [PERSON_NAME] [PERSON_NAME] vihar [PE…" at bounding box center [284, 155] width 492 height 32
type input "7000"
click at [235, 275] on div "Select Service Product Membership Package Voucher Prepaid Gift Card Select Styl…" at bounding box center [196, 263] width 347 height 124
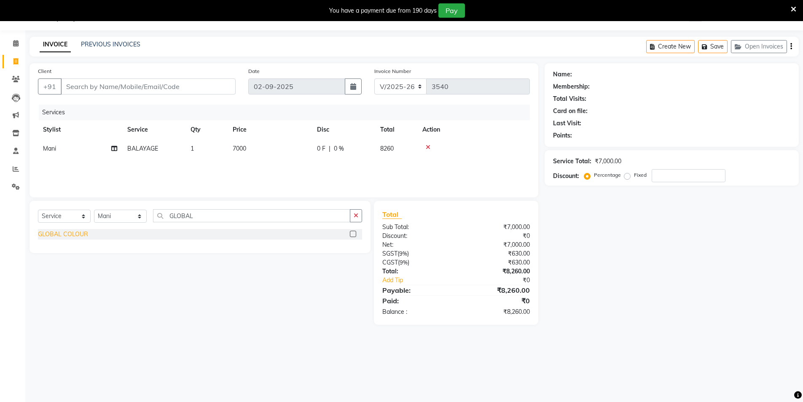
click at [71, 235] on div "GLOBAL COLOUR" at bounding box center [63, 234] width 50 height 9
checkbox input "false"
drag, startPoint x: 253, startPoint y: 162, endPoint x: 240, endPoint y: 161, distance: 13.9
click at [240, 161] on td "4500" at bounding box center [270, 167] width 84 height 19
select select "20473"
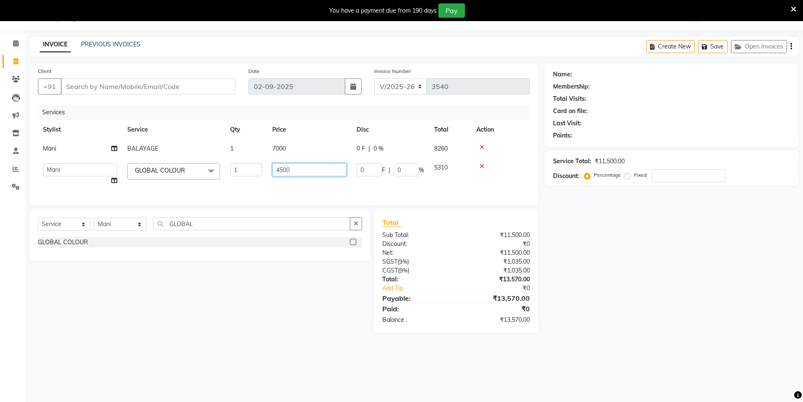
drag, startPoint x: 291, startPoint y: 172, endPoint x: 228, endPoint y: 170, distance: 62.8
click at [228, 170] on tr "[PERSON_NAME] [PERSON_NAME] [PERSON_NAME] [PERSON_NAME] [PERSON_NAME] vihar [PE…" at bounding box center [284, 174] width 492 height 32
type input "5000"
click at [650, 272] on div "Name: Membership: Total Visits: Card on file: Last Visit: Points: Service Total…" at bounding box center [675, 197] width 261 height 269
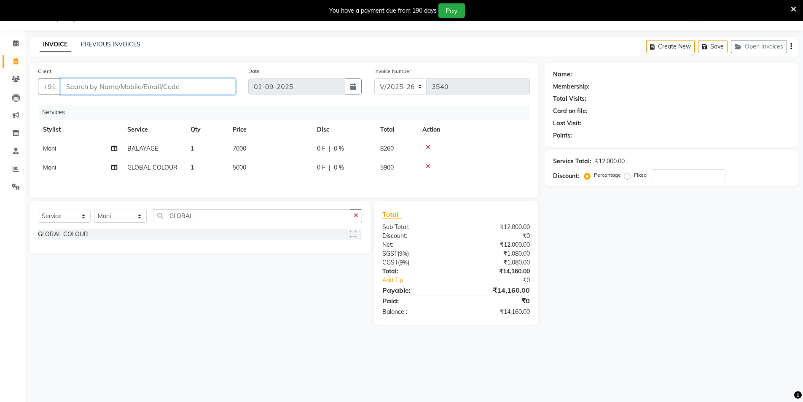
click at [219, 89] on input "Client" at bounding box center [148, 86] width 175 height 16
click at [186, 88] on input "Client" at bounding box center [148, 86] width 175 height 16
type input "7"
type input "0"
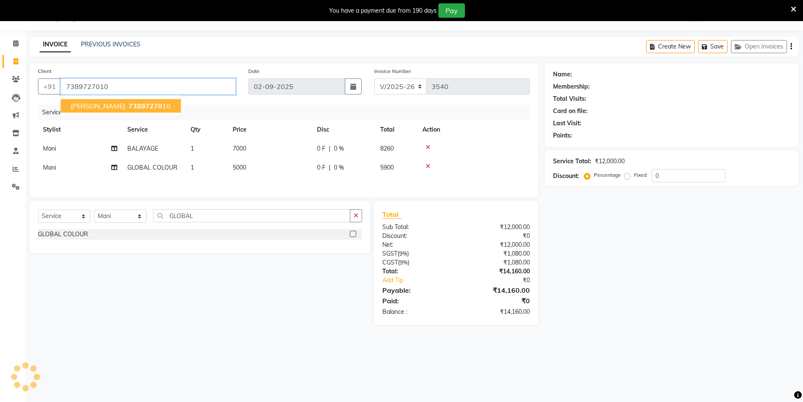
type input "7389727010"
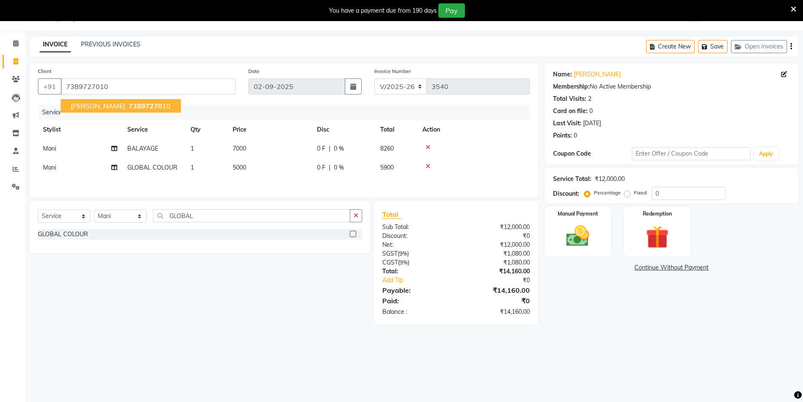
click at [153, 105] on span "73897270" at bounding box center [146, 106] width 34 height 8
click at [586, 237] on img at bounding box center [578, 235] width 39 height 27
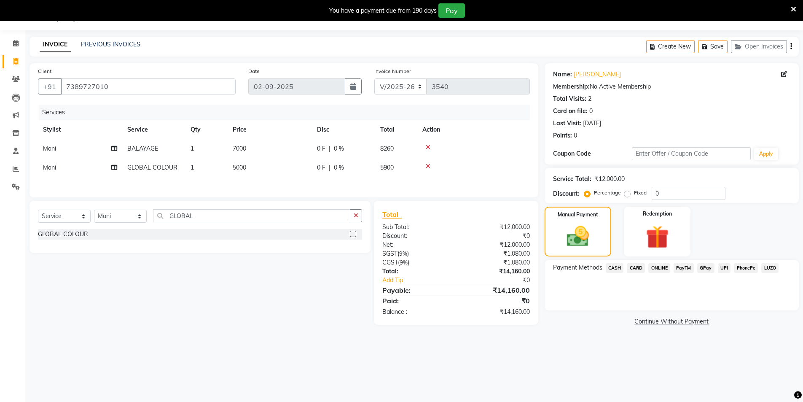
click at [635, 269] on span "CARD" at bounding box center [636, 268] width 18 height 10
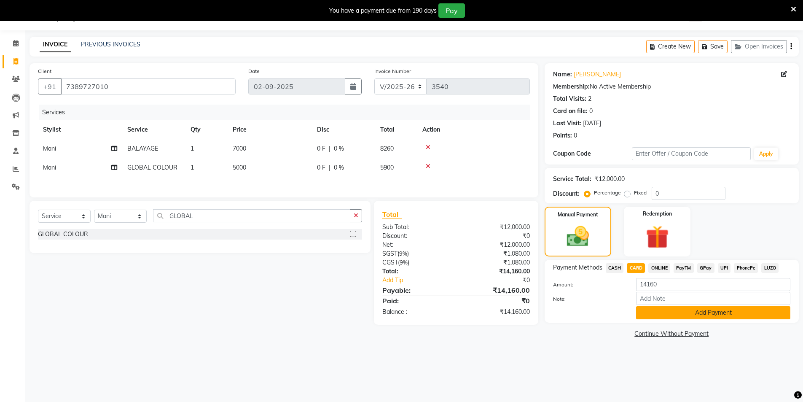
click at [719, 315] on button "Add Payment" at bounding box center [713, 312] width 154 height 13
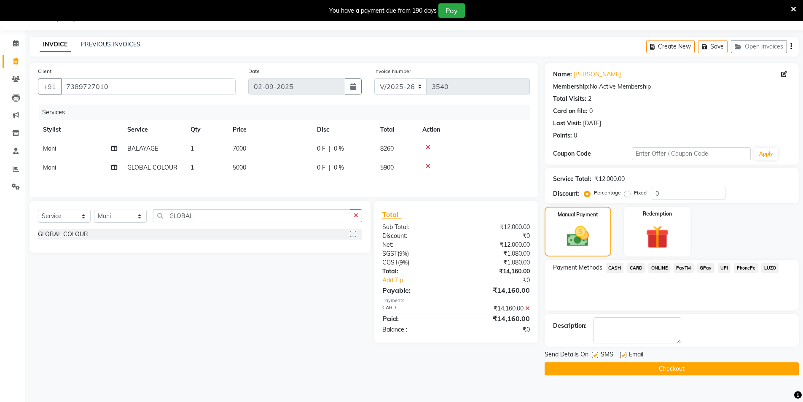
click at [656, 369] on button "Checkout" at bounding box center [672, 368] width 254 height 13
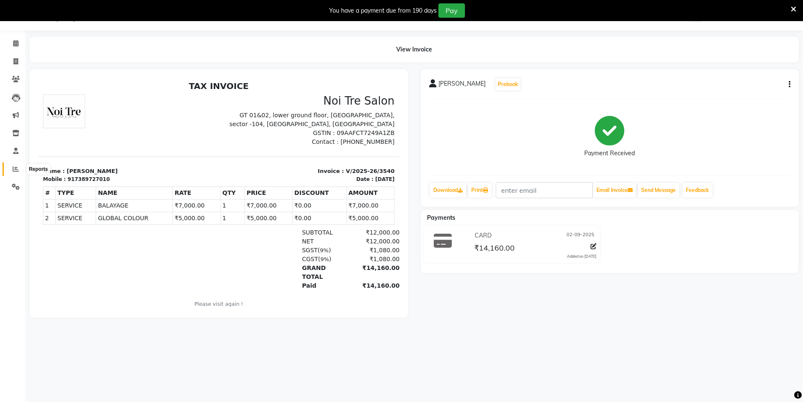
click at [18, 170] on icon at bounding box center [16, 169] width 6 height 6
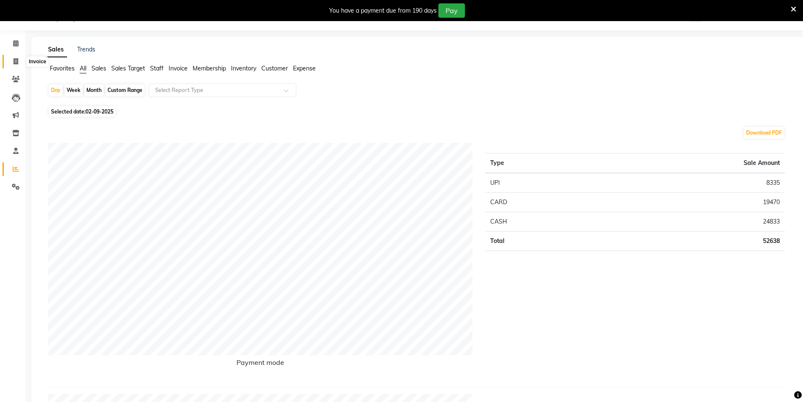
click at [13, 63] on icon at bounding box center [15, 61] width 5 height 6
select select "service"
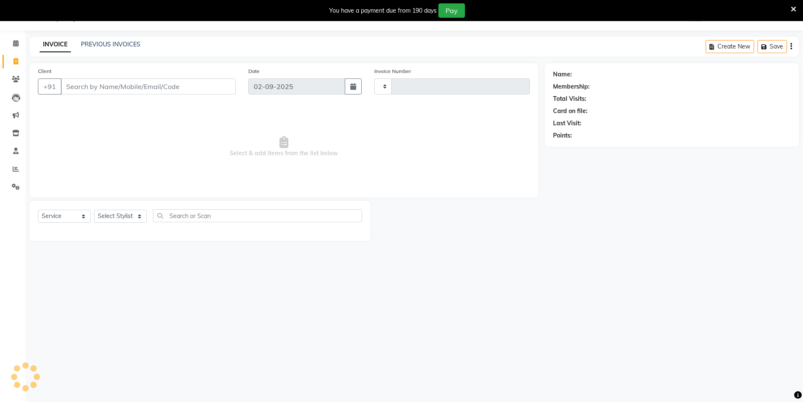
type input "3541"
select select "4009"
click at [112, 216] on select "Select Stylist" at bounding box center [120, 216] width 53 height 13
